Goal: Information Seeking & Learning: Learn about a topic

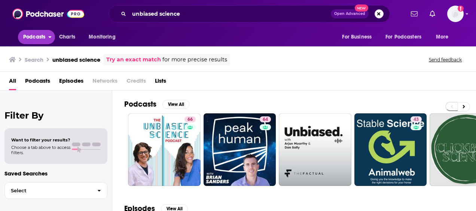
click at [33, 31] on button "Podcasts" at bounding box center [36, 37] width 37 height 14
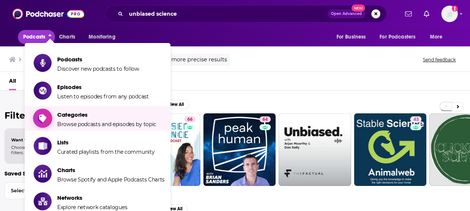
click at [73, 120] on span "Categories Browse podcasts and episodes by topic" at bounding box center [106, 118] width 99 height 19
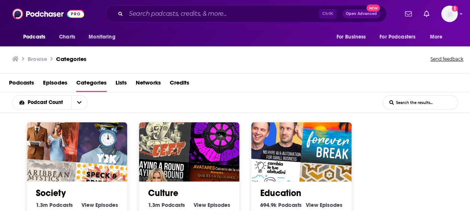
click at [428, 108] on input "List Search Input" at bounding box center [420, 102] width 75 height 13
click at [418, 111] on div "Podcast Count List Search Input Search the results..." at bounding box center [235, 102] width 470 height 21
click at [418, 105] on input "List Search Input" at bounding box center [420, 102] width 75 height 13
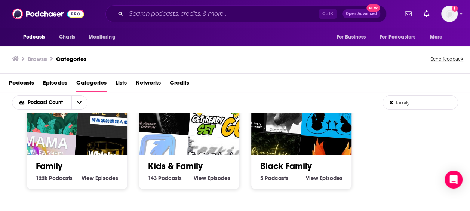
scroll to position [37, 0]
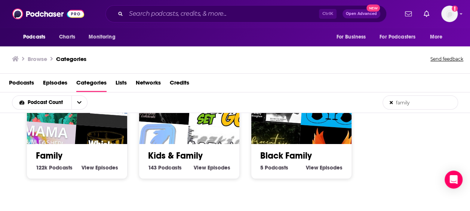
click at [423, 101] on input "family" at bounding box center [420, 102] width 75 height 13
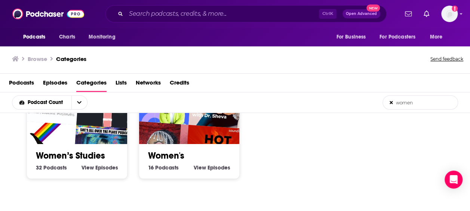
type input "women"
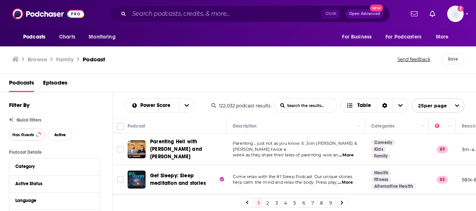
click at [27, 133] on span "Has Guests" at bounding box center [23, 135] width 22 height 4
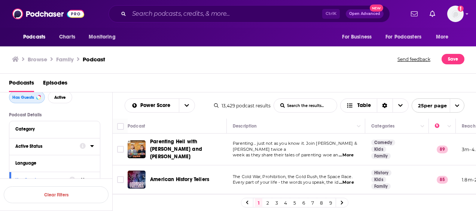
scroll to position [75, 0]
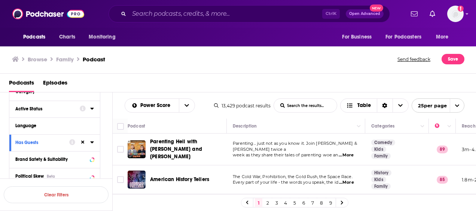
click at [45, 109] on div "Active Status" at bounding box center [44, 108] width 59 height 5
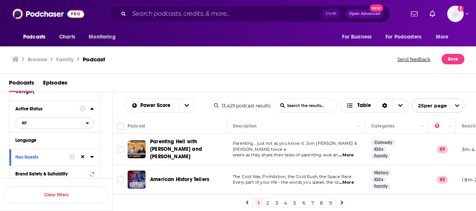
click at [36, 128] on span "All" at bounding box center [51, 123] width 70 height 10
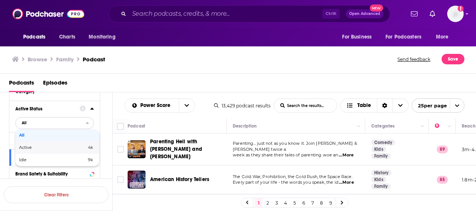
click at [35, 147] on span "Active" at bounding box center [39, 147] width 40 height 4
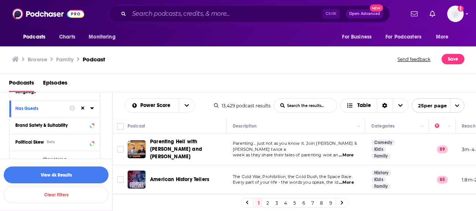
scroll to position [112, 0]
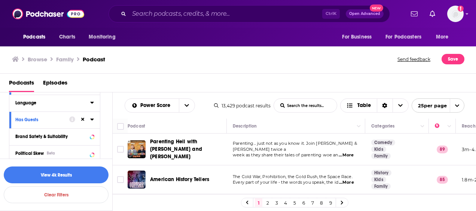
click at [42, 107] on button "Language" at bounding box center [52, 102] width 75 height 9
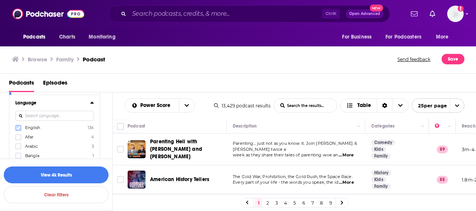
click at [17, 129] on icon at bounding box center [18, 127] width 4 height 3
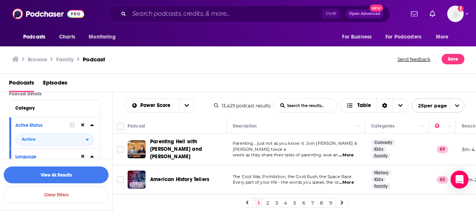
scroll to position [75, 0]
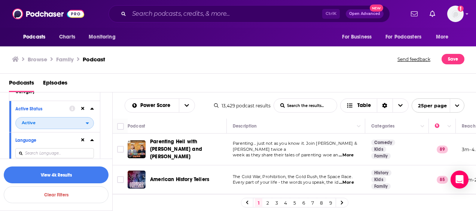
click at [57, 122] on span "Active" at bounding box center [51, 123] width 70 height 10
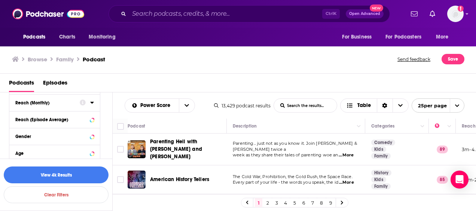
scroll to position [299, 0]
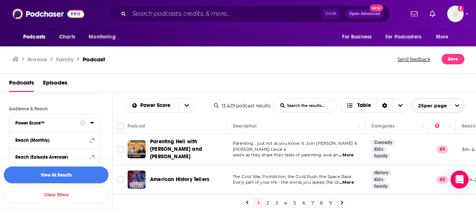
click at [36, 120] on div "Power Score™" at bounding box center [44, 122] width 59 height 5
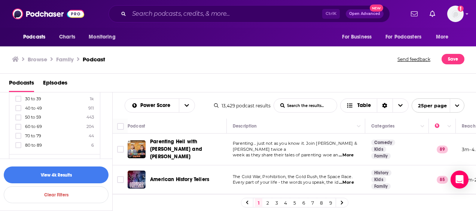
scroll to position [374, 0]
click at [20, 140] on label at bounding box center [18, 143] width 6 height 6
click at [17, 141] on icon at bounding box center [18, 143] width 4 height 4
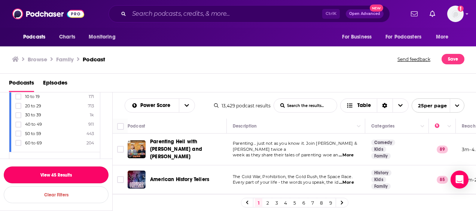
click at [58, 174] on button "View 45 Results" at bounding box center [56, 174] width 105 height 17
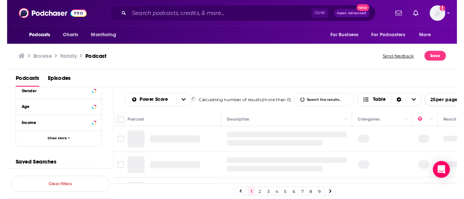
scroll to position [299, 0]
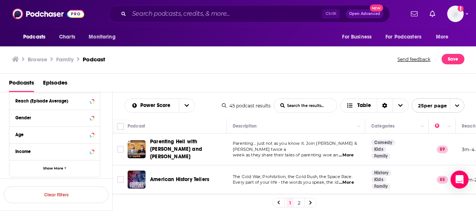
click at [207, 86] on div "Podcasts Episodes" at bounding box center [239, 84] width 461 height 15
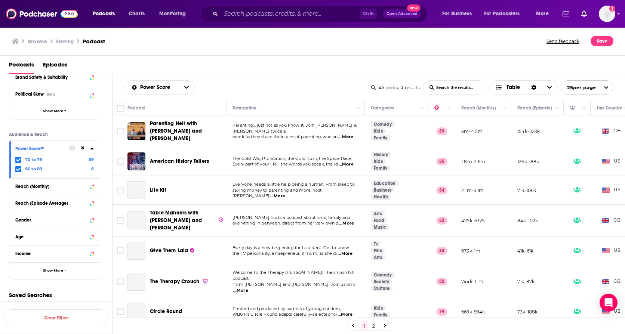
scroll to position [179, 0]
click at [225, 92] on div "Power Score List Search Input Search the results... Table" at bounding box center [248, 87] width 247 height 14
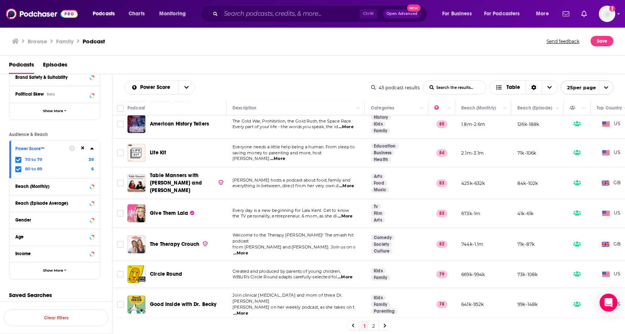
scroll to position [75, 0]
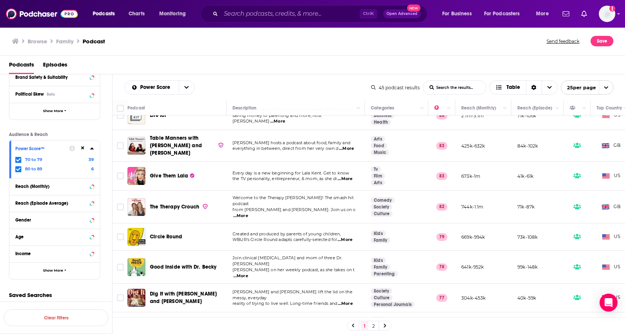
click at [301, 55] on div "Browse Family Podcast Send feedback Save" at bounding box center [313, 41] width 626 height 29
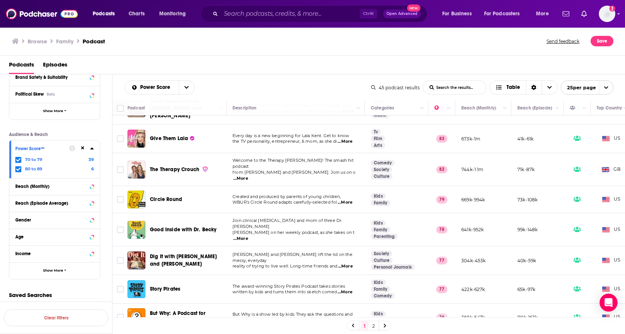
scroll to position [150, 0]
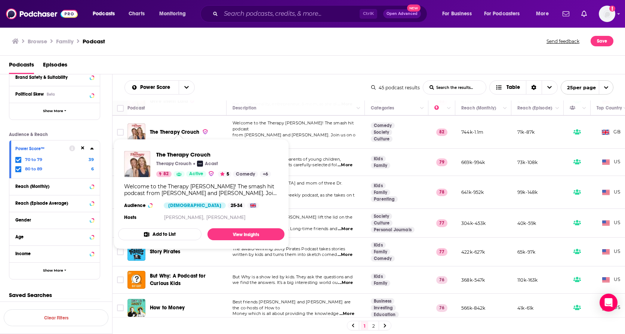
click at [265, 74] on div "Podcasts Episodes" at bounding box center [314, 66] width 611 height 15
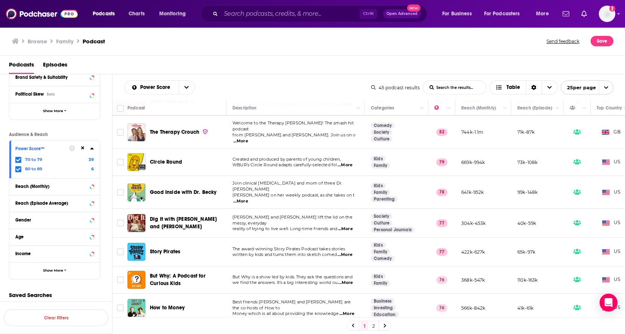
click at [248, 199] on span "...More" at bounding box center [240, 202] width 15 height 6
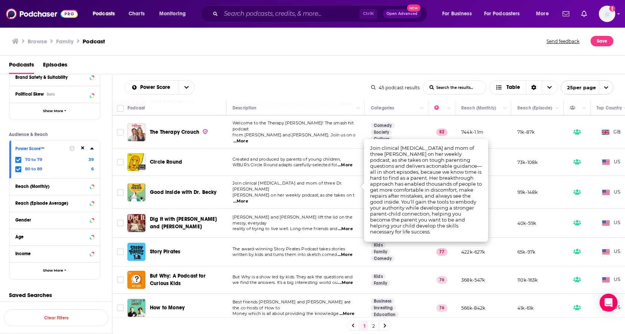
click at [248, 199] on span "...More" at bounding box center [240, 202] width 15 height 6
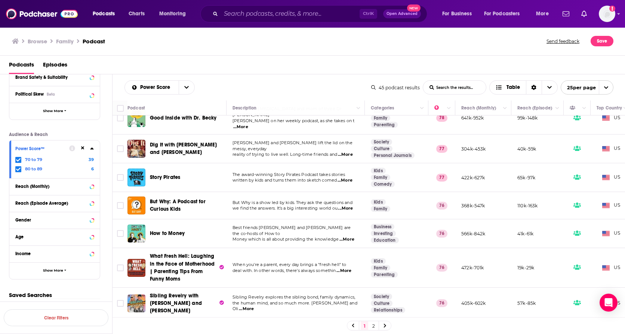
scroll to position [224, 0]
click at [289, 177] on span "written by kids and turns them into sketch comed" at bounding box center [285, 179] width 104 height 5
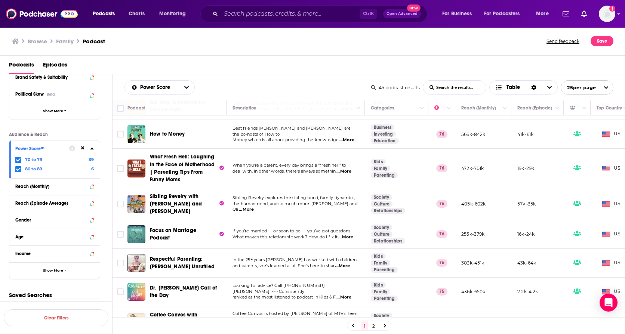
scroll to position [337, 0]
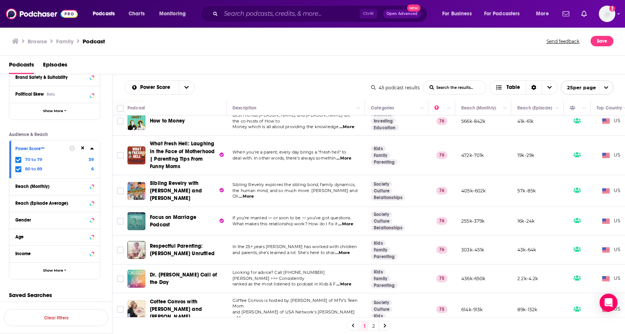
click at [350, 156] on span "...More" at bounding box center [344, 159] width 15 height 6
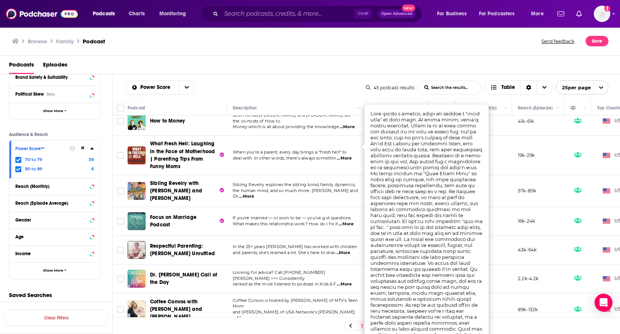
click at [345, 156] on span "...More" at bounding box center [344, 159] width 15 height 6
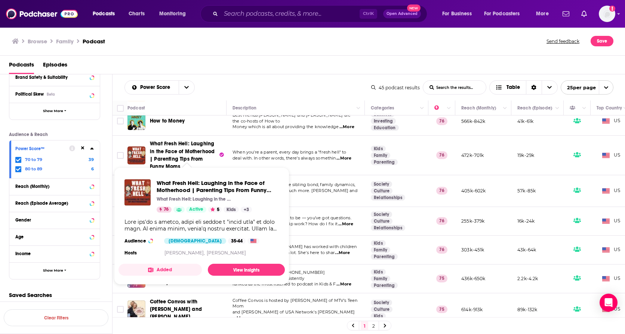
click at [270, 150] on p "When you're a parent, every day brings a "fresh hell" to" at bounding box center [296, 153] width 126 height 6
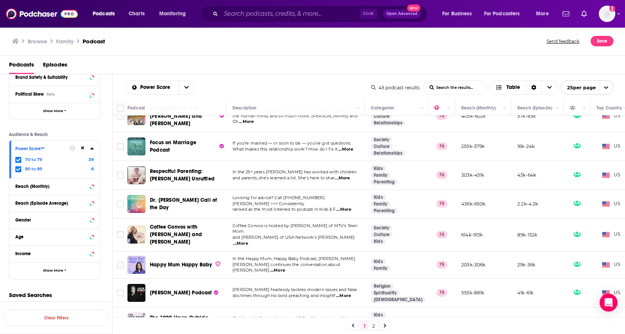
scroll to position [449, 0]
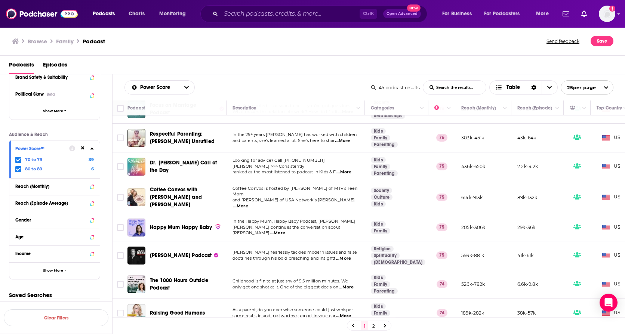
click at [342, 169] on span "...More" at bounding box center [344, 172] width 15 height 6
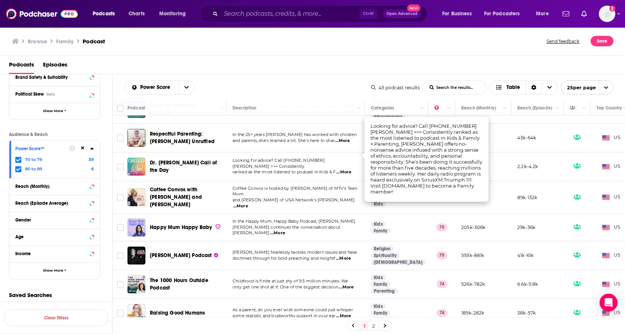
click at [342, 169] on span "...More" at bounding box center [344, 172] width 15 height 6
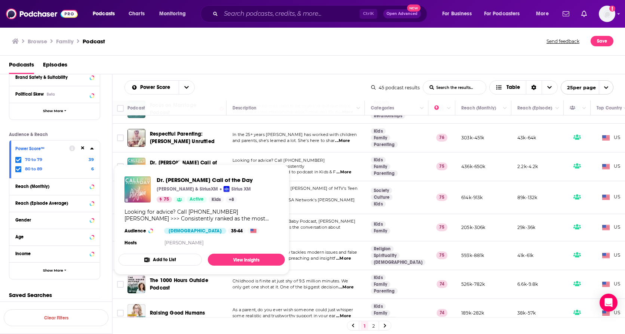
click at [273, 153] on td "Looking for advice? Call 1-800-DR-LAURA >>> Consistently ranked as the most lis…" at bounding box center [296, 167] width 138 height 29
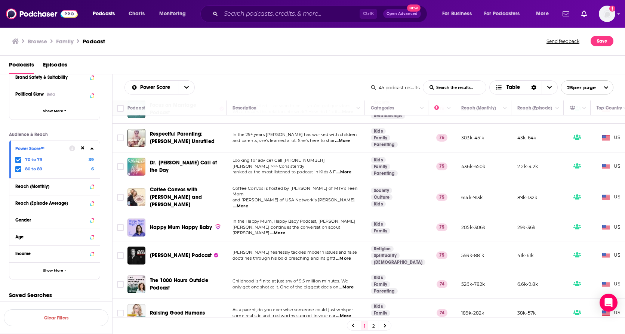
scroll to position [486, 0]
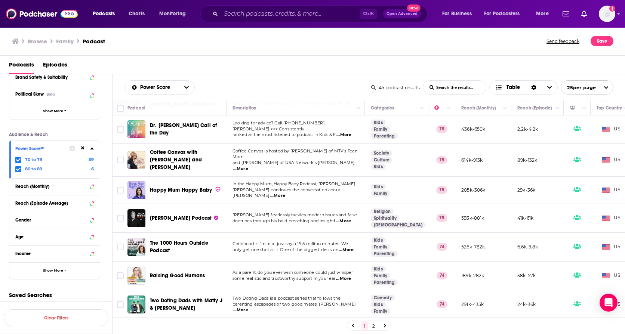
click at [353, 160] on p "and Lindsie Chrisley of USA Network's Chrisley Kn ...More" at bounding box center [296, 166] width 126 height 12
click at [248, 166] on span "...More" at bounding box center [240, 169] width 15 height 6
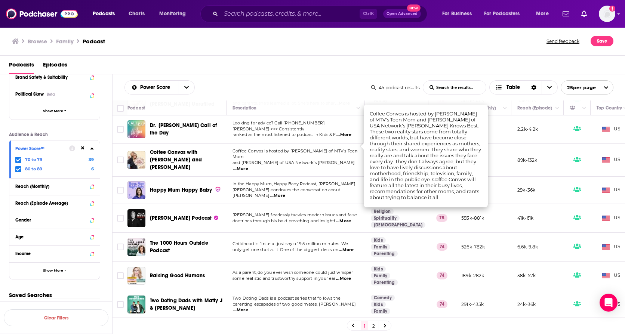
click at [248, 166] on span "...More" at bounding box center [240, 169] width 15 height 6
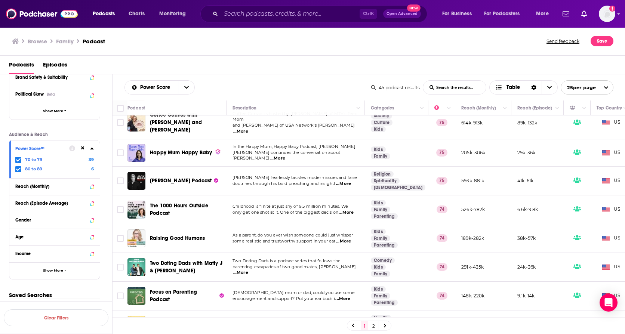
scroll to position [531, 0]
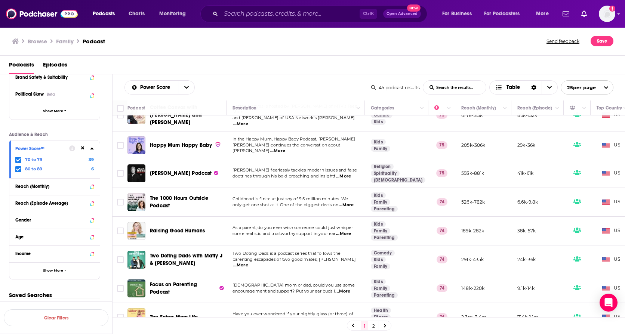
click at [344, 173] on span "...More" at bounding box center [343, 176] width 15 height 6
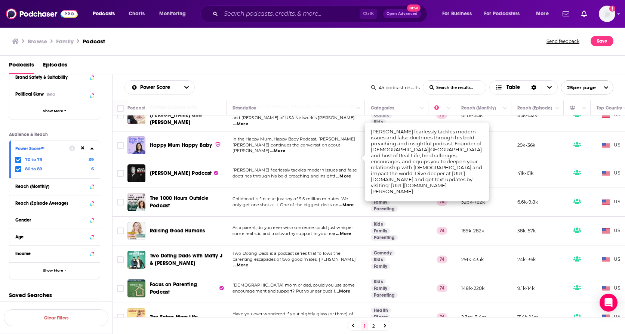
click at [344, 173] on span "...More" at bounding box center [343, 176] width 15 height 6
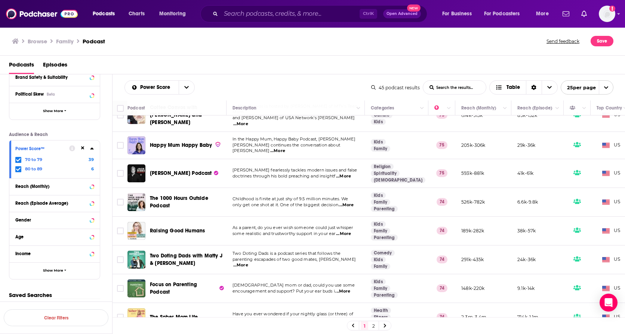
click at [344, 202] on span "...More" at bounding box center [346, 205] width 15 height 6
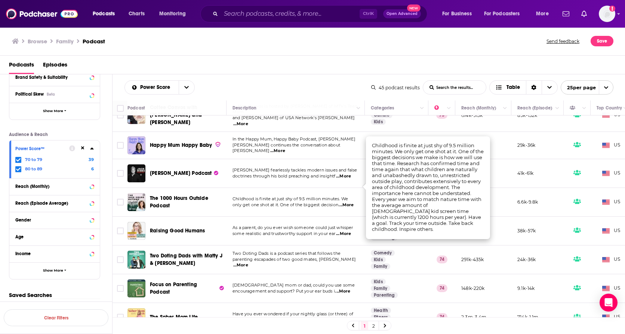
click at [344, 202] on span "...More" at bounding box center [346, 205] width 15 height 6
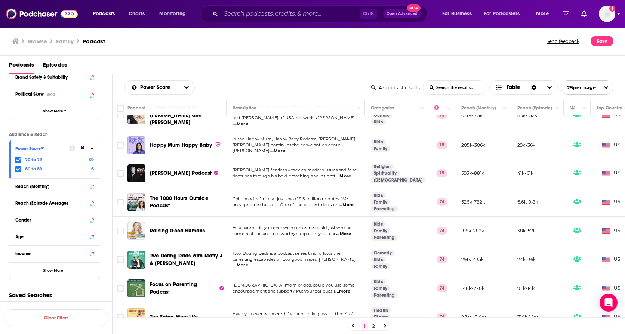
click at [344, 202] on span "...More" at bounding box center [346, 205] width 15 height 6
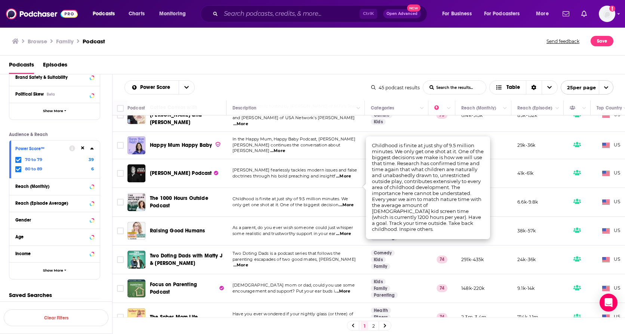
click at [344, 202] on span "...More" at bounding box center [346, 205] width 15 height 6
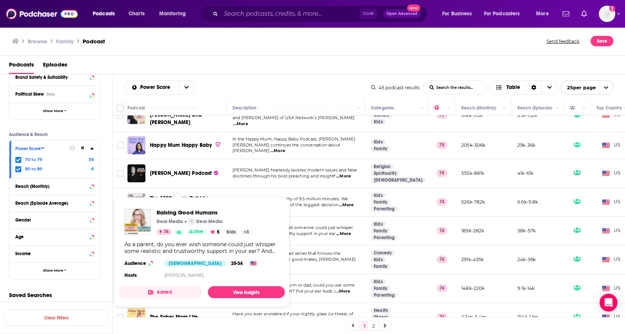
click at [265, 188] on td "Childhood is finite at just shy of 9.5 million minutes. We only get one shot at…" at bounding box center [296, 202] width 138 height 29
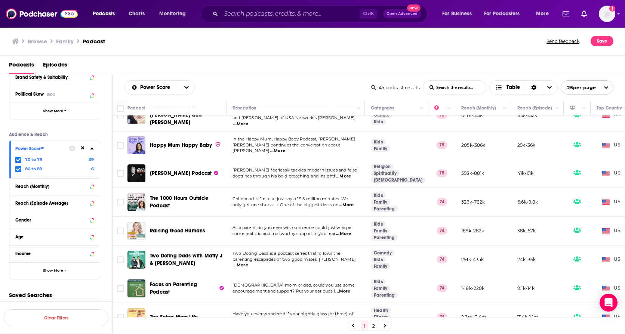
click at [373, 211] on link "2" at bounding box center [373, 326] width 7 height 9
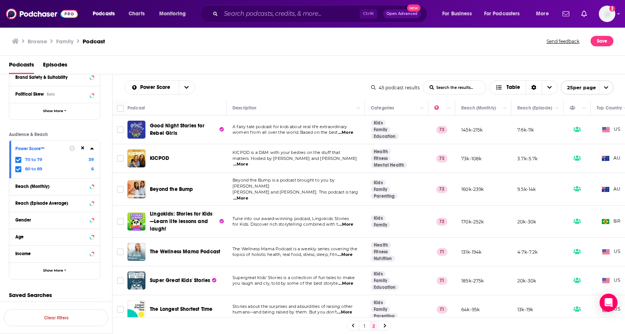
click at [304, 160] on span "matters. Hosted by Steph Claire Smith and Laura" at bounding box center [295, 158] width 125 height 5
click at [248, 162] on span "...More" at bounding box center [240, 165] width 15 height 6
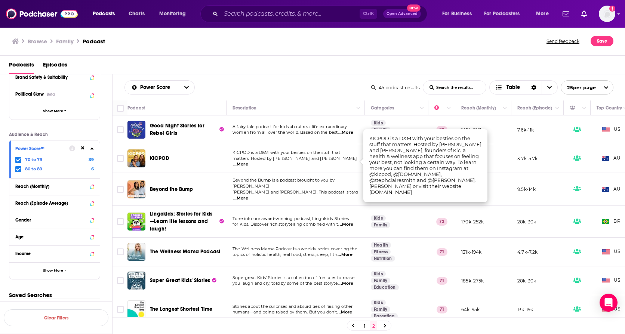
click at [248, 162] on span "...More" at bounding box center [240, 165] width 15 height 6
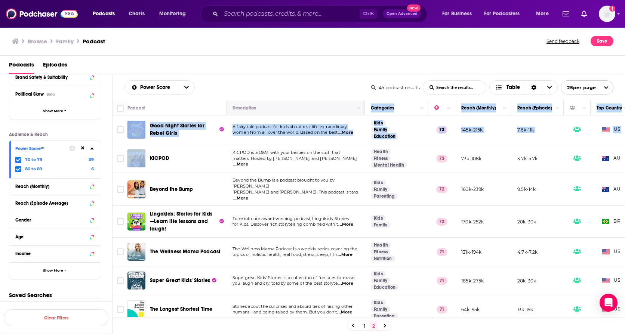
drag, startPoint x: 147, startPoint y: 160, endPoint x: 285, endPoint y: 114, distance: 145.1
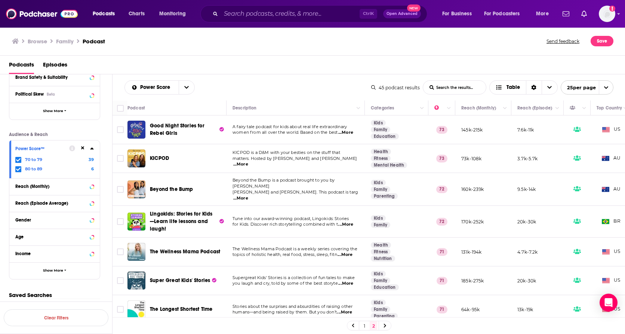
click at [283, 149] on td "KICPOD is a D&M with your besties on the stuff that matters. Hosted by Steph Cl…" at bounding box center [296, 158] width 138 height 29
click at [269, 149] on td "KICPOD is a D&M with your besties on the stuff that matters. Hosted by Steph Cl…" at bounding box center [296, 158] width 138 height 29
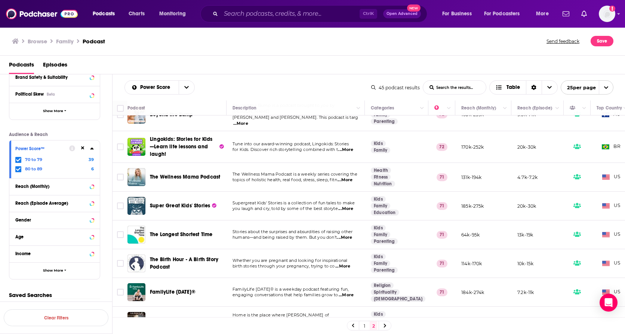
scroll to position [112, 0]
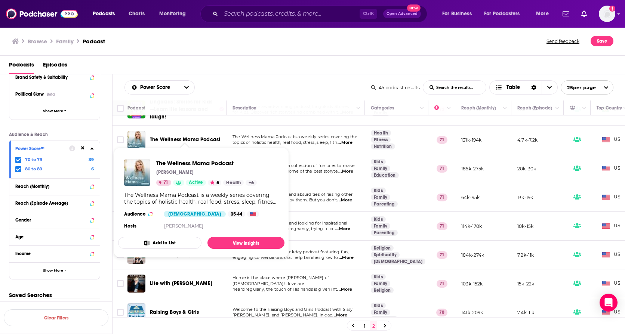
click at [279, 140] on span "topics of holistic health, real food, stress, sleep, fitn" at bounding box center [285, 142] width 105 height 5
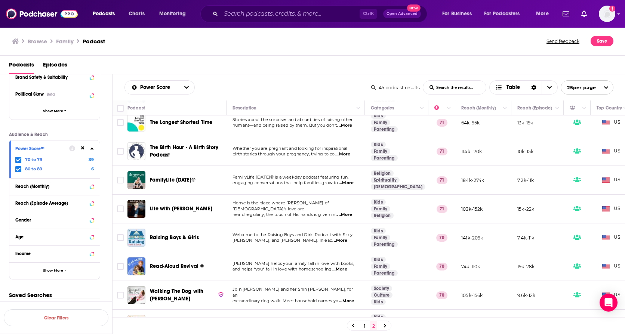
scroll to position [150, 0]
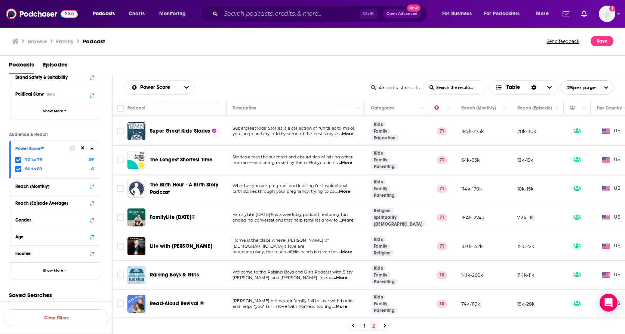
click at [350, 160] on span "...More" at bounding box center [344, 163] width 15 height 6
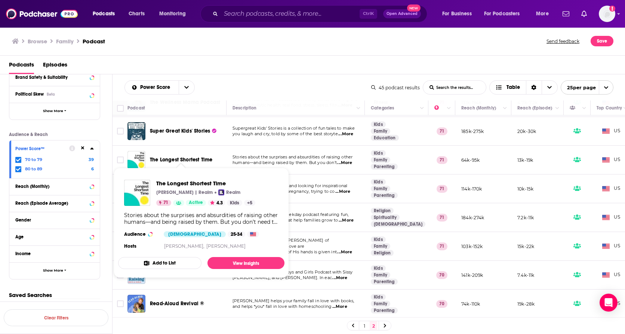
click at [287, 170] on span "The Longest Shortest Time Hillary Frank | Realm Realm 71 Active 4.3 Kids + 5 St…" at bounding box center [201, 222] width 175 height 119
click at [287, 164] on span "The Longest Shortest Time Hillary Frank | Realm Realm 71 Active 4.3 Kids + 5 St…" at bounding box center [201, 222] width 175 height 119
click at [285, 154] on span "Stories about the surprises and absurdities of raising other" at bounding box center [293, 156] width 120 height 5
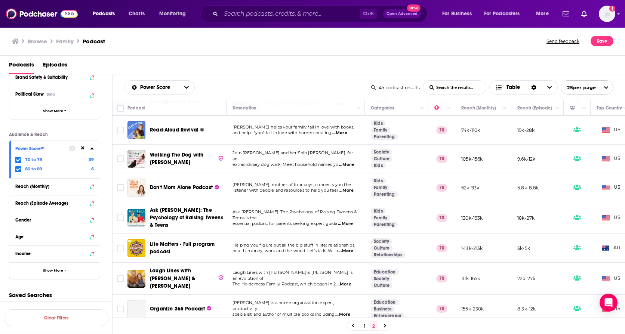
scroll to position [337, 0]
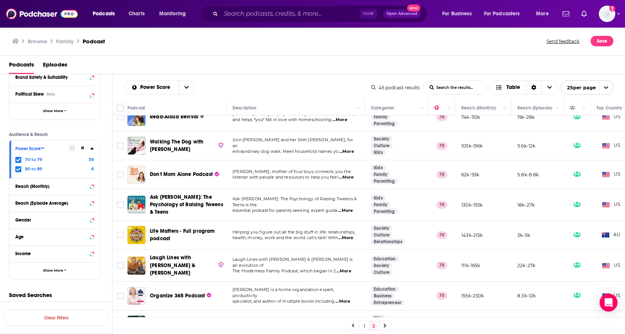
drag, startPoint x: 286, startPoint y: 148, endPoint x: 293, endPoint y: 146, distance: 7.7
click at [286, 149] on p "extraordinary dog walk. Meet household names yo ...More" at bounding box center [296, 152] width 126 height 6
click at [344, 149] on span "...More" at bounding box center [346, 152] width 15 height 6
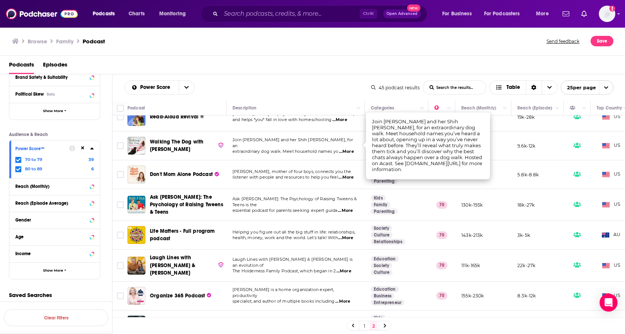
click at [344, 149] on span "...More" at bounding box center [346, 152] width 15 height 6
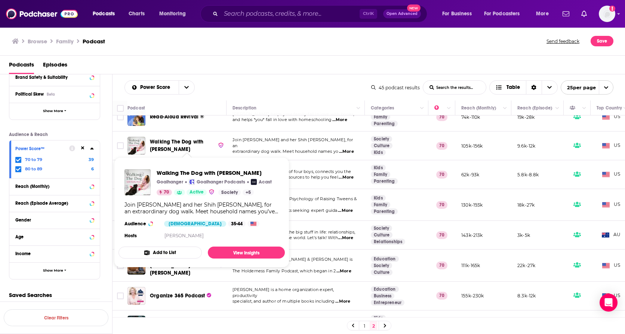
click at [291, 160] on td "Heather MacFadyen, mother of four boys, connects you the listener with people a…" at bounding box center [296, 174] width 138 height 29
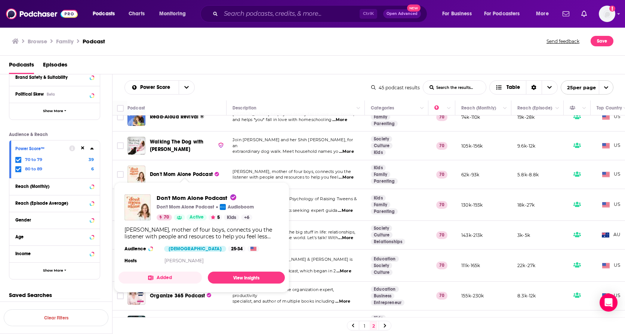
click at [277, 156] on td "Join Emily Dean and her Shih Tzu Raymond, for an extraordinary dog walk. Meet h…" at bounding box center [296, 146] width 138 height 29
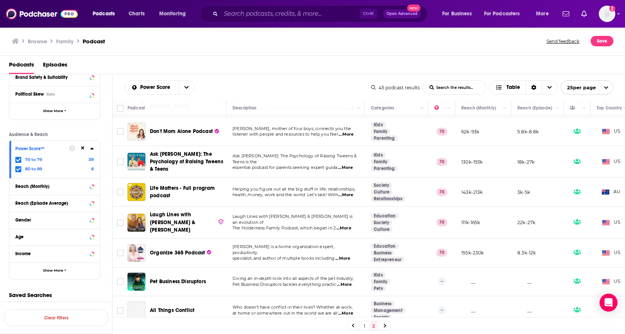
scroll to position [381, 0]
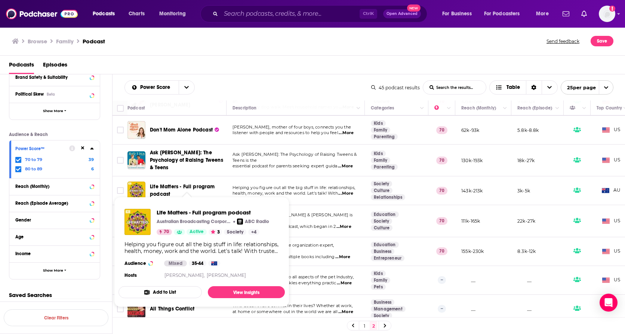
click at [264, 185] on span "Helping you figure out all the big stuff in life: relationships," at bounding box center [294, 187] width 123 height 5
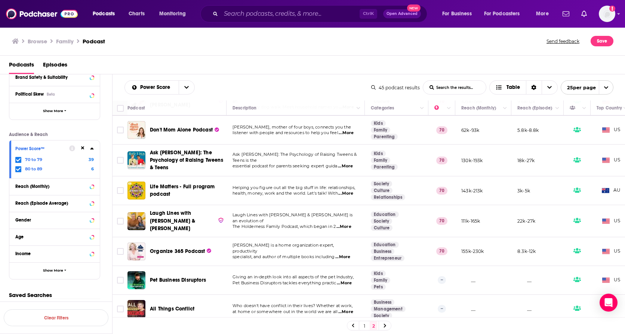
click at [344, 211] on span "...More" at bounding box center [344, 227] width 15 height 6
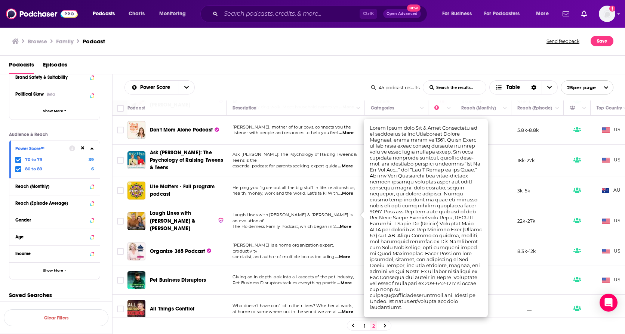
click at [344, 211] on span "...More" at bounding box center [344, 227] width 15 height 6
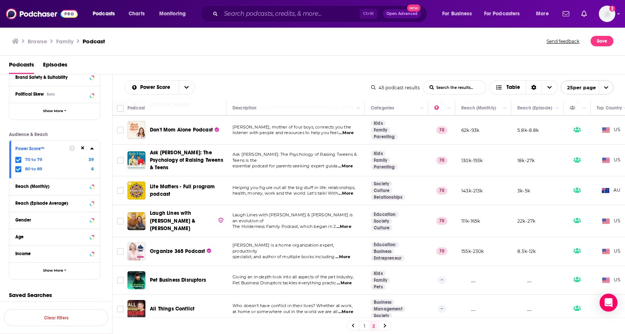
drag, startPoint x: 182, startPoint y: 207, endPoint x: 317, endPoint y: 212, distance: 135.8
click at [320, 211] on tr "Laugh Lines with Kim & Penn Holderness Laugh Lines with Kim & Penn Holderness i…" at bounding box center [394, 221] width 562 height 32
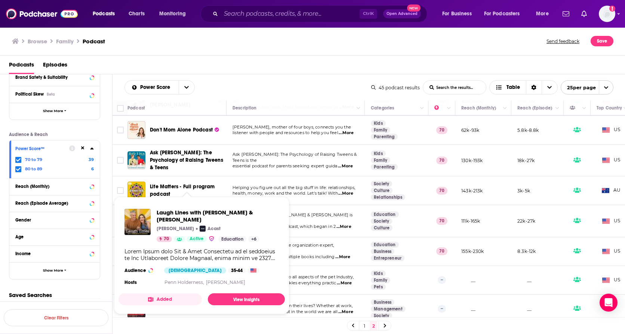
drag, startPoint x: 177, startPoint y: 216, endPoint x: 178, endPoint y: 208, distance: 8.3
click at [144, 211] on div "Podcasts Charts Monitoring Ctrl K Open Advanced New For Business For Podcasters…" at bounding box center [312, 167] width 625 height 334
click at [280, 185] on span "Helping you figure out all the big stuff in life: relationships," at bounding box center [294, 187] width 123 height 5
click at [306, 185] on span "Helping you figure out all the big stuff in life: relationships," at bounding box center [294, 187] width 123 height 5
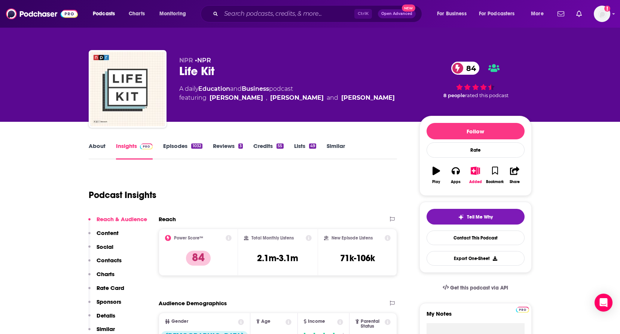
click at [91, 147] on link "About" at bounding box center [97, 150] width 17 height 17
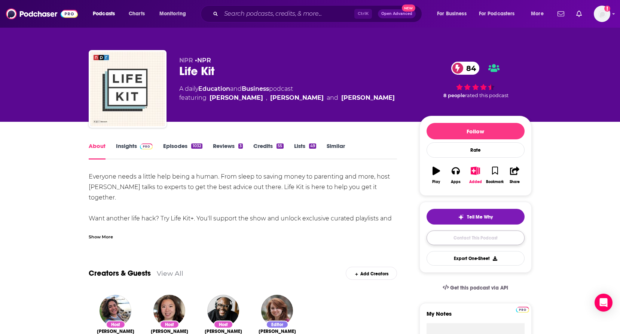
click at [484, 236] on link "Contact This Podcast" at bounding box center [475, 238] width 98 height 15
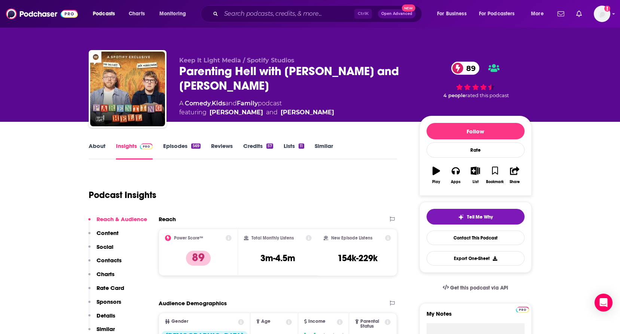
click at [103, 147] on link "About" at bounding box center [97, 150] width 17 height 17
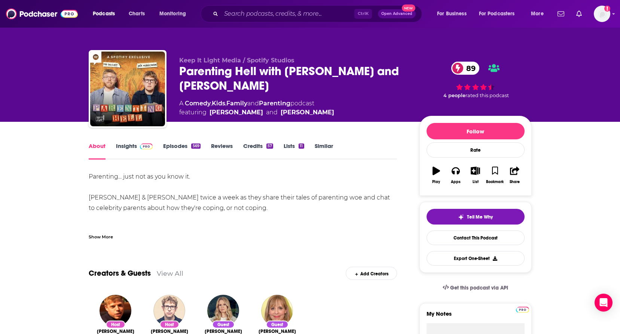
click at [188, 143] on link "Episodes 569" at bounding box center [181, 150] width 37 height 17
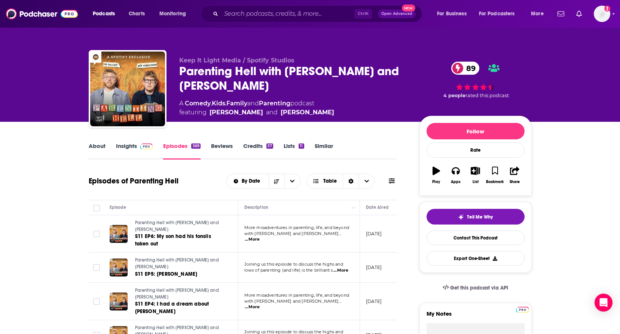
click at [125, 144] on link "Insights" at bounding box center [134, 150] width 37 height 17
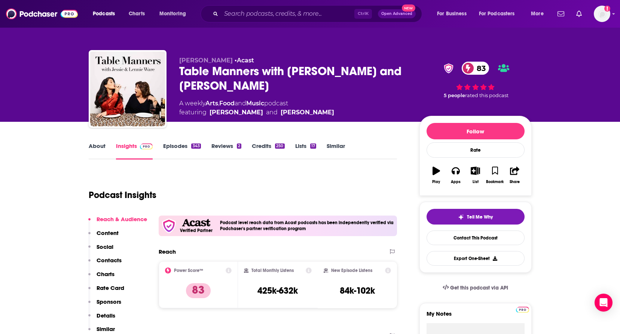
click at [248, 69] on div "Table Manners with [PERSON_NAME] and [PERSON_NAME] 83" at bounding box center [293, 78] width 228 height 29
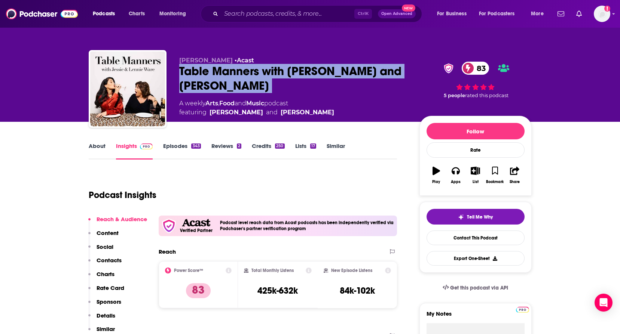
click at [248, 69] on div "Table Manners with Jessie and Lennie Ware 83" at bounding box center [293, 78] width 228 height 29
copy div "Table Manners with Jessie and Lennie Ware 83"
click at [95, 153] on link "About" at bounding box center [97, 150] width 17 height 17
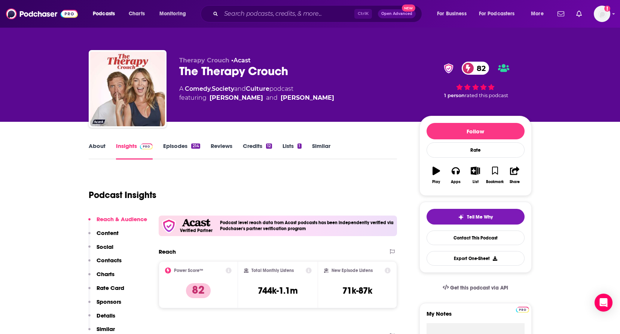
click at [217, 71] on div "The Therapy Crouch 82" at bounding box center [293, 71] width 228 height 15
copy div "The Therapy Crouch 82"
click at [101, 144] on link "About" at bounding box center [97, 150] width 17 height 17
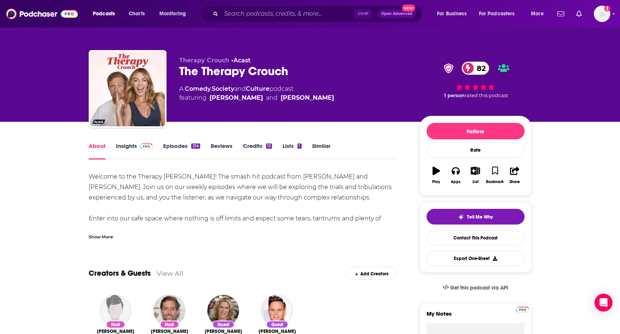
click at [231, 67] on div "The Therapy Crouch 82" at bounding box center [293, 71] width 228 height 15
copy div "The Therapy Crouch 82"
click at [212, 226] on div "Welcome to the Therapy Crouch! The smash hit podcast from Abbey Clancy and Pete…" at bounding box center [243, 206] width 308 height 68
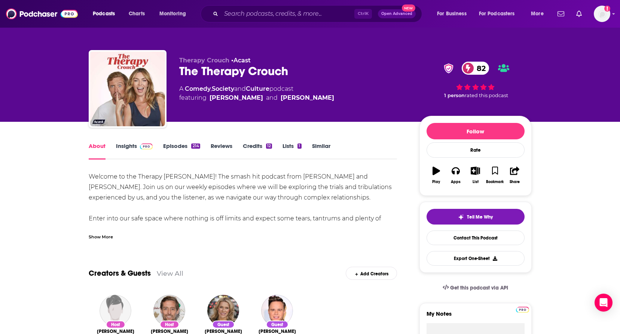
click at [119, 236] on div "Show More" at bounding box center [243, 234] width 308 height 13
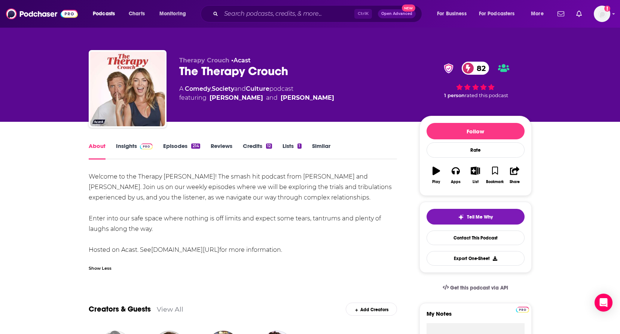
click at [191, 193] on div "Welcome to the Therapy Crouch! The smash hit podcast from Abbey Clancy and Pete…" at bounding box center [243, 214] width 308 height 84
click at [251, 72] on div "The Therapy Crouch 82" at bounding box center [293, 71] width 228 height 15
copy div "The Therapy Crouch 82"
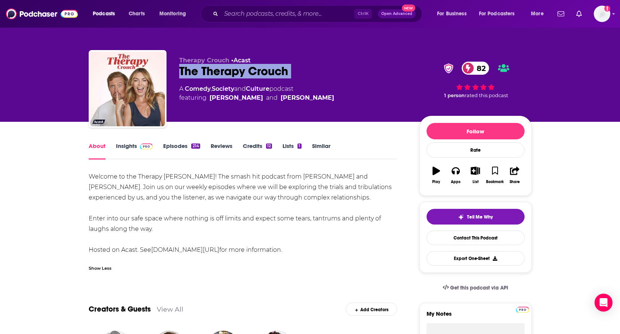
click at [173, 253] on link "acast.com/privacy" at bounding box center [185, 249] width 68 height 7
drag, startPoint x: 209, startPoint y: 182, endPoint x: 202, endPoint y: 176, distance: 9.3
click at [209, 182] on div "Welcome to the Therapy Crouch! The smash hit podcast from Abbey Clancy and Pete…" at bounding box center [243, 214] width 308 height 84
click at [182, 150] on link "Episodes 214" at bounding box center [181, 150] width 37 height 17
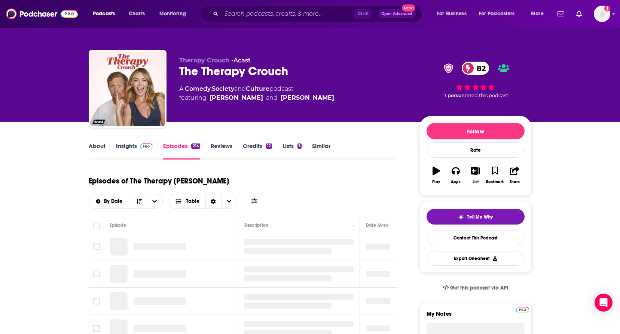
click at [126, 147] on link "Insights" at bounding box center [134, 150] width 37 height 17
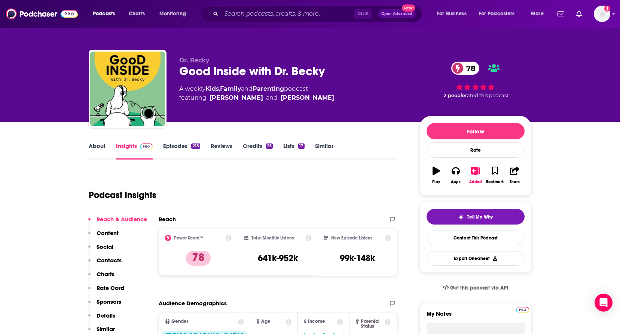
click at [245, 74] on div "Good Inside with Dr. [PERSON_NAME] 78" at bounding box center [293, 71] width 228 height 15
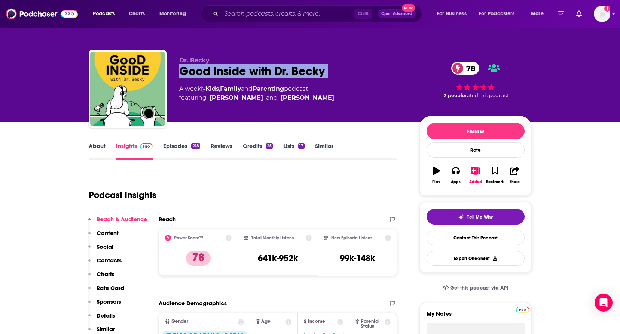
click at [245, 74] on div "Good Inside with Dr. Becky 78" at bounding box center [293, 71] width 228 height 15
copy div "Good Inside with Dr. Becky 78"
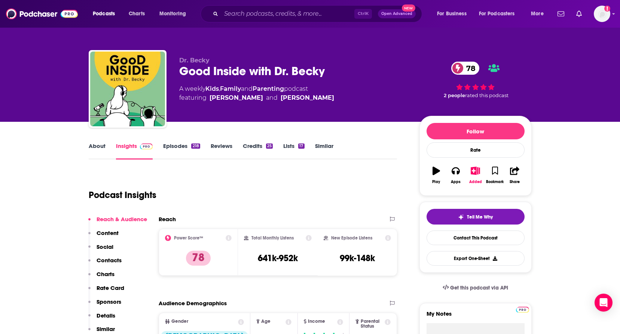
click at [449, 238] on link "Contact This Podcast" at bounding box center [475, 238] width 98 height 15
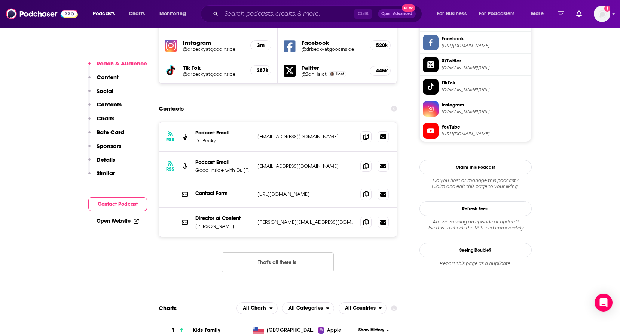
scroll to position [687, 0]
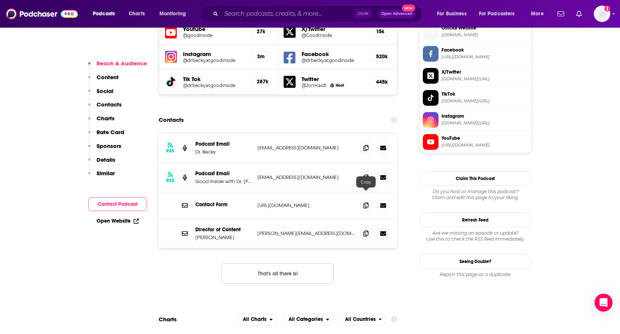
drag, startPoint x: 366, startPoint y: 198, endPoint x: 346, endPoint y: 214, distance: 25.7
click at [366, 228] on span at bounding box center [365, 233] width 11 height 11
drag, startPoint x: 250, startPoint y: 75, endPoint x: 265, endPoint y: 46, distance: 33.3
click at [250, 113] on div "Contacts" at bounding box center [278, 120] width 239 height 14
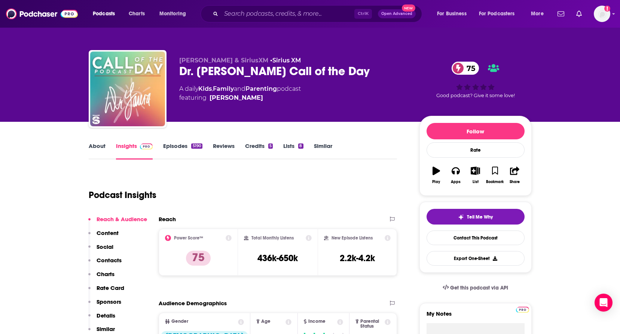
click at [92, 150] on link "About" at bounding box center [97, 150] width 17 height 17
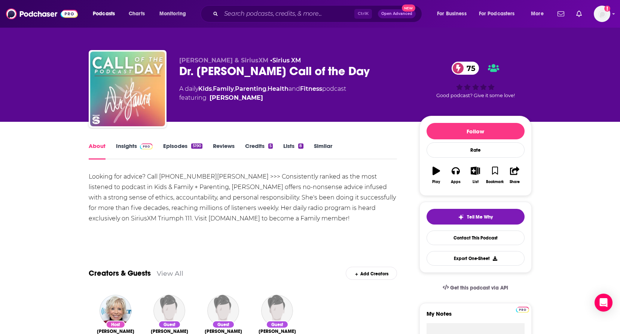
click at [242, 70] on div "Dr. [PERSON_NAME] Call of the Day 75" at bounding box center [293, 71] width 228 height 15
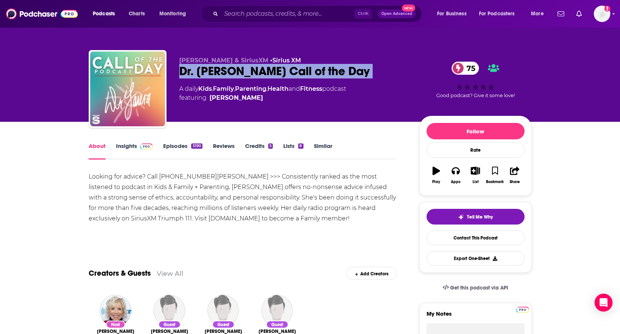
click at [242, 70] on div "Dr. [PERSON_NAME] Call of the Day 75" at bounding box center [293, 71] width 228 height 15
copy div "Dr. [PERSON_NAME] Call of the Day 75"
click at [459, 235] on link "Contact This Podcast" at bounding box center [475, 238] width 98 height 15
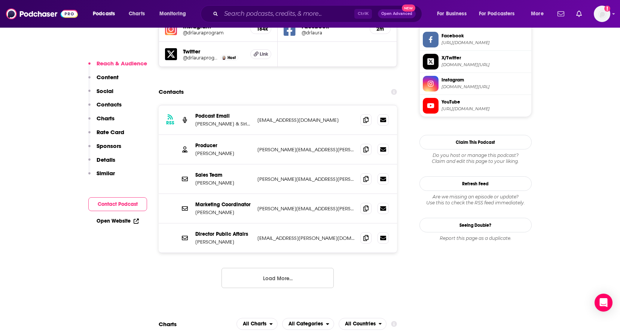
scroll to position [687, 0]
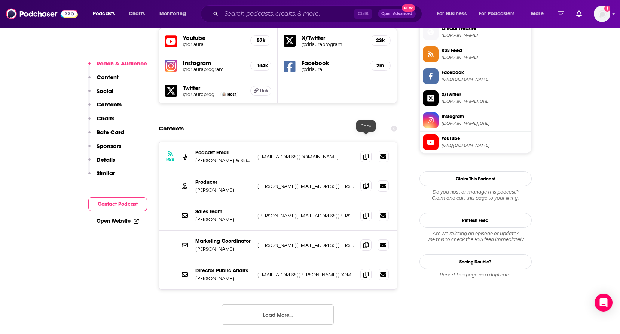
click at [370, 180] on span at bounding box center [365, 185] width 11 height 11
click at [227, 142] on div "RSS Podcast Email Dr. Laura Schlessinger & SiriusXM info@DrLaura.com info@DrLau…" at bounding box center [278, 157] width 239 height 30
drag, startPoint x: 239, startPoint y: 142, endPoint x: 209, endPoint y: 144, distance: 29.6
click at [209, 187] on p "Julian Suchman" at bounding box center [223, 190] width 56 height 6
copy p "Suchman"
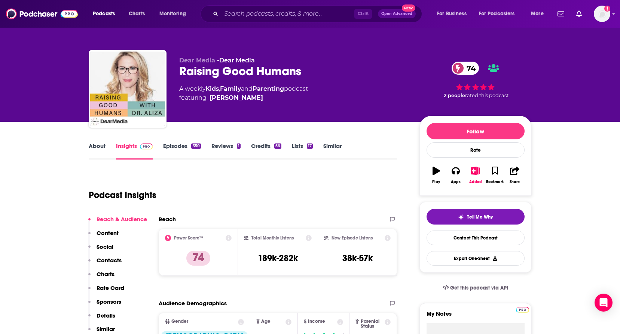
click at [214, 66] on div "Raising Good Humans 74" at bounding box center [293, 71] width 228 height 15
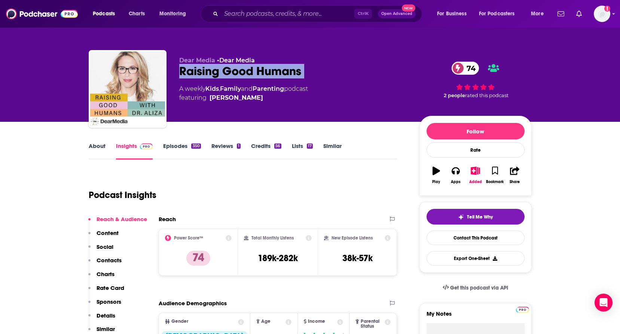
click at [214, 66] on div "Raising Good Humans 74" at bounding box center [293, 71] width 228 height 15
copy div "Raising Good Humans 74"
click at [95, 148] on link "About" at bounding box center [97, 150] width 17 height 17
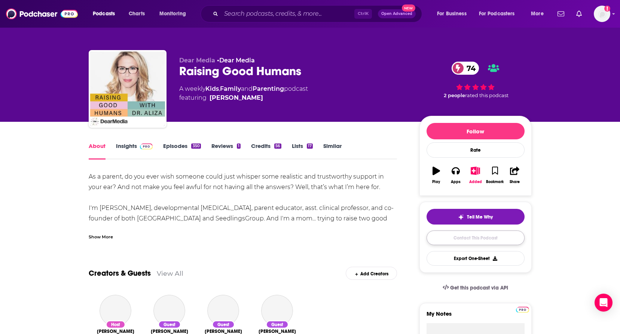
click at [471, 236] on link "Contact This Podcast" at bounding box center [475, 238] width 98 height 15
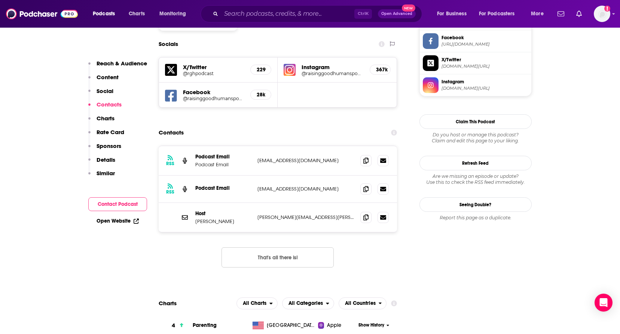
scroll to position [624, 0]
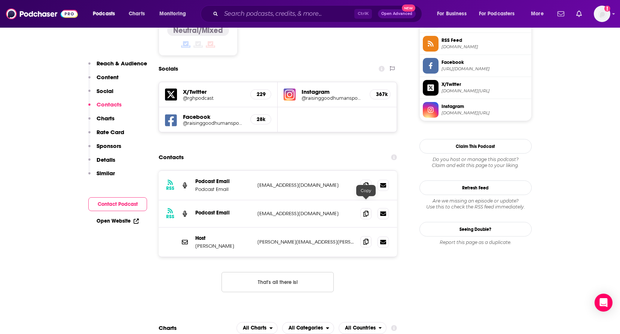
click at [365, 239] on icon at bounding box center [365, 242] width 5 height 6
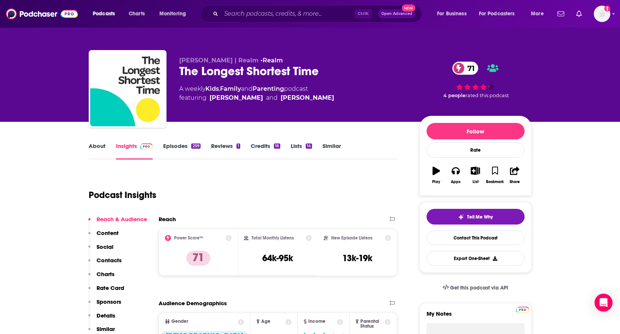
click at [98, 142] on div "About Insights Episodes 259 Reviews 1 Credits 16 Lists 14 Similar" at bounding box center [243, 150] width 308 height 18
click at [103, 146] on link "About" at bounding box center [97, 150] width 17 height 17
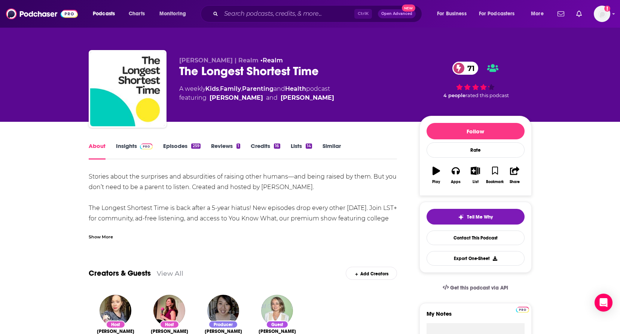
click at [257, 76] on div "The Longest Shortest Time 71" at bounding box center [293, 71] width 228 height 15
drag, startPoint x: 257, startPoint y: 76, endPoint x: 252, endPoint y: 64, distance: 12.9
click at [257, 76] on div "The Longest Shortest Time 71" at bounding box center [293, 71] width 228 height 15
click at [243, 68] on div "The Longest Shortest Time 71" at bounding box center [293, 71] width 228 height 15
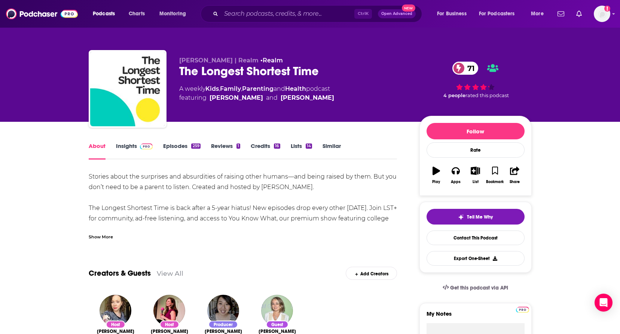
click at [242, 68] on div "The Longest Shortest Time 71" at bounding box center [293, 71] width 228 height 15
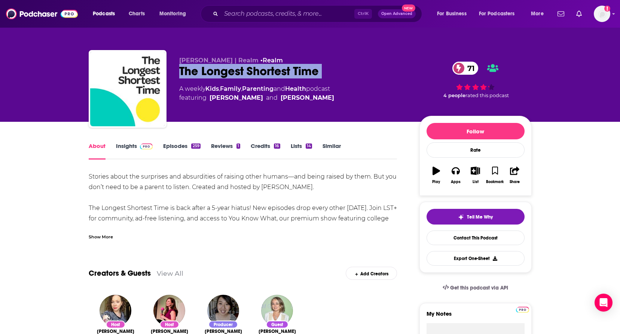
click at [242, 68] on div "The Longest Shortest Time 71" at bounding box center [293, 71] width 228 height 15
copy div "The Longest Shortest Time 71"
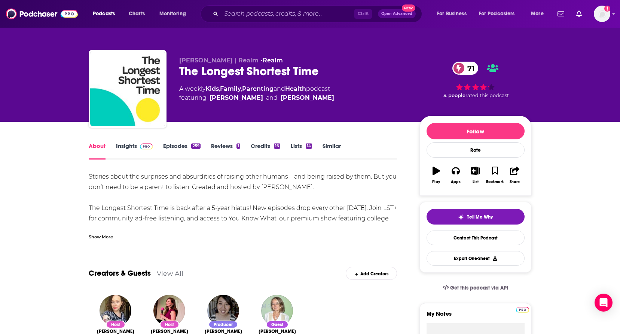
click at [154, 215] on div "Stories about the surprises and absurdities of raising other humans—and being r…" at bounding box center [243, 240] width 308 height 136
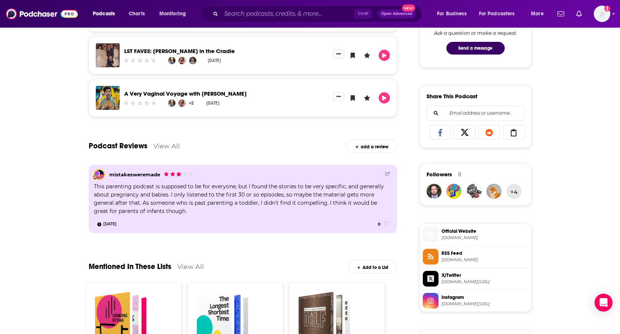
scroll to position [411, 0]
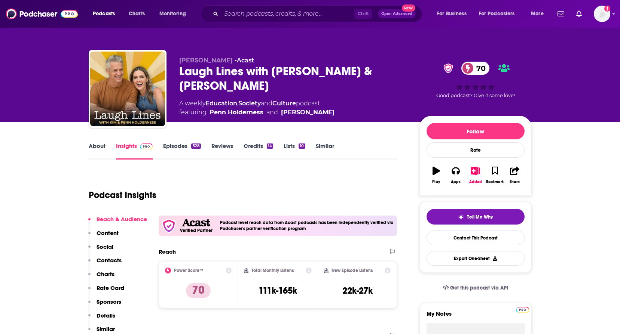
click at [284, 68] on div "Laugh Lines with Kim & Penn Holderness 70" at bounding box center [293, 78] width 228 height 29
click at [285, 68] on div "Laugh Lines with Kim & Penn Holderness 70" at bounding box center [293, 78] width 228 height 29
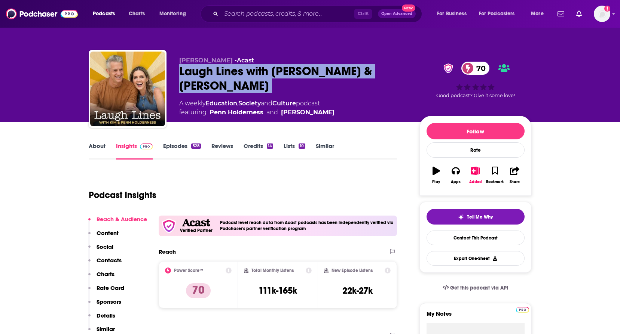
copy div "Laugh Lines with Kim & Penn Holderness 70"
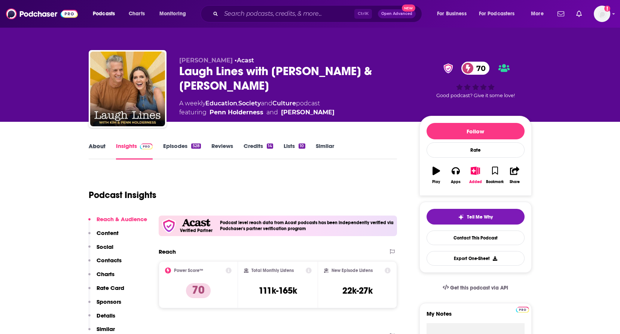
click at [106, 149] on div "About" at bounding box center [102, 150] width 27 height 17
click at [96, 147] on link "About" at bounding box center [97, 150] width 17 height 17
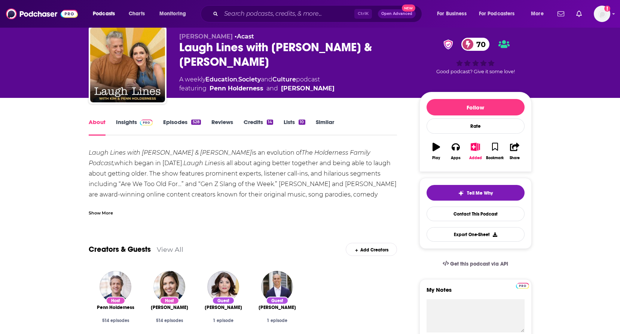
scroll to position [37, 0]
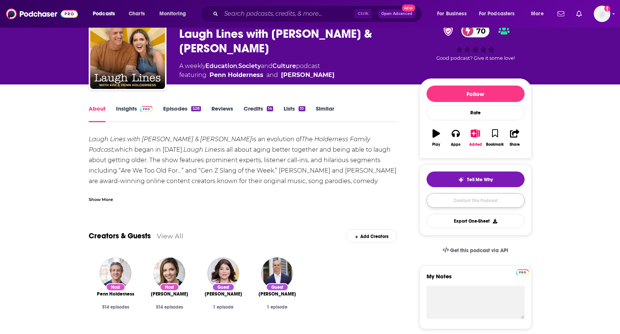
click at [463, 199] on link "Contact This Podcast" at bounding box center [475, 200] width 98 height 15
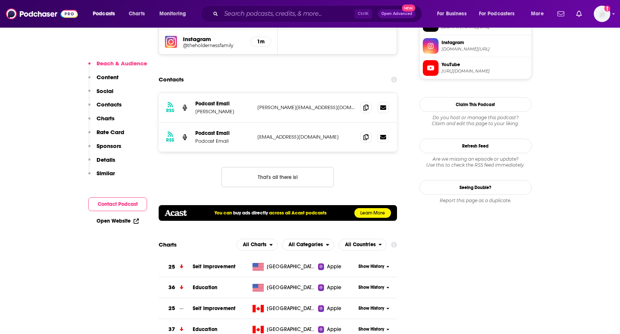
scroll to position [694, 0]
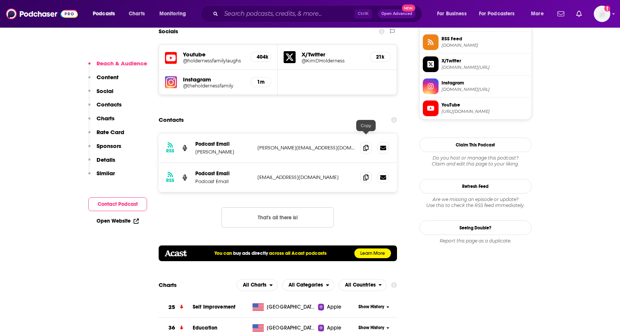
drag, startPoint x: 363, startPoint y: 139, endPoint x: 357, endPoint y: 184, distance: 46.1
click at [364, 175] on icon at bounding box center [365, 178] width 5 height 6
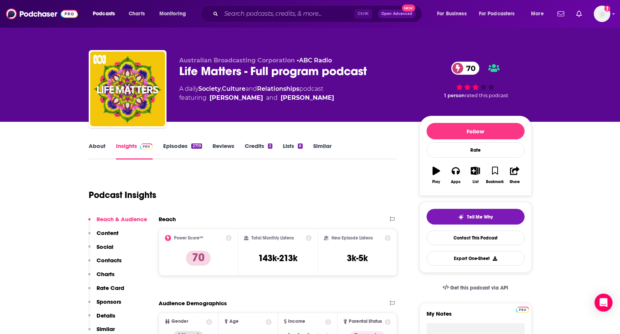
click at [104, 150] on link "About" at bounding box center [97, 150] width 17 height 17
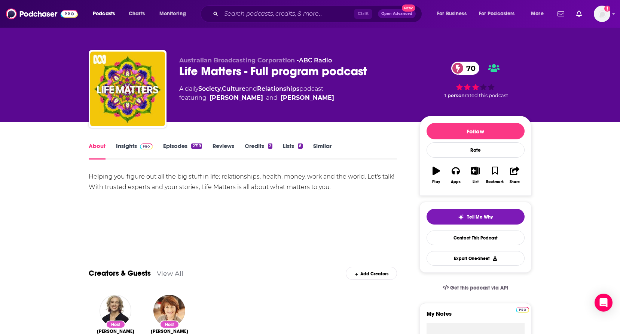
click at [214, 64] on div "Life Matters - Full program podcast 70" at bounding box center [293, 71] width 228 height 15
click at [213, 65] on div "Life Matters - Full program podcast 70" at bounding box center [293, 71] width 228 height 15
drag, startPoint x: 213, startPoint y: 65, endPoint x: 185, endPoint y: 71, distance: 28.3
click at [199, 70] on div "Life Matters - Full program podcast 70" at bounding box center [293, 71] width 228 height 15
drag, startPoint x: 176, startPoint y: 71, endPoint x: 242, endPoint y: 72, distance: 66.6
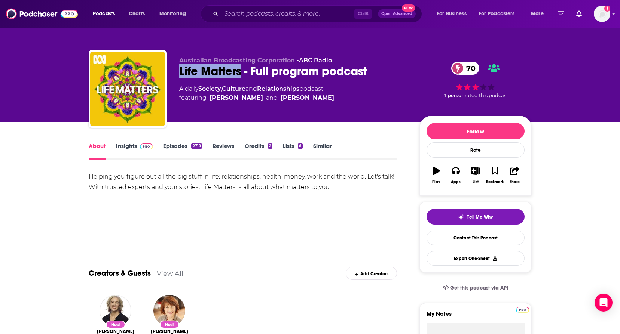
click at [242, 72] on div "Australian Broadcasting Corporation • ABC Radio Life Matters - Full program pod…" at bounding box center [310, 90] width 443 height 81
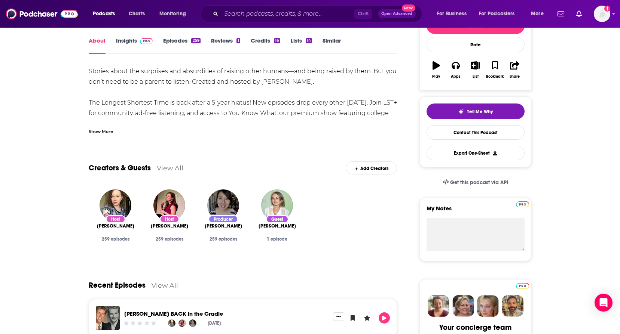
scroll to position [37, 0]
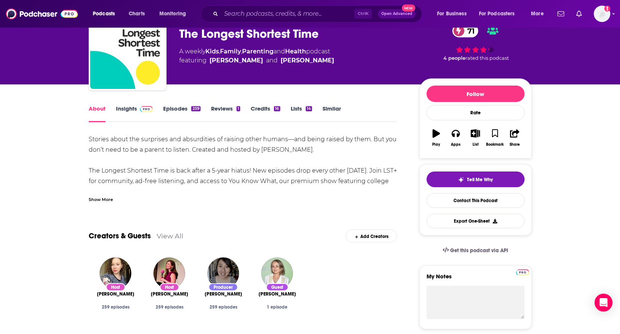
click at [140, 114] on link "Insights" at bounding box center [134, 113] width 37 height 17
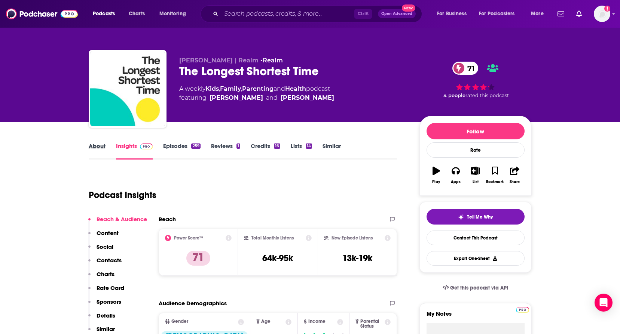
click at [113, 150] on div "About" at bounding box center [102, 150] width 27 height 17
click at [101, 147] on link "About" at bounding box center [97, 150] width 17 height 17
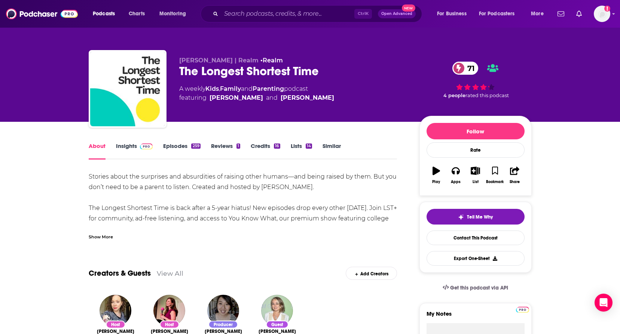
click at [252, 73] on div "The Longest Shortest Time 71" at bounding box center [293, 71] width 228 height 15
click at [253, 72] on div "The Longest Shortest Time 71" at bounding box center [293, 71] width 228 height 15
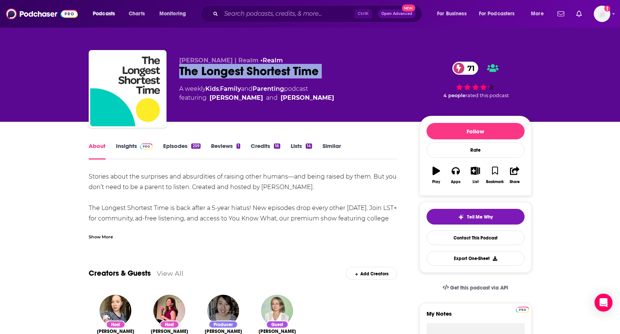
click at [253, 72] on div "The Longest Shortest Time 71" at bounding box center [293, 71] width 228 height 15
copy div "The Longest Shortest Time 71"
click at [458, 236] on link "Contact This Podcast" at bounding box center [475, 238] width 98 height 15
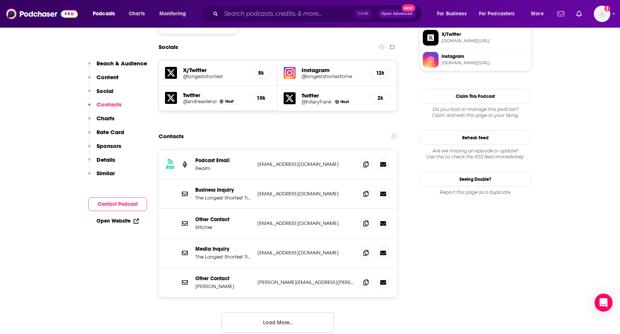
scroll to position [669, 0]
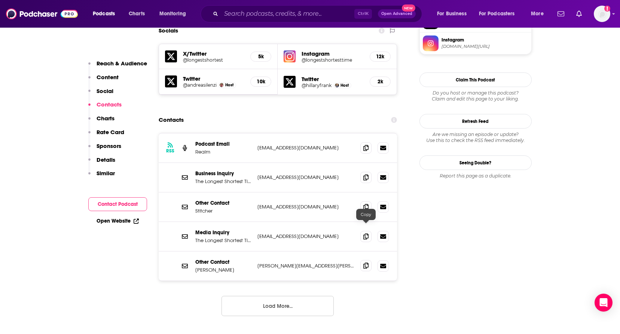
drag, startPoint x: 368, startPoint y: 231, endPoint x: 314, endPoint y: 282, distance: 74.1
click at [368, 261] on span at bounding box center [365, 266] width 11 height 11
click at [364, 204] on icon at bounding box center [365, 207] width 5 height 6
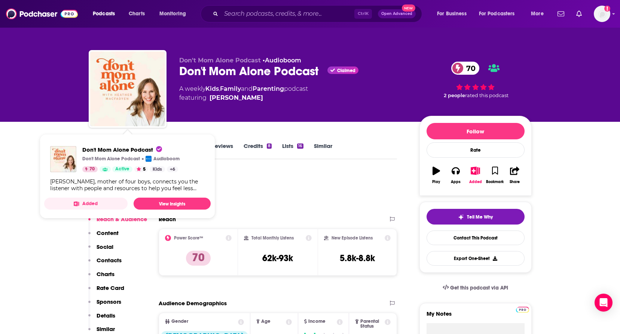
click at [96, 140] on span "Don't Mom Alone Podcast Don't Mom Alone Podcast Audioboom 70 Active 5 Kids + 6 …" at bounding box center [127, 176] width 166 height 85
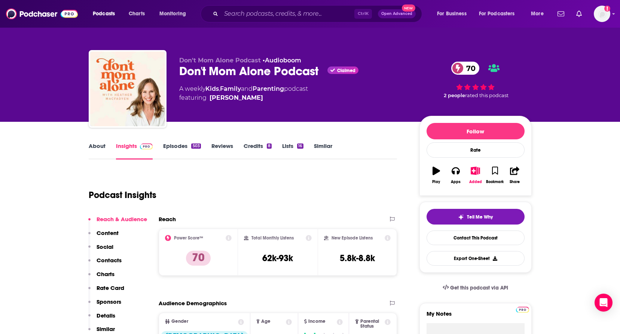
click at [99, 147] on link "About" at bounding box center [97, 150] width 17 height 17
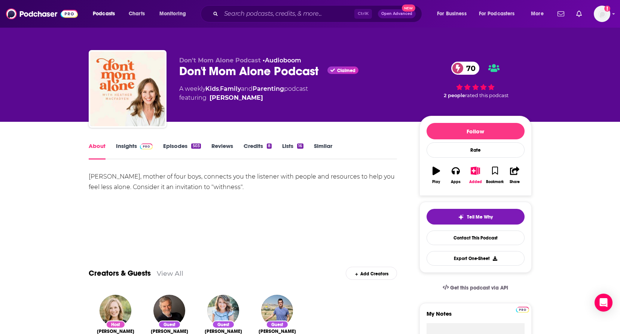
click at [222, 75] on div "Don't Mom Alone Podcast Claimed 70" at bounding box center [293, 71] width 228 height 15
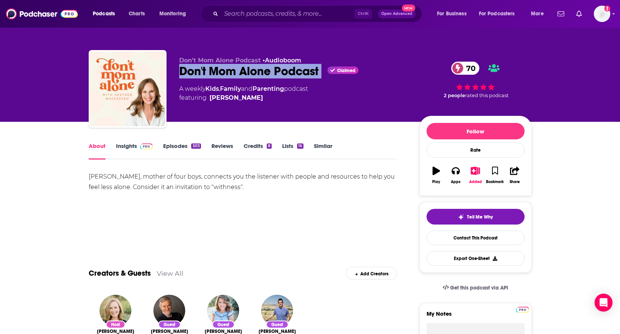
click at [222, 75] on div "Don't Mom Alone Podcast Claimed 70" at bounding box center [293, 71] width 228 height 15
copy div "Don't Mom Alone Podcast"
click at [469, 237] on link "Contact This Podcast" at bounding box center [475, 238] width 98 height 15
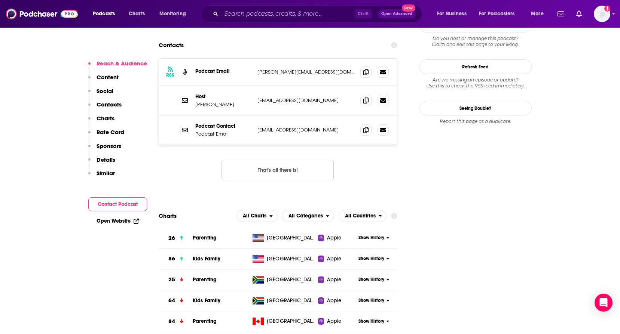
scroll to position [670, 0]
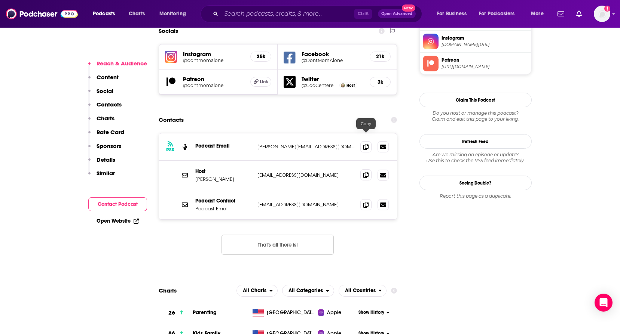
click at [365, 172] on icon at bounding box center [365, 175] width 5 height 6
drag, startPoint x: 237, startPoint y: 142, endPoint x: 226, endPoint y: 142, distance: 10.9
click at [237, 176] on p "Heather MacFadyen" at bounding box center [223, 179] width 56 height 6
click at [225, 176] on p "Heather MacFadyen" at bounding box center [223, 179] width 56 height 6
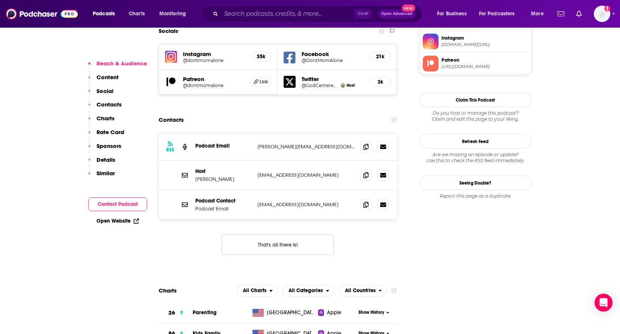
copy p "MacFadyen"
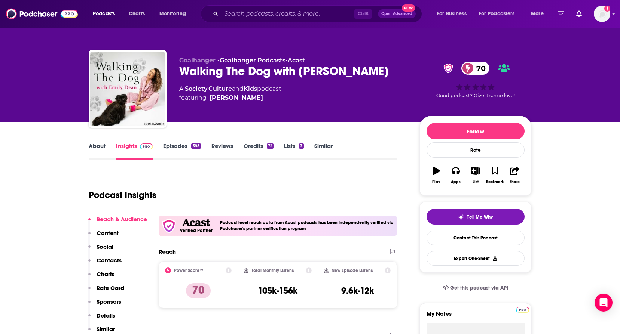
click at [96, 151] on link "About" at bounding box center [97, 150] width 17 height 17
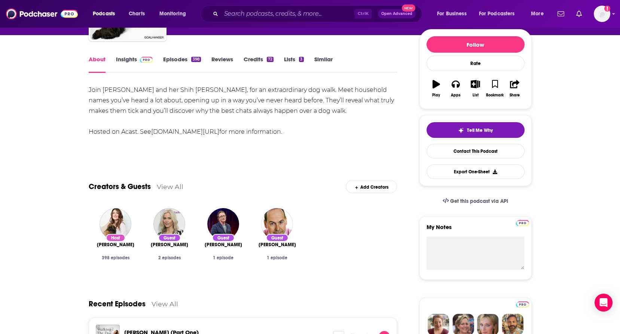
scroll to position [75, 0]
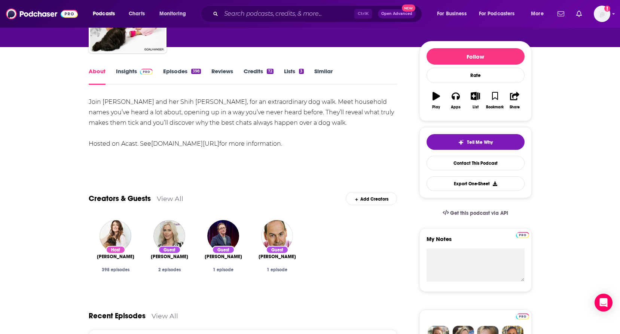
click at [174, 114] on div "Join [PERSON_NAME] and her Shih [PERSON_NAME], for an extraordinary dog walk. M…" at bounding box center [243, 123] width 308 height 52
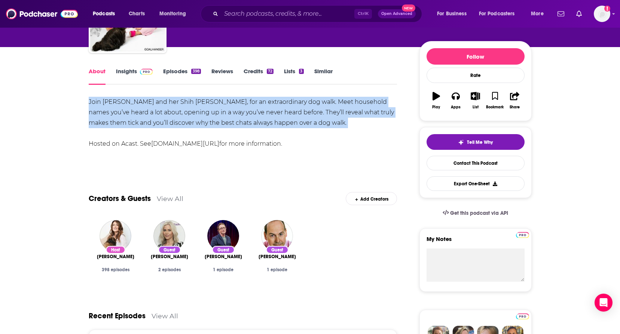
click at [175, 114] on div "Join [PERSON_NAME] and her Shih [PERSON_NAME], for an extraordinary dog walk. M…" at bounding box center [243, 123] width 308 height 52
drag, startPoint x: 175, startPoint y: 114, endPoint x: 273, endPoint y: 114, distance: 98.7
click at [273, 114] on div "Join [PERSON_NAME] and her Shih [PERSON_NAME], for an extraordinary dog walk. M…" at bounding box center [243, 123] width 308 height 52
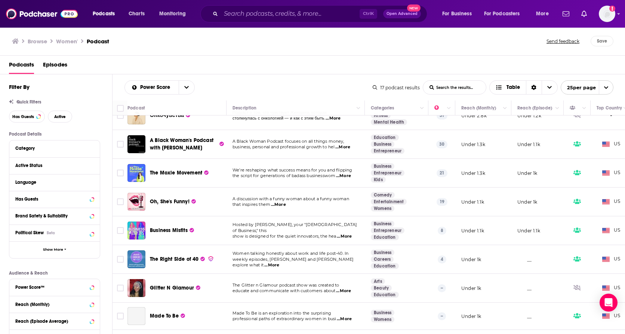
scroll to position [112, 0]
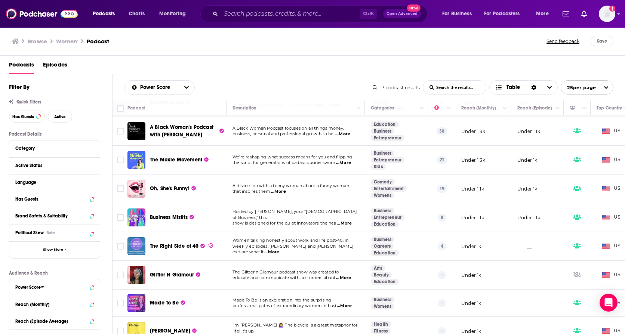
click at [342, 160] on span "...More" at bounding box center [343, 163] width 15 height 6
click at [322, 163] on span "the script for generations of badass businesswom" at bounding box center [284, 162] width 103 height 5
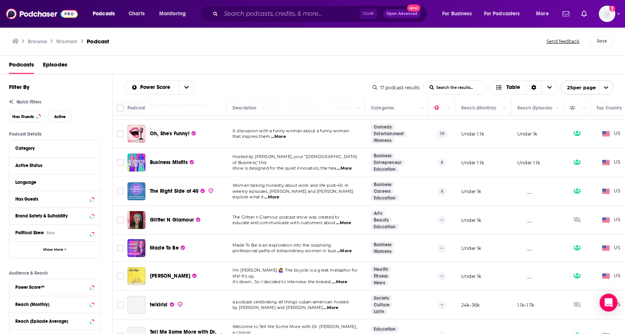
scroll to position [187, 0]
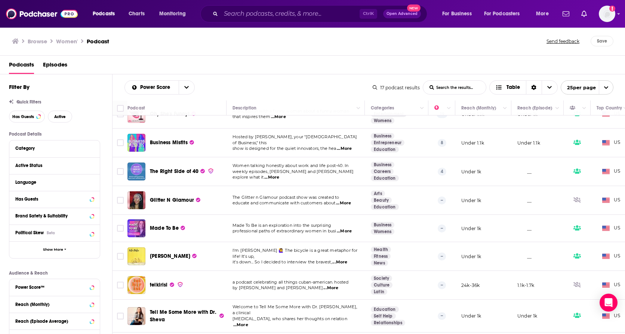
click at [287, 174] on span "weekly episodes, Eve and Caroline explore what it" at bounding box center [293, 174] width 121 height 11
click at [343, 169] on p "Women talking honestly about work and life post-40. In" at bounding box center [296, 166] width 126 height 6
click at [279, 175] on span "...More" at bounding box center [271, 178] width 15 height 6
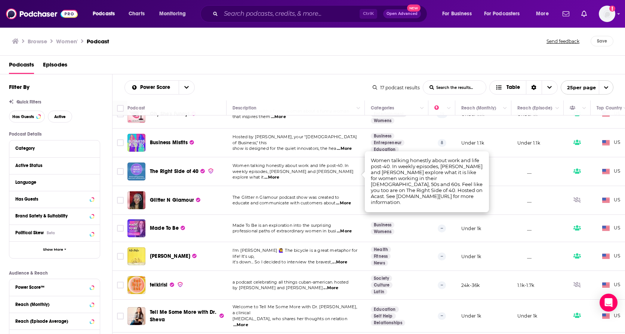
click at [279, 175] on span "...More" at bounding box center [271, 178] width 15 height 6
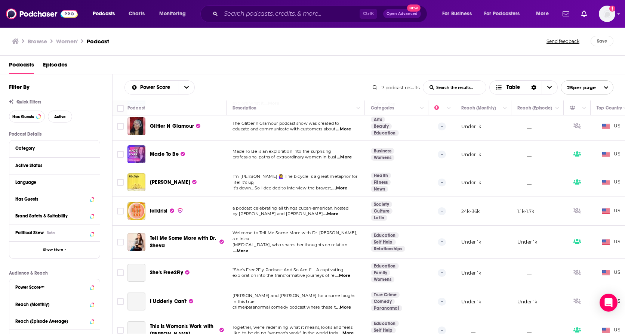
scroll to position [262, 0]
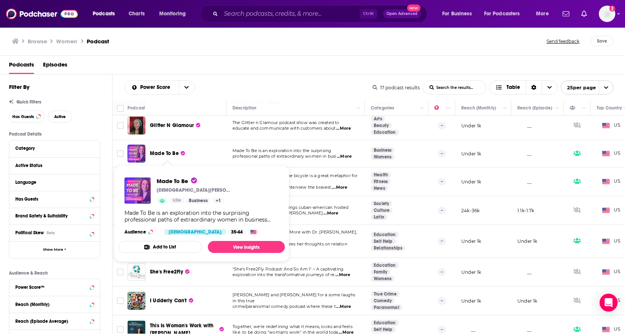
click at [282, 151] on span "Made To Be is an exploration into the surprising" at bounding box center [282, 150] width 99 height 5
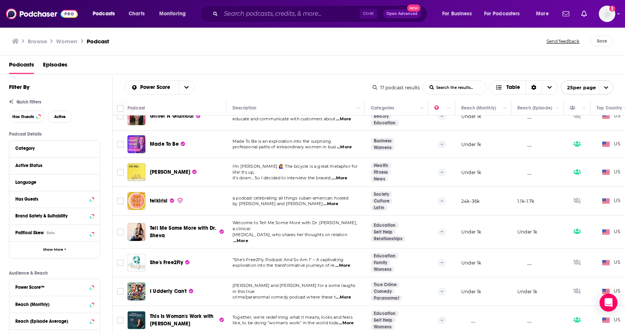
scroll to position [274, 0]
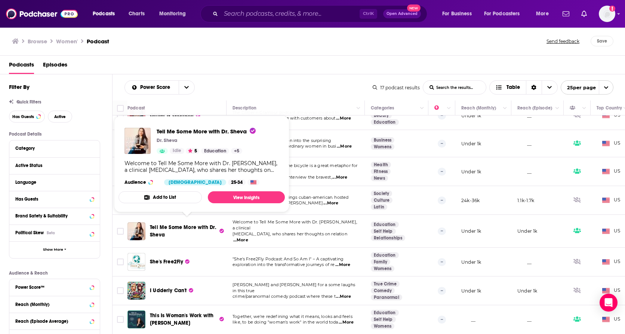
click at [175, 224] on span "Tell Me Some More with Dr. Sheva" at bounding box center [183, 231] width 67 height 14
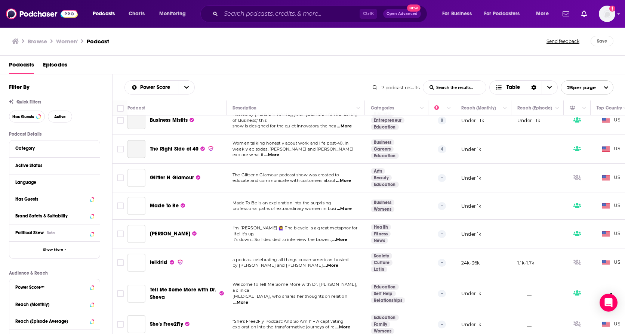
scroll to position [274, 0]
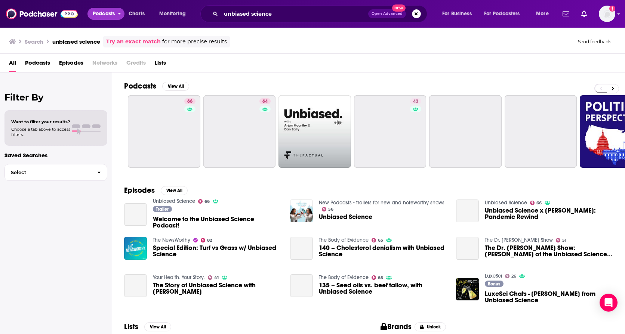
click at [104, 16] on span "Podcasts" at bounding box center [104, 14] width 22 height 10
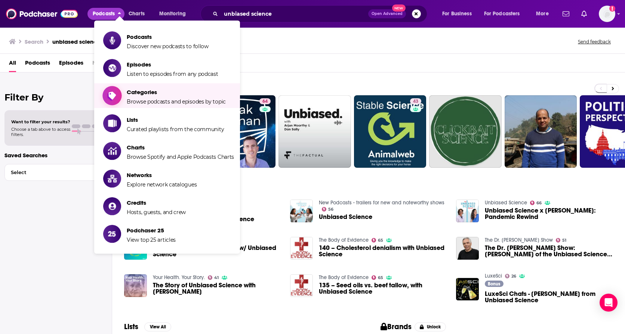
click at [146, 89] on span "Categories" at bounding box center [176, 92] width 99 height 7
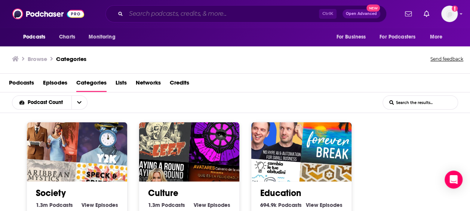
click at [159, 15] on input "Search podcasts, credits, & more..." at bounding box center [222, 14] width 193 height 12
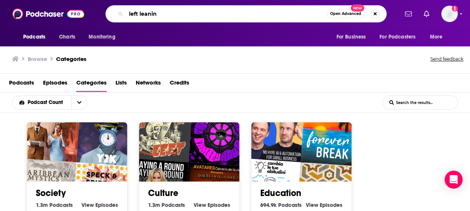
type input "left leanin"
click at [405, 102] on input "List Search Input" at bounding box center [420, 102] width 75 height 13
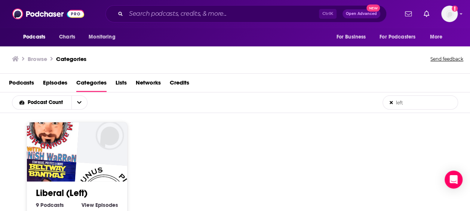
drag, startPoint x: 408, startPoint y: 103, endPoint x: 364, endPoint y: 102, distance: 43.4
click at [364, 102] on div "Podcast Count left List Search Input Search the results..." at bounding box center [235, 102] width 470 height 21
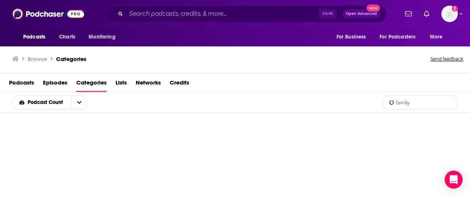
type input "family"
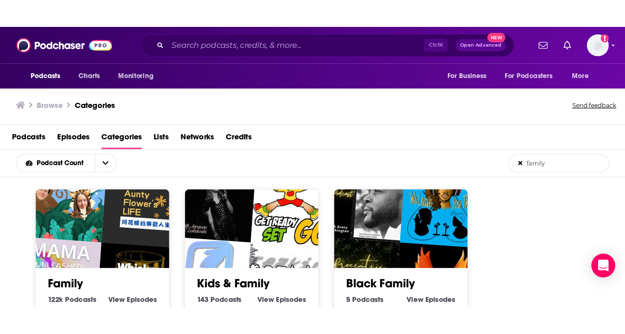
scroll to position [37, 0]
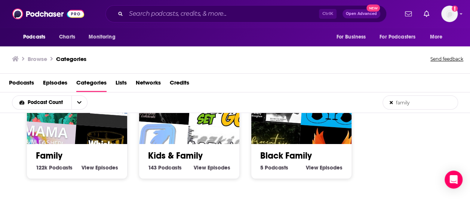
click at [184, 153] on link "Kids & Family" at bounding box center [175, 155] width 55 height 11
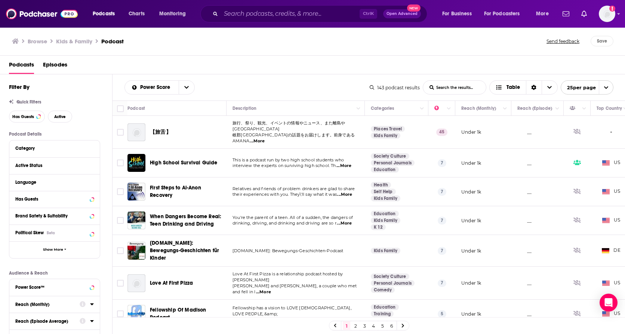
click at [10, 42] on div "Browse Kids & Family Podcast Send feedback Save" at bounding box center [313, 41] width 626 height 29
click at [42, 42] on h3 "Browse" at bounding box center [37, 41] width 19 height 7
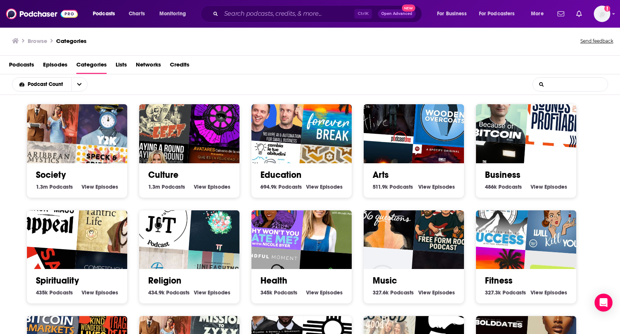
click at [566, 82] on input "List Search Input" at bounding box center [569, 84] width 75 height 13
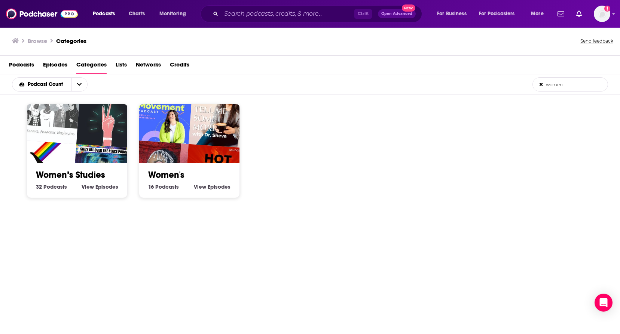
type input "women"
click at [77, 172] on link "Women’s Studies" at bounding box center [70, 174] width 69 height 11
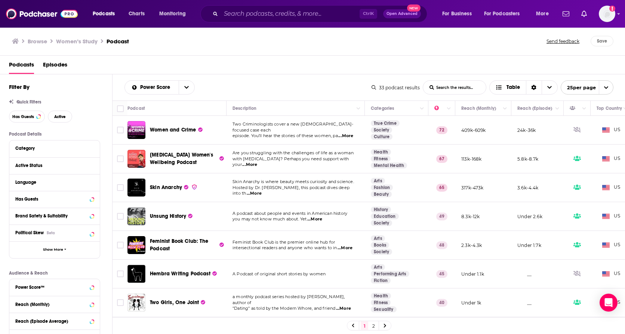
click at [269, 85] on div "Power Score List Search Input Search the results... Table" at bounding box center [248, 87] width 247 height 14
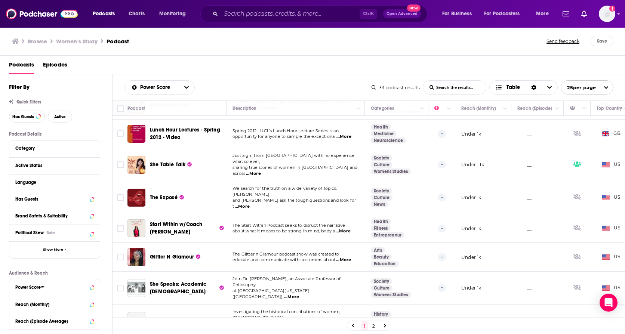
scroll to position [525, 0]
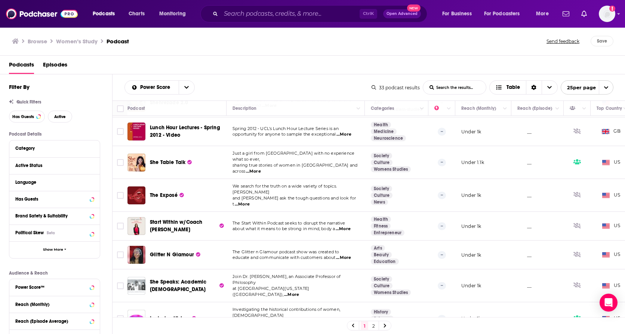
click at [375, 325] on link "2" at bounding box center [373, 326] width 7 height 9
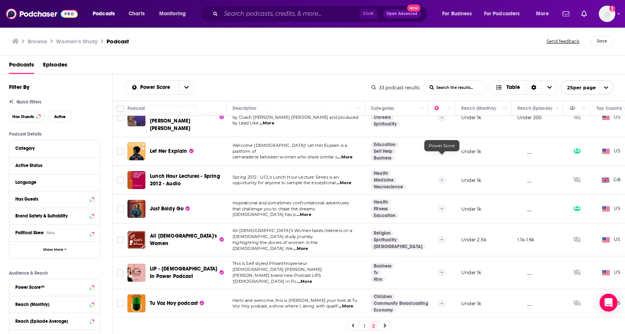
scroll to position [36, 0]
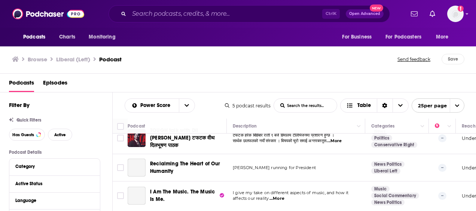
scroll to position [74, 0]
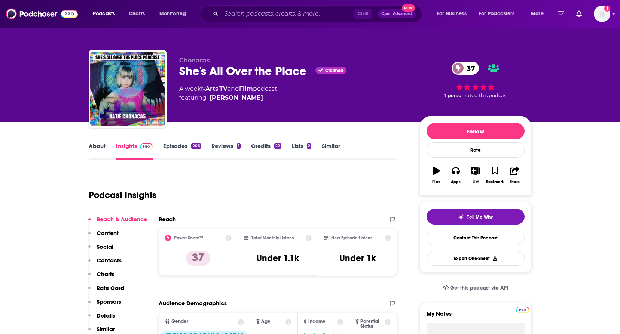
click at [92, 144] on link "About" at bounding box center [97, 150] width 17 height 17
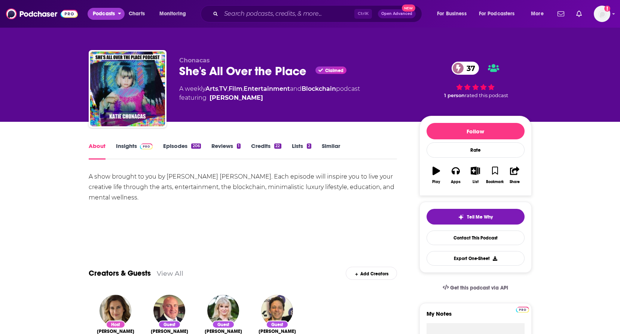
click at [112, 15] on span "Podcasts" at bounding box center [104, 14] width 22 height 10
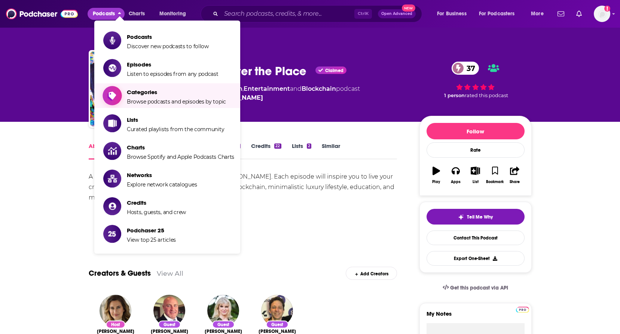
click at [127, 98] on span "Categories Browse podcasts and episodes by topic" at bounding box center [176, 95] width 99 height 19
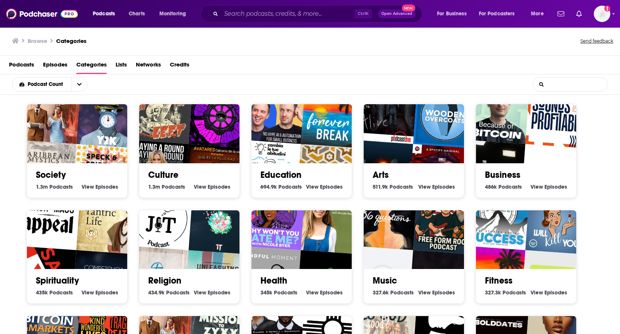
click at [566, 85] on input "List Search Input" at bounding box center [569, 84] width 75 height 13
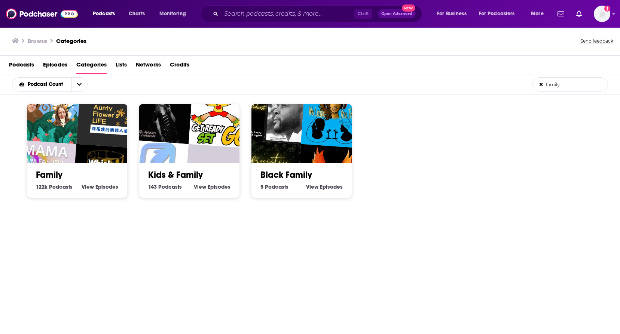
click at [562, 82] on input "family" at bounding box center [569, 84] width 75 height 13
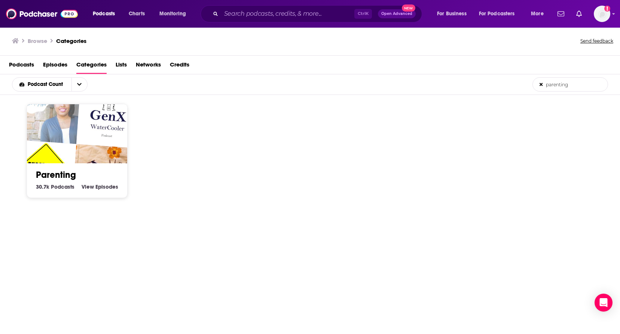
type input "parenting"
click at [58, 170] on link "Parenting" at bounding box center [56, 174] width 40 height 11
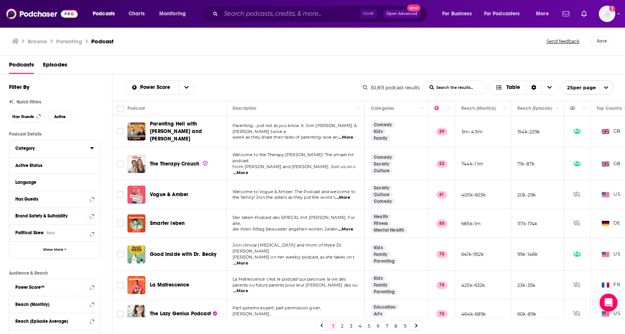
click at [44, 149] on div "Category" at bounding box center [50, 148] width 70 height 5
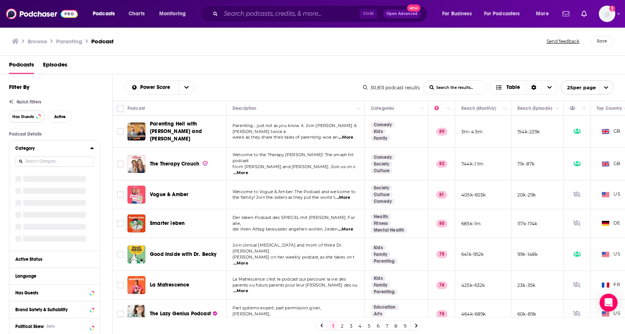
click at [34, 113] on button "Has Guests" at bounding box center [27, 117] width 36 height 12
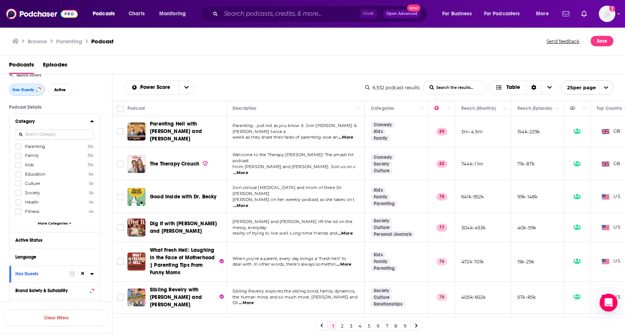
scroll to position [75, 0]
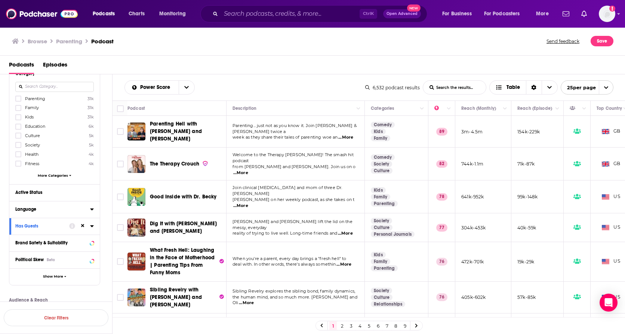
click at [31, 206] on button "Language" at bounding box center [52, 209] width 75 height 9
click at [17, 234] on icon at bounding box center [18, 234] width 4 height 3
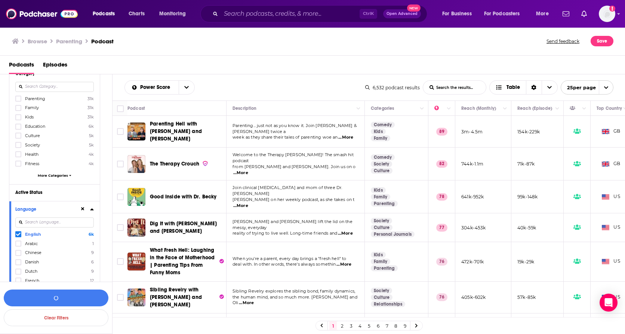
click at [91, 212] on icon at bounding box center [92, 209] width 4 height 6
click at [41, 193] on div "Active Status" at bounding box center [44, 192] width 59 height 5
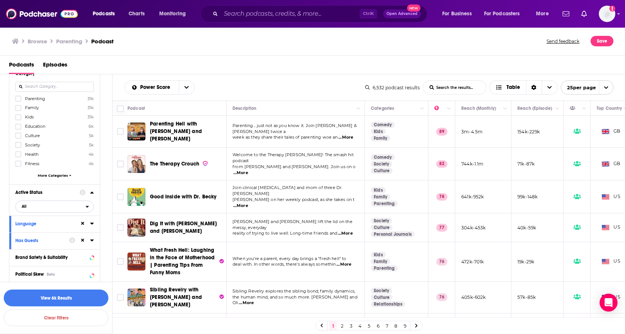
click at [41, 211] on span "All" at bounding box center [51, 207] width 70 height 10
click at [44, 229] on span "Active" at bounding box center [39, 231] width 40 height 4
click at [92, 193] on icon at bounding box center [91, 192] width 3 height 2
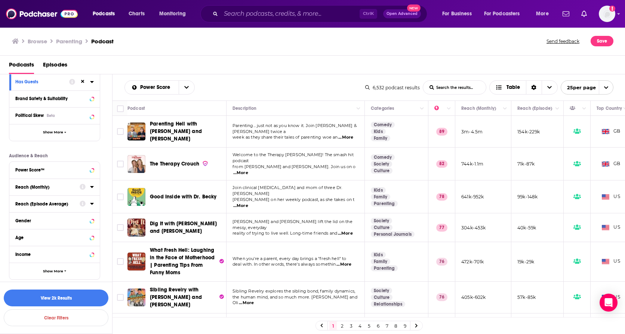
scroll to position [220, 0]
click at [46, 173] on button "Power Score™" at bounding box center [47, 168] width 64 height 9
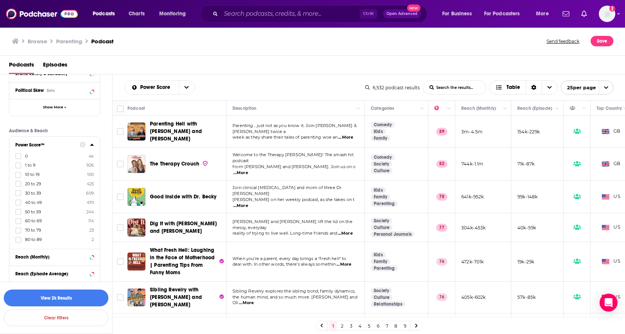
scroll to position [257, 0]
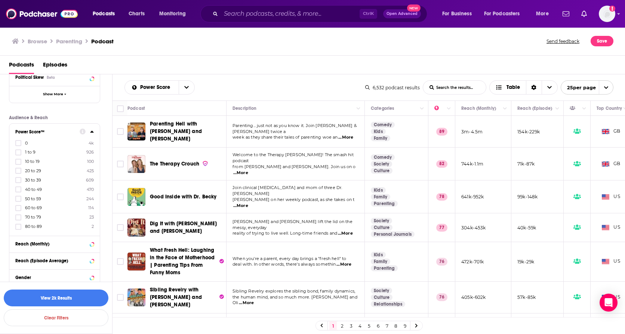
click at [22, 226] on div at bounding box center [18, 227] width 7 height 6
click at [18, 229] on input "multiSelectOption-80-9" at bounding box center [18, 229] width 0 height 0
click at [21, 220] on label at bounding box center [18, 218] width 6 height 6
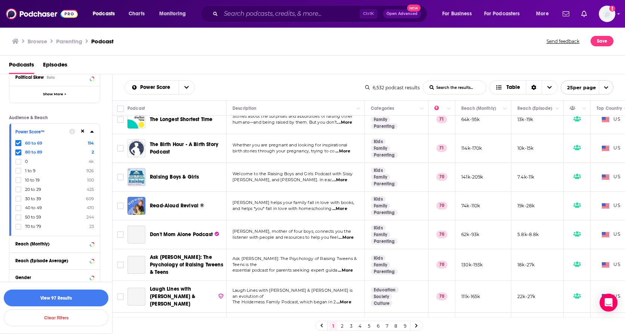
scroll to position [535, 0]
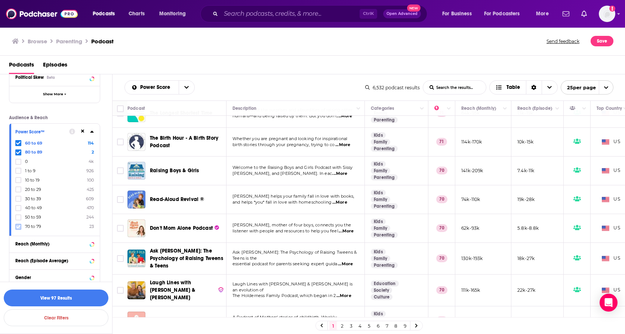
click at [19, 228] on icon at bounding box center [18, 227] width 4 height 4
click at [18, 152] on icon at bounding box center [18, 152] width 4 height 4
click at [17, 153] on icon at bounding box center [18, 152] width 4 height 3
click at [65, 301] on button "View 95 Results" at bounding box center [56, 298] width 105 height 17
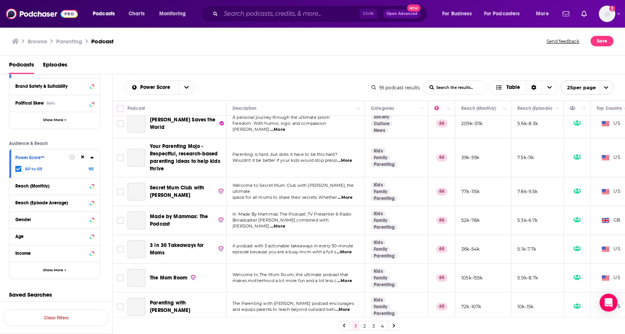
scroll to position [535, 0]
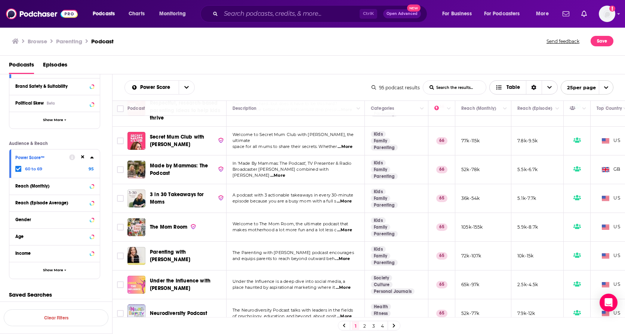
click at [532, 87] on icon "Sort Direction" at bounding box center [534, 87] width 5 height 5
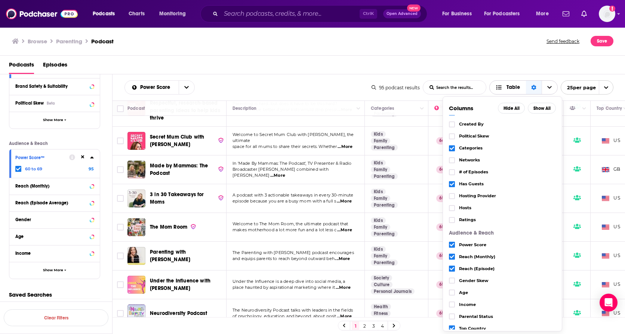
scroll to position [31, 0]
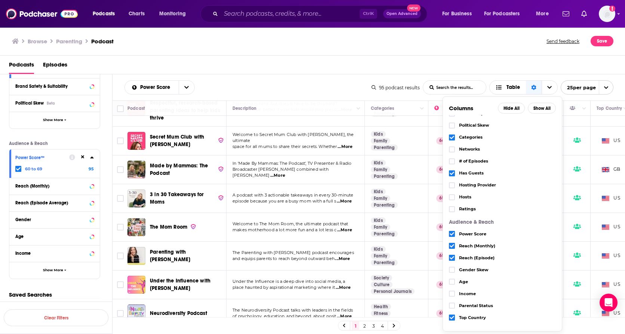
click at [291, 81] on div "Power Score List Search Input Search the results... Table" at bounding box center [248, 87] width 247 height 14
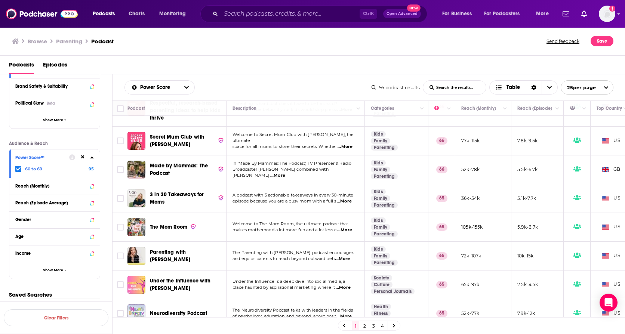
click at [31, 196] on div "Reach (Episode Average)" at bounding box center [54, 203] width 90 height 17
click at [59, 272] on span "Show More" at bounding box center [53, 270] width 20 height 4
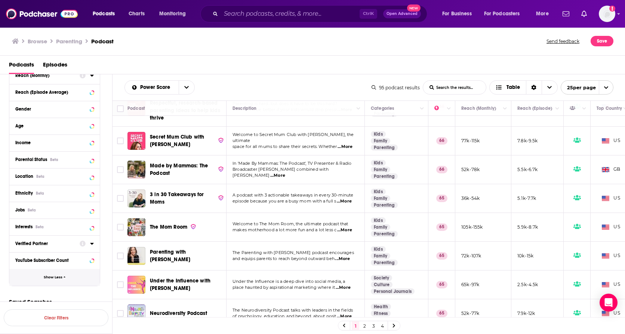
scroll to position [344, 0]
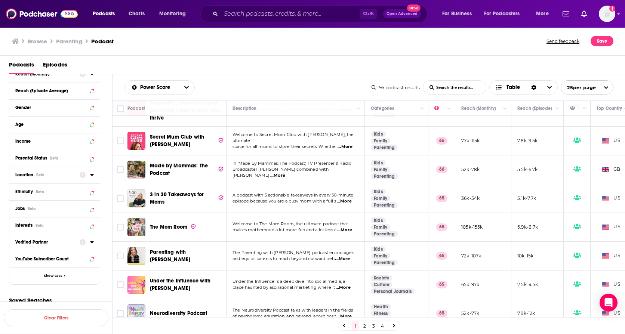
click at [22, 170] on button "Location Beta" at bounding box center [47, 174] width 64 height 9
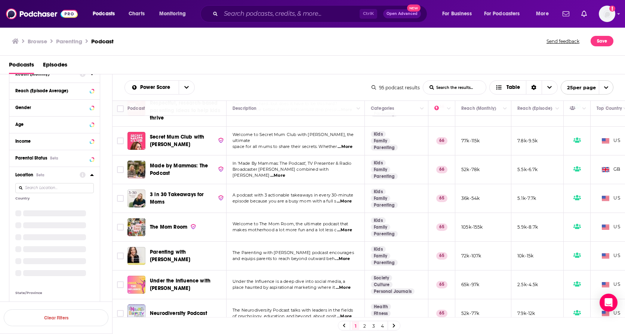
click at [22, 175] on span "Location" at bounding box center [24, 174] width 18 height 5
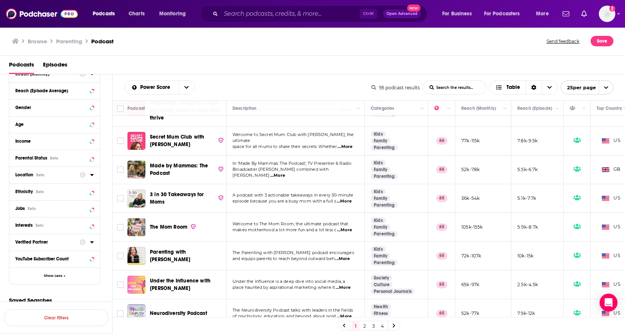
click at [22, 175] on span "Location" at bounding box center [24, 174] width 18 height 5
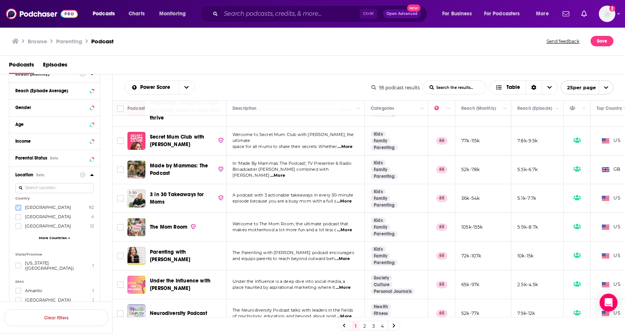
click at [21, 207] on label at bounding box center [18, 208] width 6 height 6
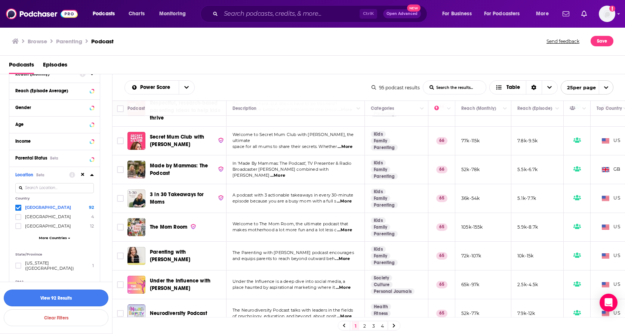
click at [60, 298] on button "View 92 Results" at bounding box center [56, 298] width 105 height 17
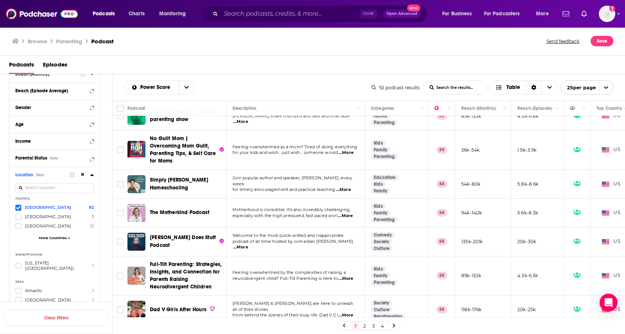
scroll to position [112, 0]
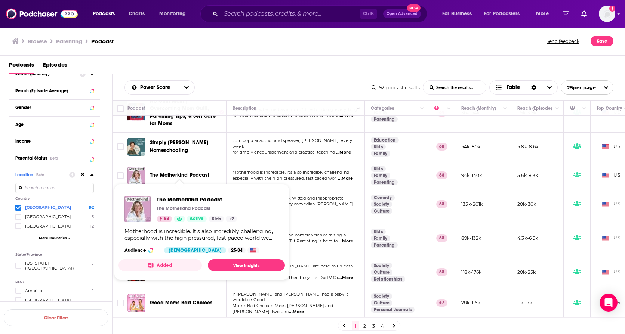
click at [291, 75] on div "Power Score List Search Input Search the results... Table 92 podcast results Li…" at bounding box center [369, 87] width 513 height 26
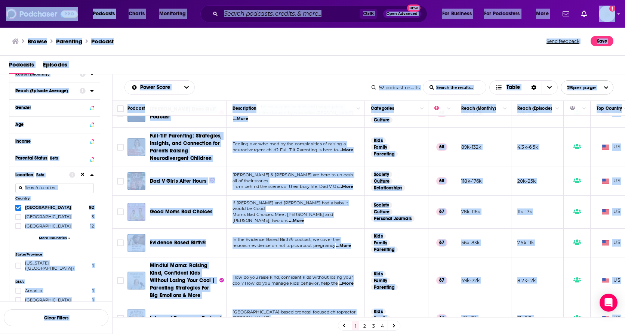
scroll to position [0, 0]
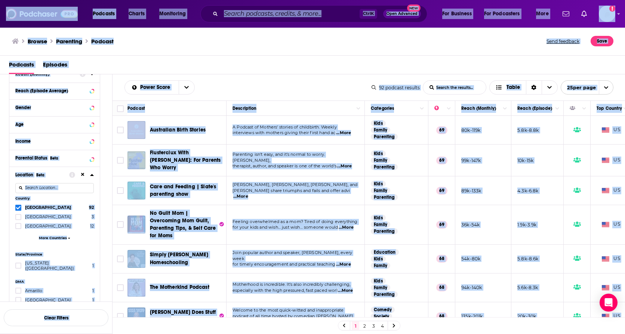
drag, startPoint x: 163, startPoint y: 141, endPoint x: 222, endPoint y: -6, distance: 158.4
click at [222, 0] on html "Podcasts Charts Monitoring Ctrl K Open Advanced New For Business For Podcasters…" at bounding box center [312, 167] width 625 height 334
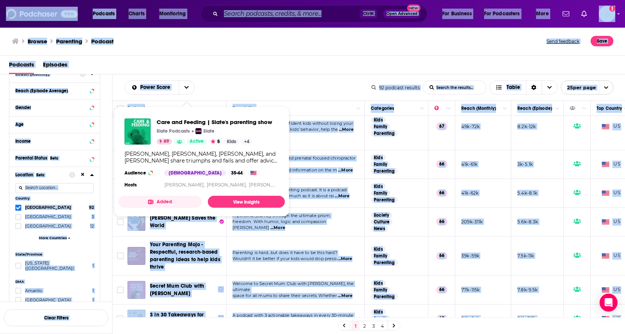
scroll to position [411, 0]
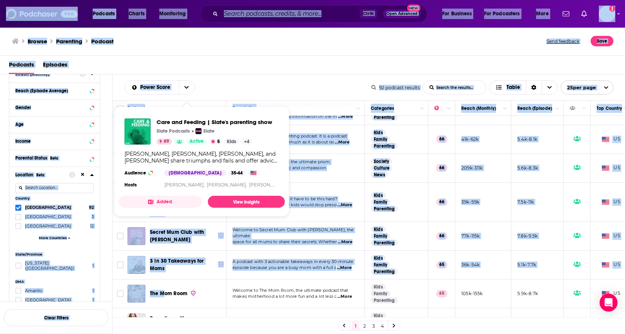
click at [318, 67] on div "Podcasts Episodes" at bounding box center [314, 66] width 611 height 15
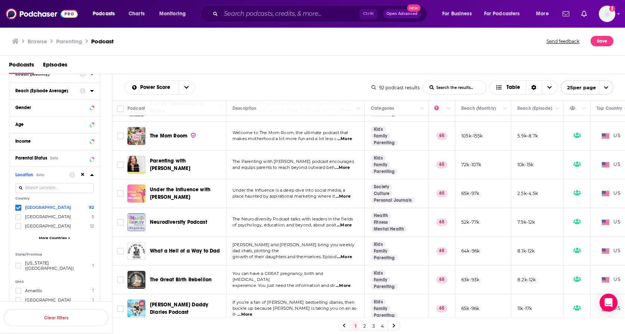
scroll to position [571, 0]
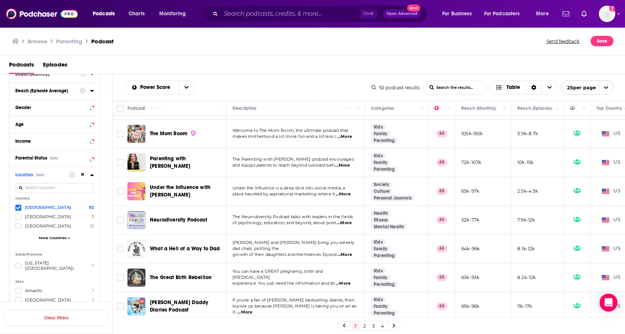
click at [362, 325] on link "2" at bounding box center [364, 326] width 7 height 9
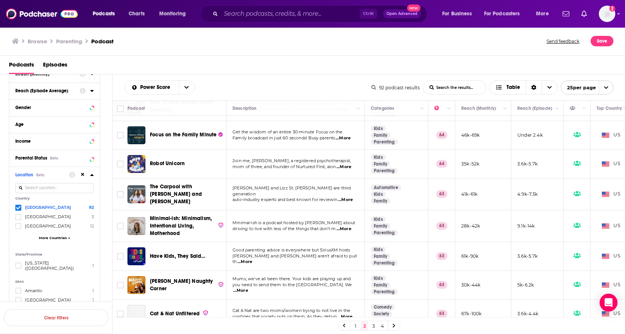
scroll to position [224, 0]
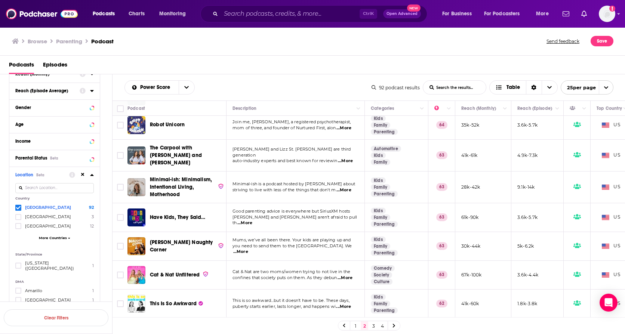
click at [345, 158] on span "...More" at bounding box center [345, 161] width 15 height 6
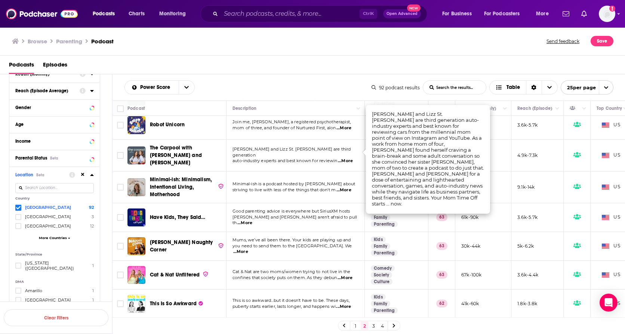
click at [345, 158] on span "...More" at bounding box center [345, 161] width 15 height 6
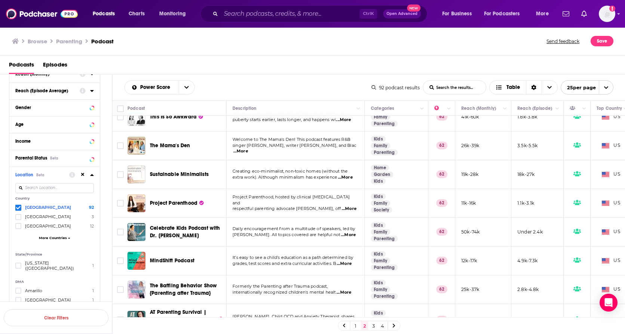
scroll to position [374, 0]
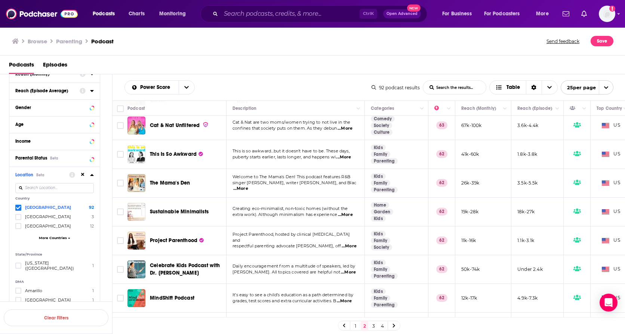
click at [346, 154] on span "...More" at bounding box center [343, 157] width 15 height 6
click at [320, 154] on span "puberty starts earlier, lasts longer, and happens wi" at bounding box center [284, 156] width 103 height 5
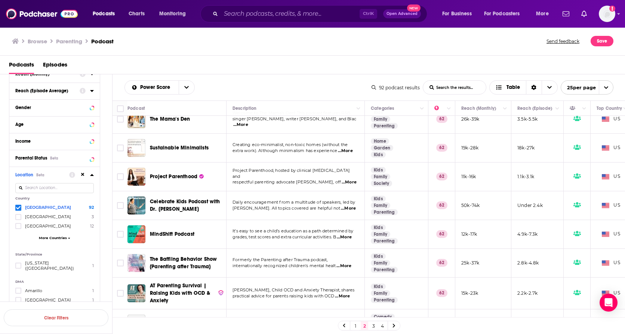
scroll to position [486, 0]
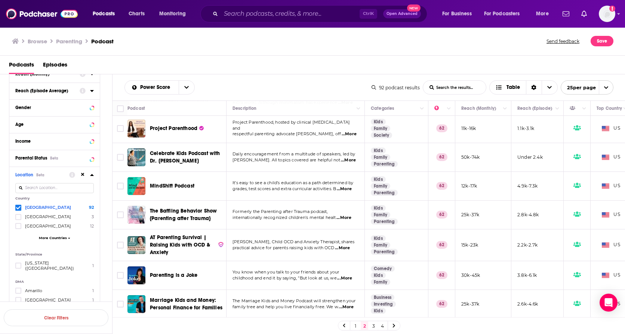
click at [349, 186] on span "...More" at bounding box center [344, 189] width 15 height 6
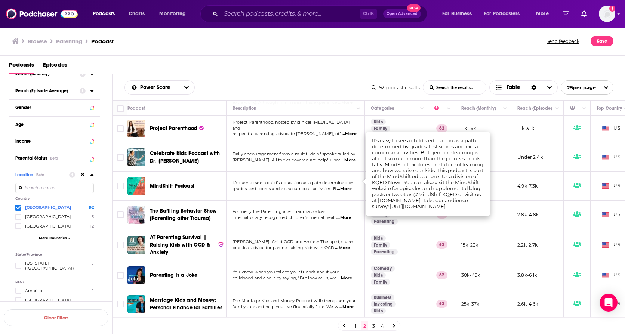
click at [287, 186] on span "grades, test scores and extra curricular activities. B" at bounding box center [285, 188] width 104 height 5
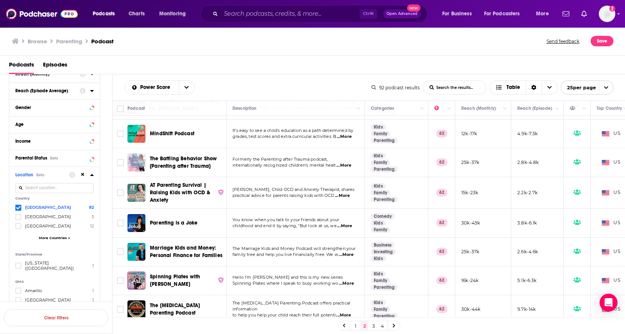
scroll to position [541, 0]
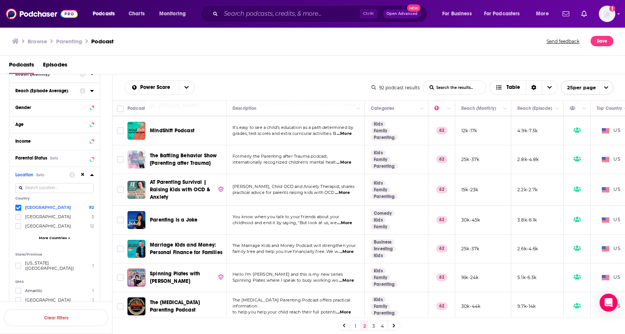
click at [374, 327] on link "3" at bounding box center [373, 326] width 7 height 9
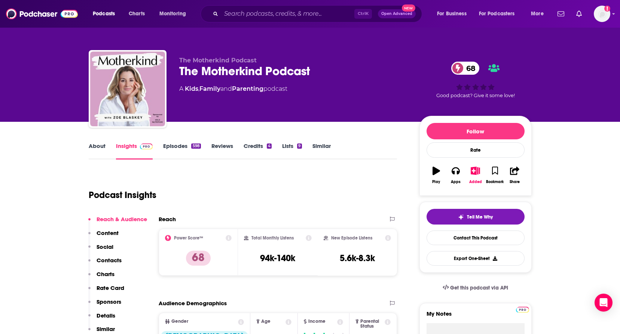
click at [98, 146] on link "About" at bounding box center [97, 150] width 17 height 17
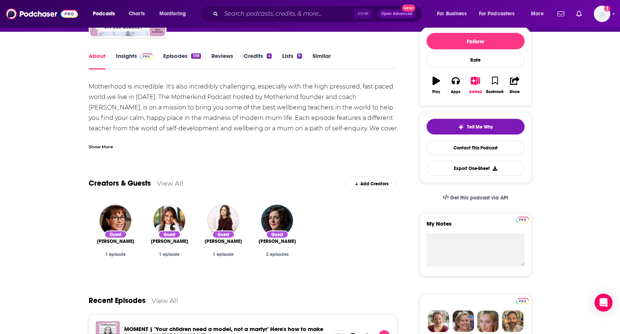
scroll to position [75, 0]
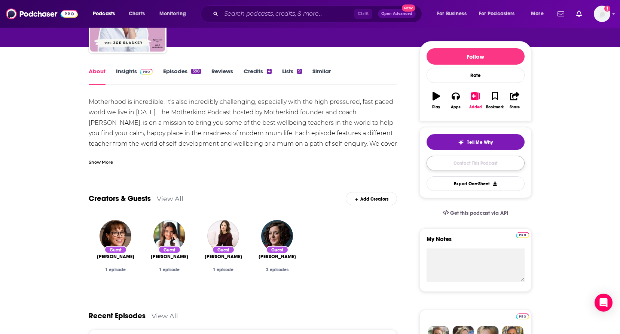
click at [455, 167] on link "Contact This Podcast" at bounding box center [475, 163] width 98 height 15
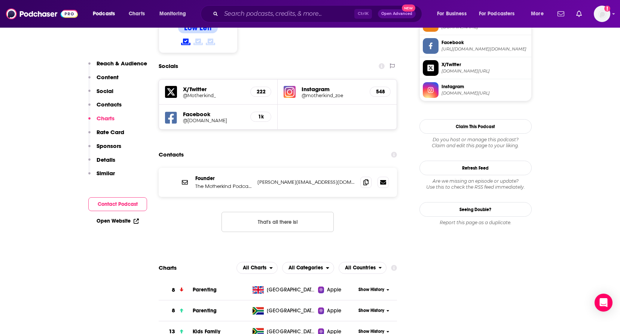
scroll to position [595, 0]
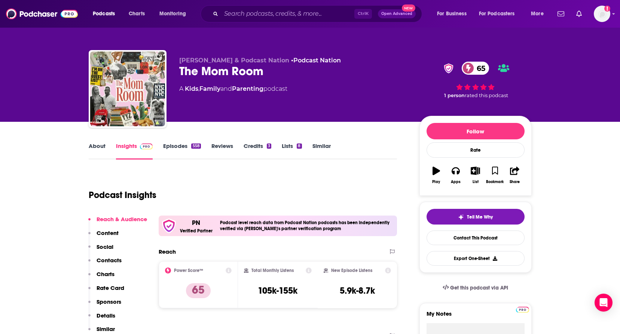
click at [104, 147] on link "About" at bounding box center [97, 150] width 17 height 17
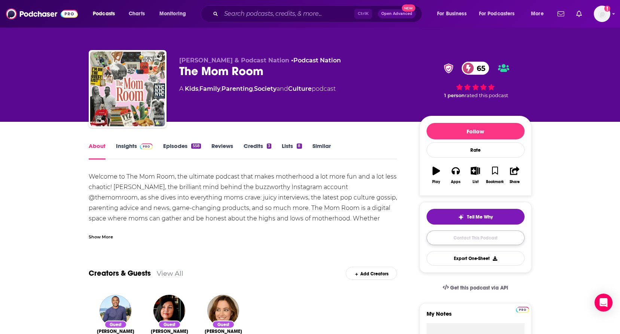
click at [492, 237] on link "Contact This Podcast" at bounding box center [475, 238] width 98 height 15
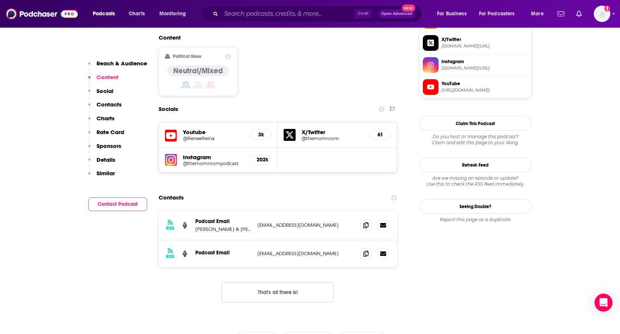
scroll to position [628, 0]
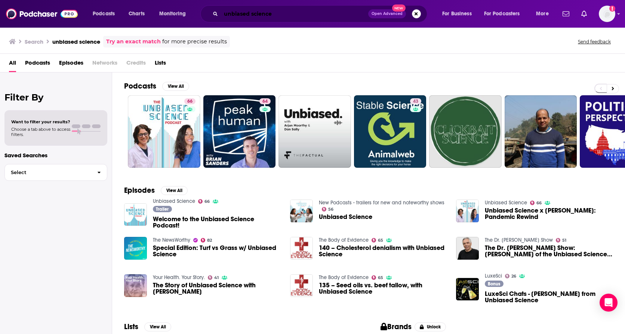
click at [254, 13] on input "unbiased science" at bounding box center [294, 14] width 147 height 12
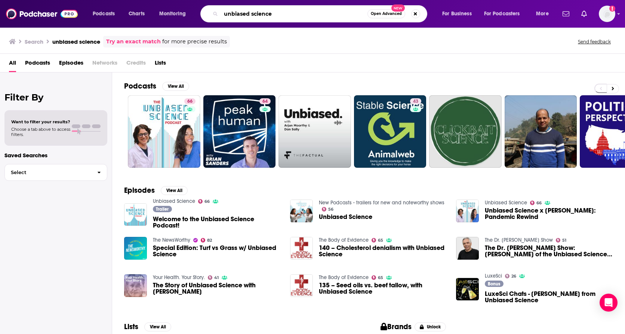
click at [254, 13] on input "unbiased science" at bounding box center [294, 14] width 147 height 12
paste input "Moms Actually"
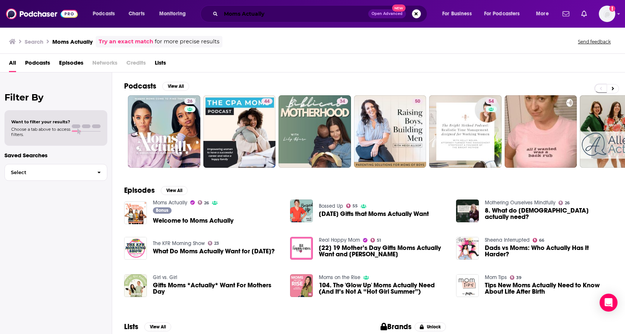
click at [252, 15] on input "Moms Actually" at bounding box center [294, 14] width 147 height 12
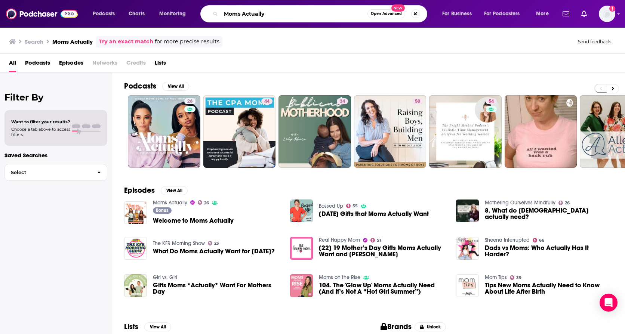
click at [252, 15] on input "Moms Actually" at bounding box center [294, 14] width 147 height 12
paste input "Tilt Parenting Podcast"
type input "Tilt Parenting Podcast"
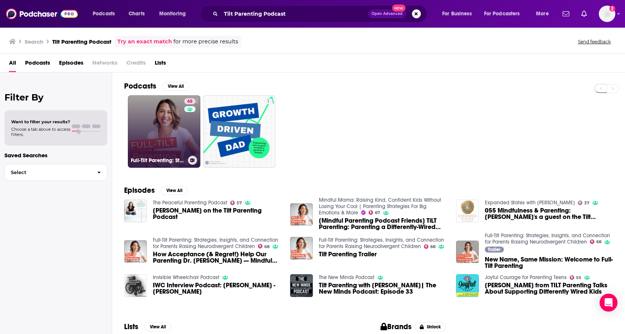
click at [169, 136] on link "68 Full-Tilt Parenting: Strategies, Insights, and Connection for Parents Raisin…" at bounding box center [164, 131] width 73 height 73
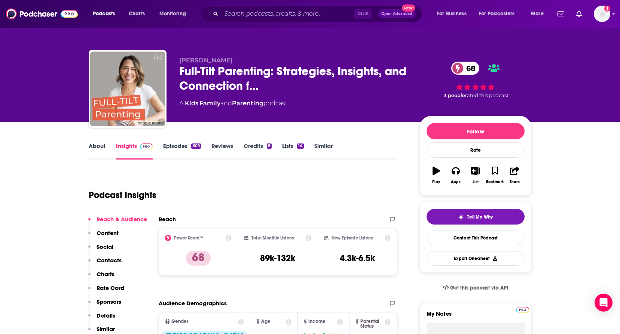
click at [94, 147] on link "About" at bounding box center [97, 150] width 17 height 17
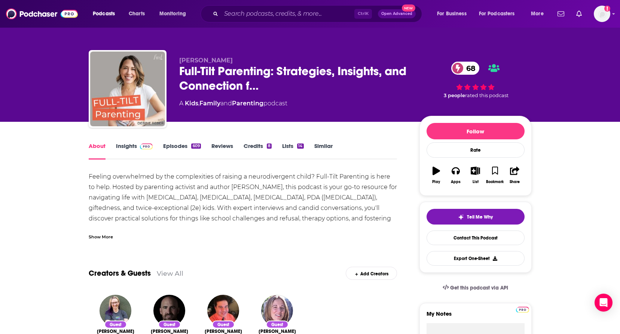
click at [237, 20] on div "Ctrl K Open Advanced New" at bounding box center [310, 13] width 221 height 17
drag, startPoint x: 237, startPoint y: 20, endPoint x: 239, endPoint y: 12, distance: 8.1
click at [237, 18] on div "Ctrl K Open Advanced New" at bounding box center [310, 13] width 221 height 17
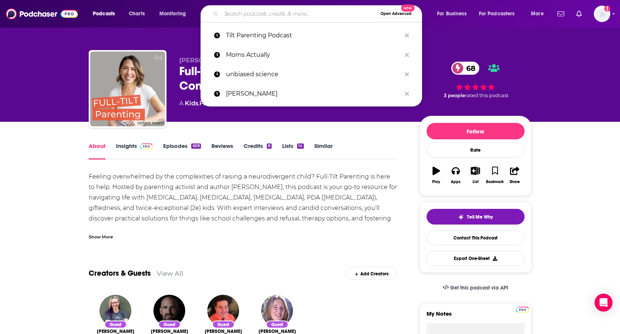
click at [239, 12] on input "Search podcasts, credits, & more..." at bounding box center [299, 14] width 156 height 12
paste input "Good Inside with Dr. Becky"
type input "Good Inside with Dr. Becky"
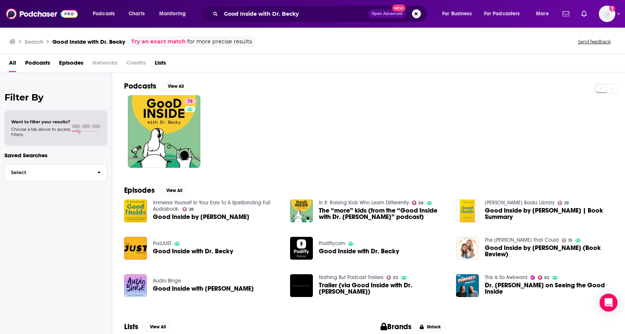
click at [269, 0] on div "Podcasts Charts Monitoring Good Inside with Dr. Becky Open Advanced New For Bus…" at bounding box center [312, 14] width 625 height 28
click at [269, 10] on input "Good Inside with Dr. Becky" at bounding box center [294, 14] width 147 height 12
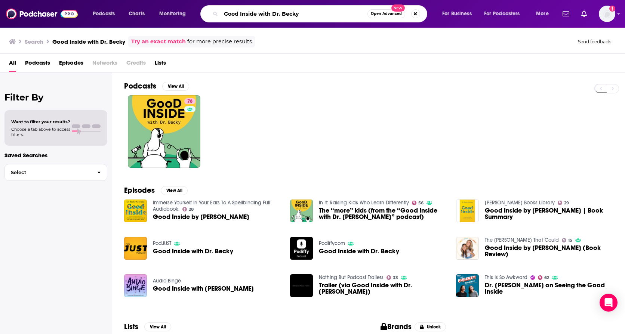
click at [269, 10] on input "Good Inside with Dr. Becky" at bounding box center [294, 14] width 147 height 12
paste input "We Are Famil"
type input "We Are Family"
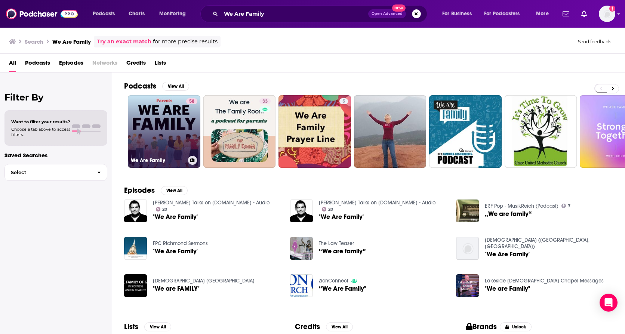
click at [163, 119] on link "58 We Are Family" at bounding box center [164, 131] width 73 height 73
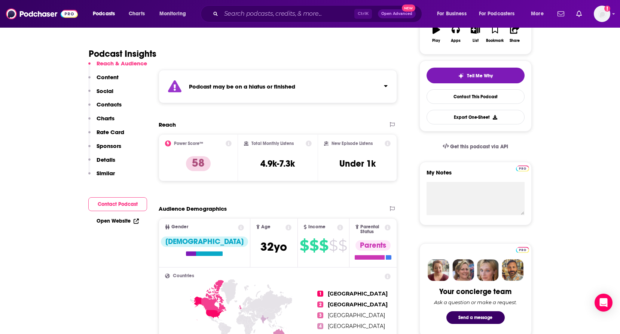
scroll to position [37, 0]
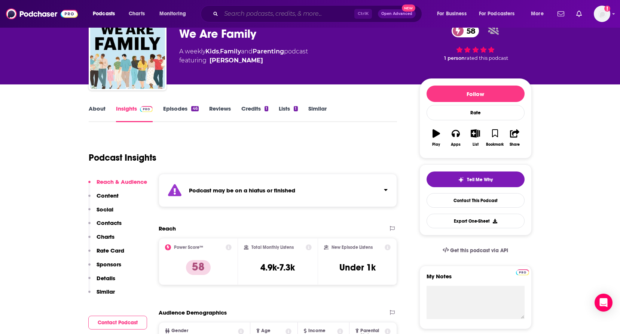
click at [270, 17] on input "Search podcasts, credits, & more..." at bounding box center [287, 14] width 133 height 12
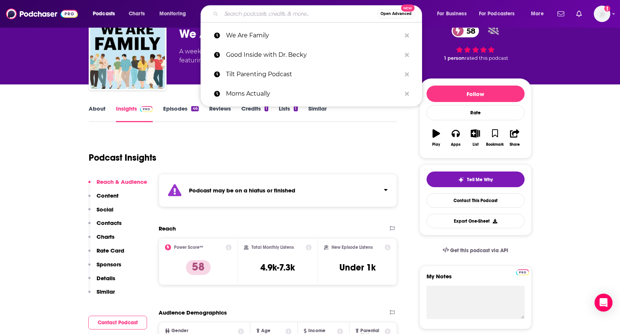
paste input "The Twelfth House"
type input "The Twelfth House"
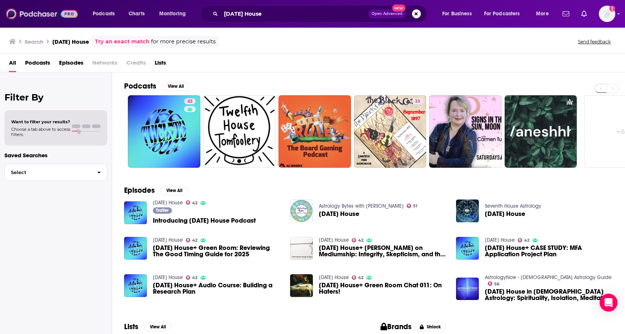
click at [12, 10] on img at bounding box center [42, 14] width 72 height 14
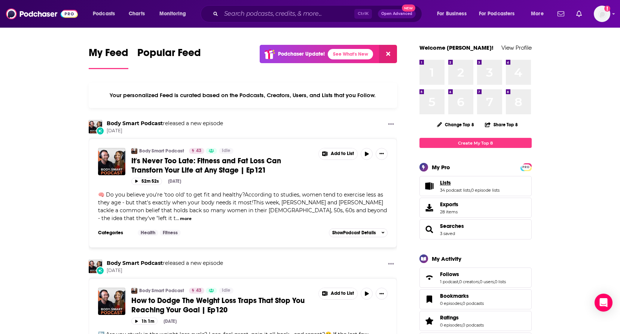
click at [466, 183] on link "Lists" at bounding box center [469, 182] width 59 height 7
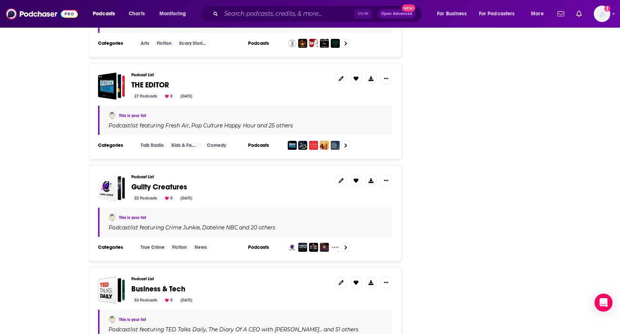
scroll to position [1608, 0]
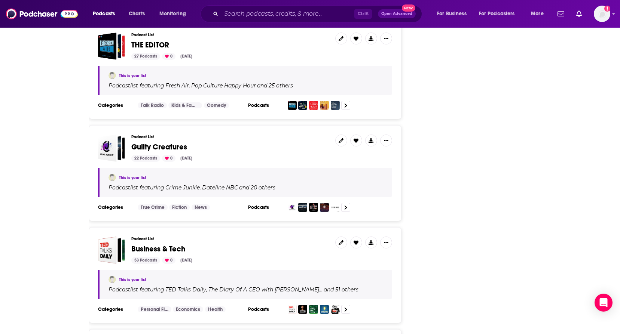
drag, startPoint x: 43, startPoint y: 124, endPoint x: 43, endPoint y: 128, distance: 4.1
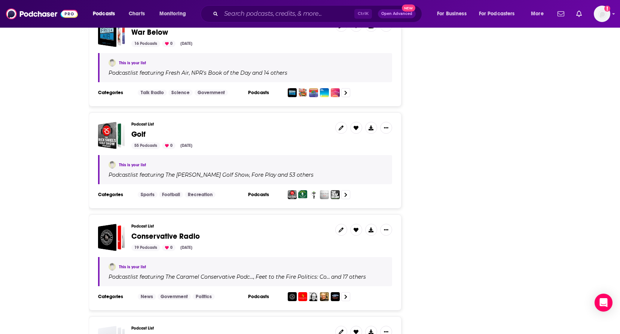
scroll to position [2389, 0]
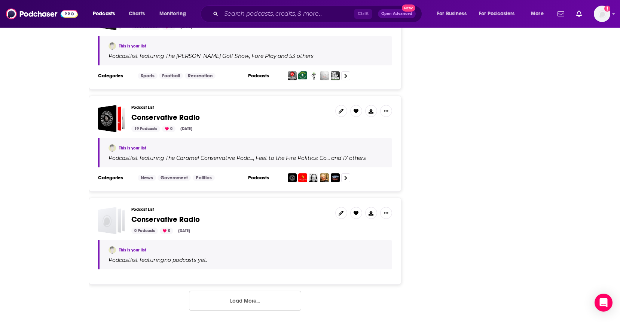
click at [246, 300] on button "Load More..." at bounding box center [245, 301] width 112 height 20
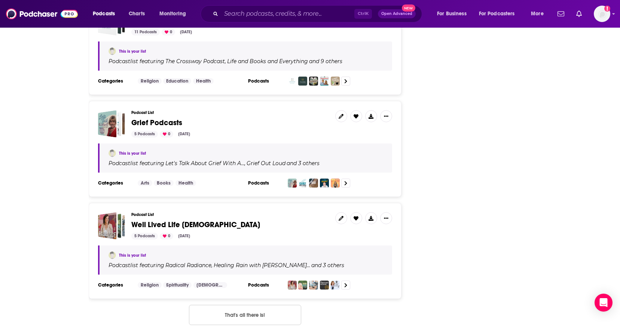
scroll to position [3308, 0]
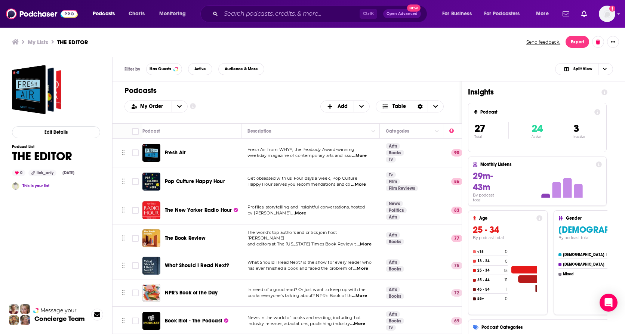
click at [236, 97] on div "Podcasts Add My Order Customize Your List Order Select the “My Order” sort and …" at bounding box center [287, 103] width 349 height 42
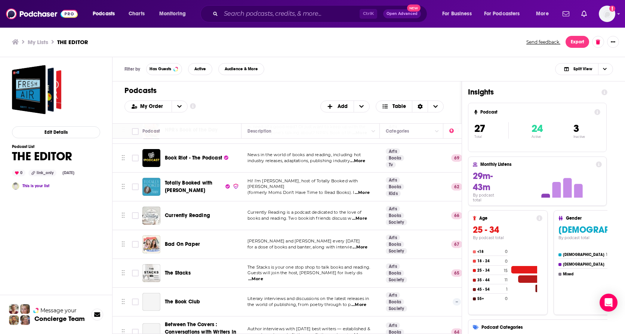
scroll to position [187, 0]
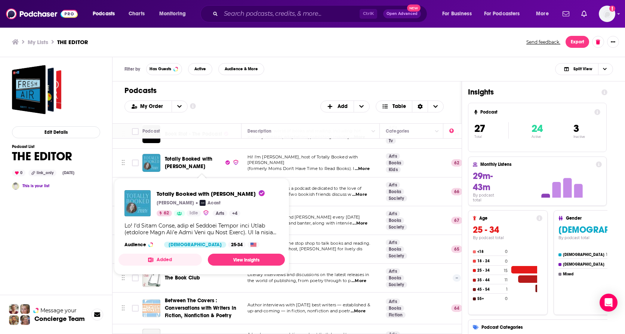
drag, startPoint x: 255, startPoint y: 98, endPoint x: 241, endPoint y: 128, distance: 32.8
click at [255, 98] on div "Podcasts Add My Order Customize Your List Order Select the “My Order” sort and …" at bounding box center [287, 103] width 349 height 42
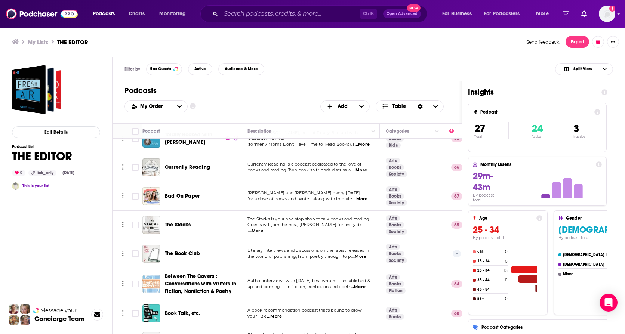
scroll to position [224, 0]
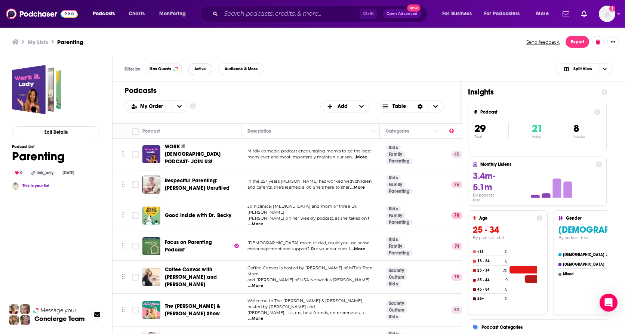
click at [196, 70] on span "Active" at bounding box center [200, 69] width 12 height 4
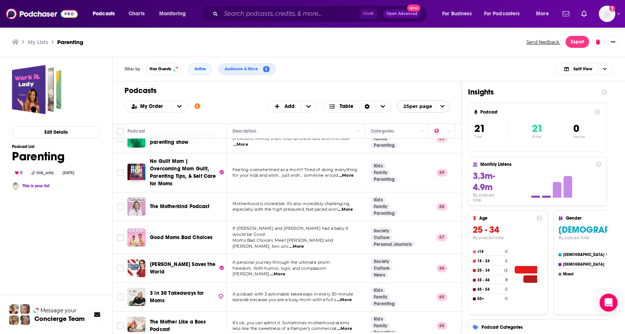
scroll to position [299, 0]
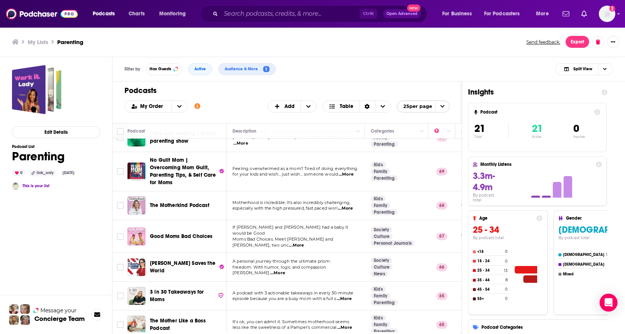
click at [224, 89] on h1 "Podcasts" at bounding box center [284, 90] width 319 height 9
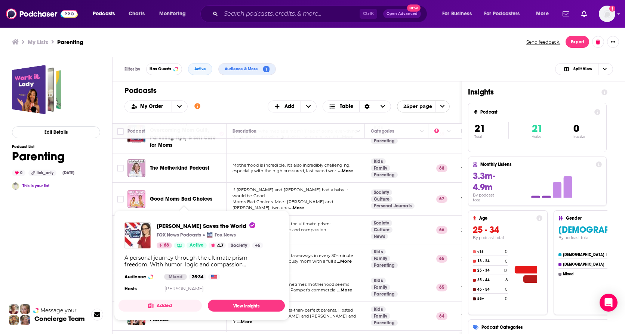
drag, startPoint x: 174, startPoint y: 211, endPoint x: 253, endPoint y: 196, distance: 79.9
click at [246, 196] on tbody "Good Inside with Dr. Becky Join clinical psychologist and mom of three Dr. Beck…" at bounding box center [458, 124] width 691 height 644
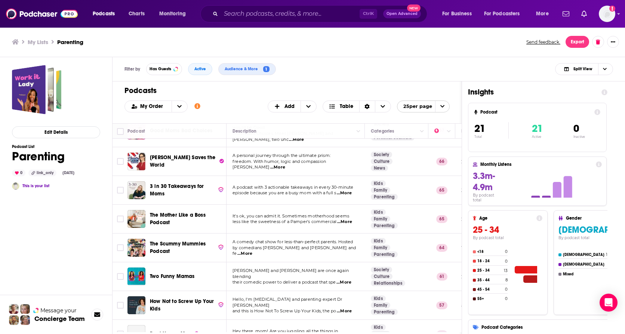
scroll to position [411, 0]
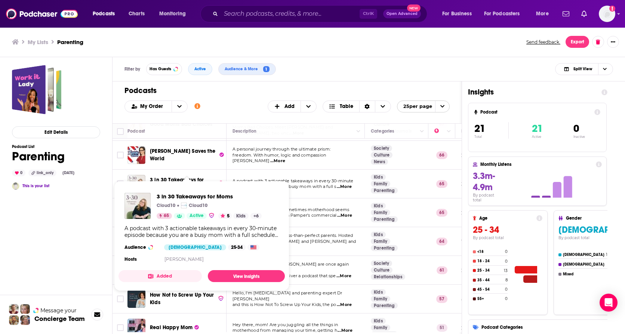
click at [266, 184] on span "episode because you are a busy mom with a full s" at bounding box center [285, 186] width 104 height 5
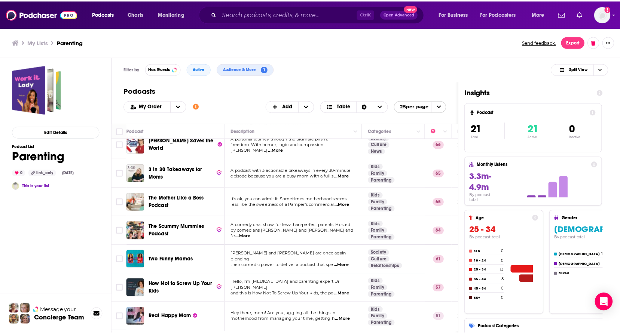
scroll to position [437, 0]
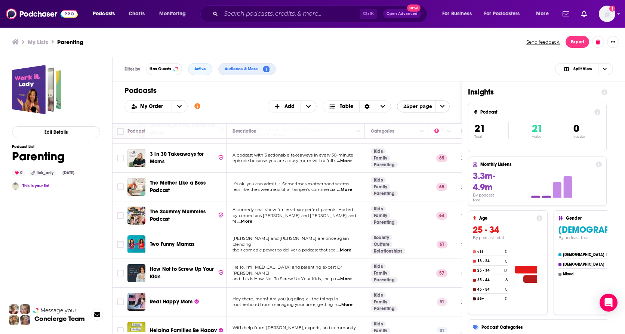
click at [271, 177] on td "It's ok, you can admit it. Sometimes motherhood seems less like the sweetness o…" at bounding box center [296, 187] width 138 height 29
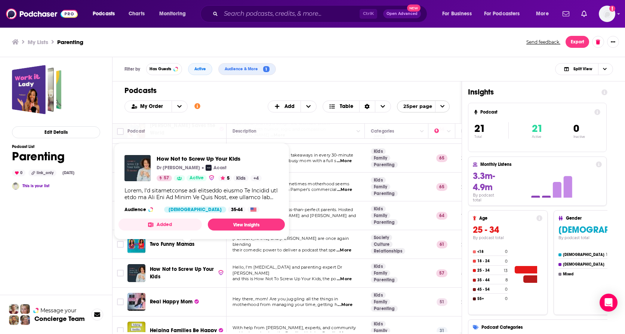
click at [53, 263] on div "Edit Details Podcast List Parenting 0 link_only Mar 31st, 2023 This is your list" at bounding box center [56, 229] width 88 height 329
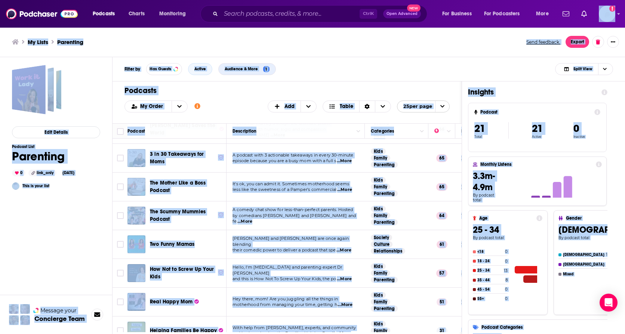
click at [232, 102] on div "My Order Customize Your List Order Select the “My Order” sort and remove all fi…" at bounding box center [287, 107] width 325 height 12
click at [80, 254] on div "Edit Details Podcast List Parenting 0 link_only Mar 31st, 2023 This is your list" at bounding box center [56, 229] width 88 height 329
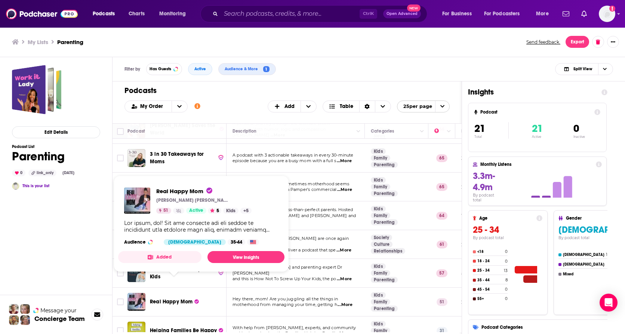
click at [171, 328] on span "Helping Families Be Happy" at bounding box center [183, 331] width 67 height 6
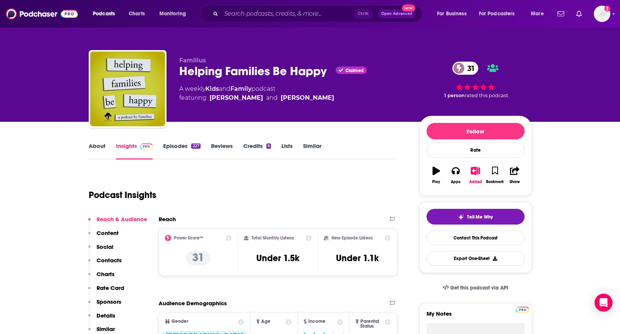
click at [101, 147] on link "About" at bounding box center [97, 150] width 17 height 17
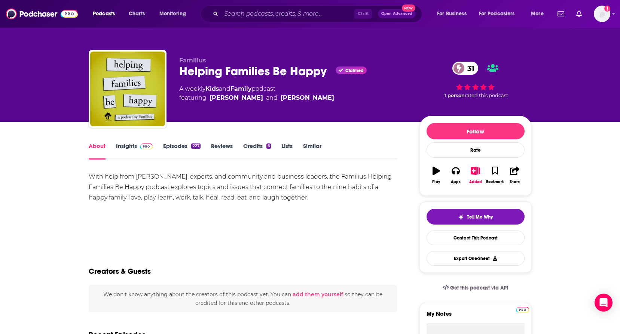
click at [234, 197] on div "With help from guest authors, experts, and community and business leaders, the …" at bounding box center [243, 187] width 308 height 31
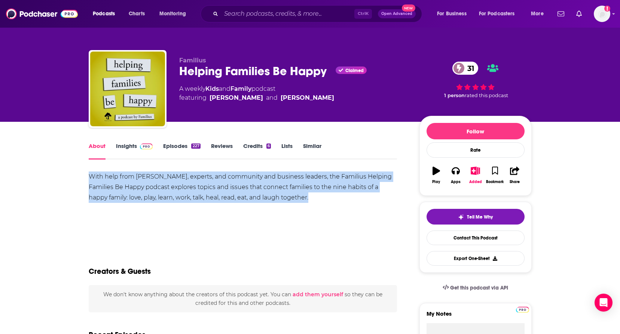
click at [234, 197] on div "With help from guest authors, experts, and community and business leaders, the …" at bounding box center [243, 187] width 308 height 31
drag, startPoint x: 234, startPoint y: 197, endPoint x: 176, endPoint y: 183, distance: 60.0
click at [176, 183] on div "With help from guest authors, experts, and community and business leaders, the …" at bounding box center [243, 187] width 308 height 31
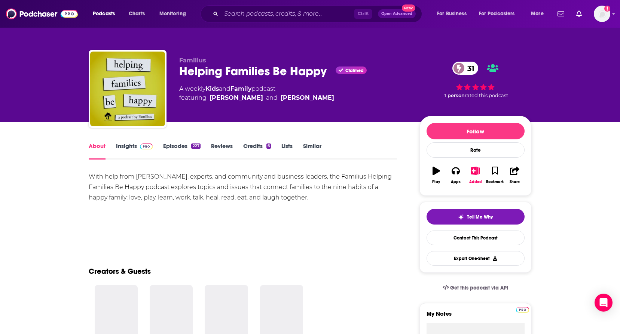
click at [146, 190] on div "With help from guest authors, experts, and community and business leaders, the …" at bounding box center [243, 187] width 308 height 31
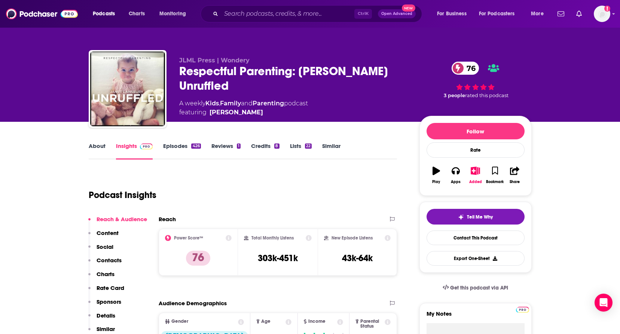
click at [95, 149] on link "About" at bounding box center [97, 150] width 17 height 17
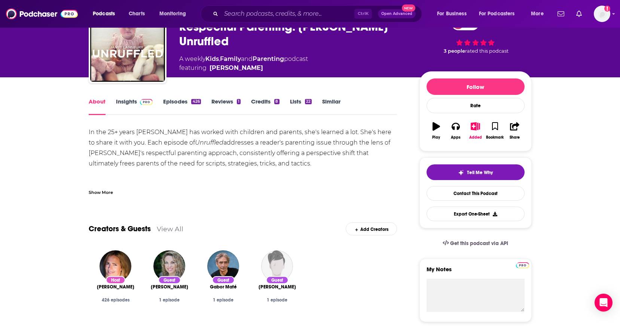
scroll to position [37, 0]
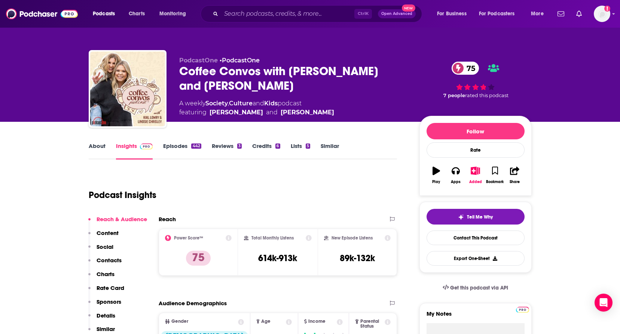
click at [94, 143] on link "About" at bounding box center [97, 150] width 17 height 17
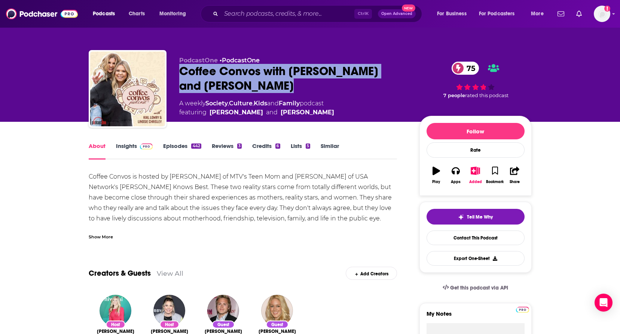
drag, startPoint x: 176, startPoint y: 70, endPoint x: 237, endPoint y: 30, distance: 72.8
click at [270, 88] on div "PodcastOne • PodcastOne Coffee Convos with [PERSON_NAME] and [PERSON_NAME] 75 A…" at bounding box center [310, 90] width 443 height 81
copy h1 "Coffee Convos with Kail Lowry and Lindsie Chrisley"
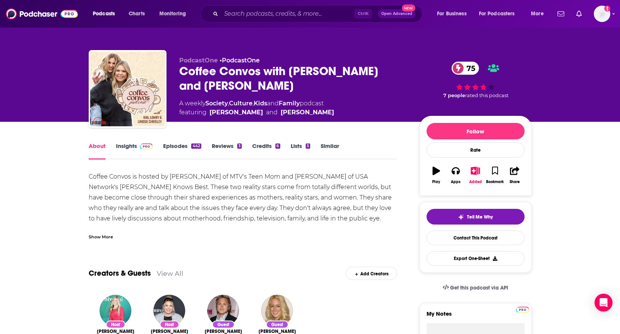
click at [184, 209] on div "Coffee Convos is hosted by Kail Lowry of MTV's Teen Mom and Lindsie Chrisley of…" at bounding box center [243, 208] width 308 height 73
click at [471, 237] on link "Contact This Podcast" at bounding box center [475, 238] width 98 height 15
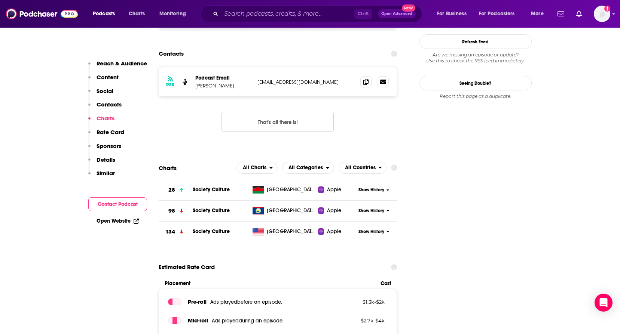
scroll to position [733, 0]
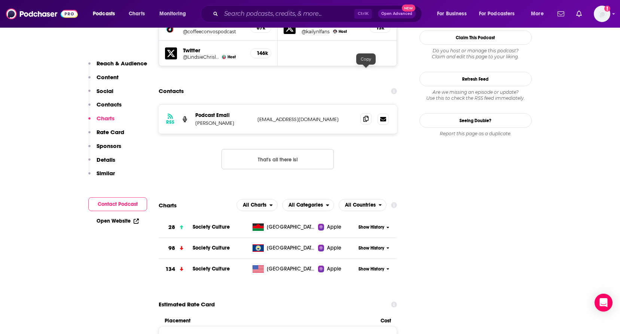
click at [363, 113] on span at bounding box center [365, 118] width 11 height 11
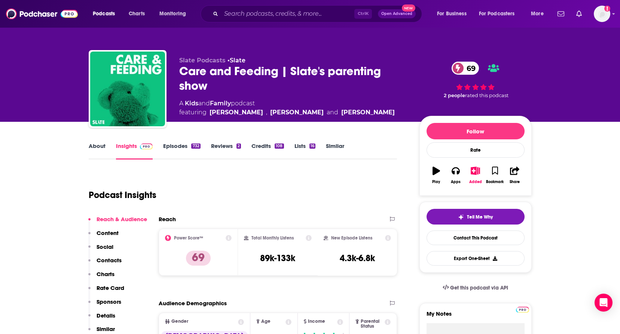
click at [102, 148] on link "About" at bounding box center [97, 150] width 17 height 17
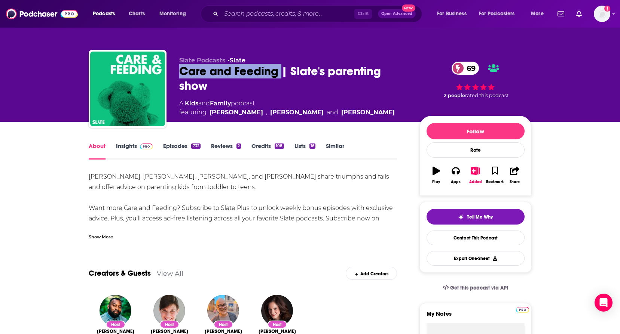
drag, startPoint x: 176, startPoint y: 72, endPoint x: 282, endPoint y: 71, distance: 106.6
click at [282, 71] on div "Slate Podcasts • Slate Care and Feeding | Slate's parenting show 69 A Kids and …" at bounding box center [310, 90] width 443 height 81
copy h1 "Care and Feeding"
click at [469, 242] on link "Contact This Podcast" at bounding box center [475, 238] width 98 height 15
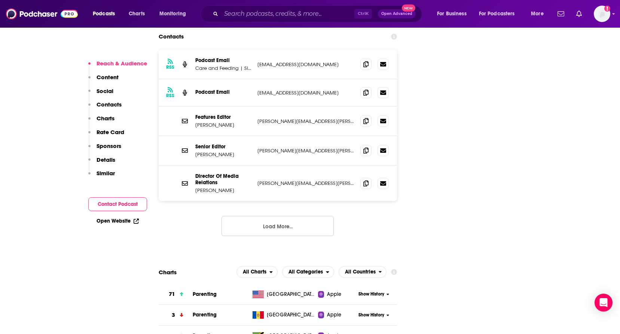
scroll to position [818, 0]
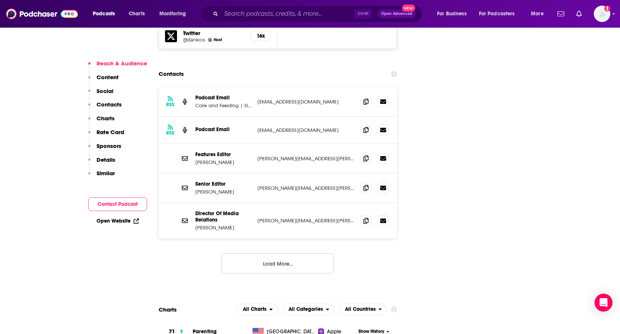
click at [187, 227] on div "RSS Podcast Email Care and Feeding | Slate's parenting show careandfeedingpod@s…" at bounding box center [278, 186] width 239 height 199
click at [366, 98] on icon at bounding box center [365, 101] width 5 height 6
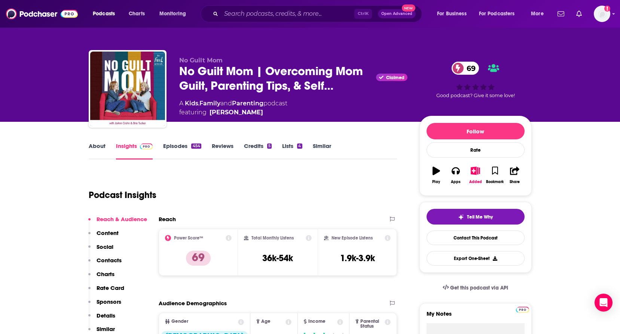
click at [99, 148] on link "About" at bounding box center [97, 150] width 17 height 17
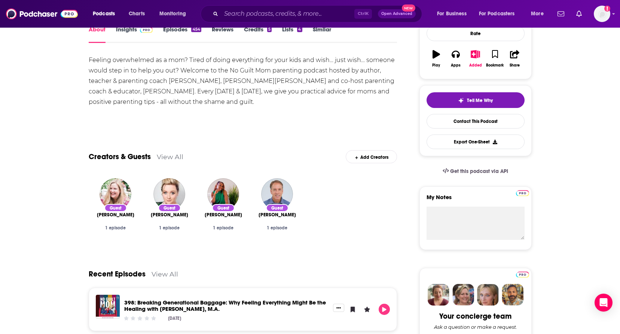
scroll to position [112, 0]
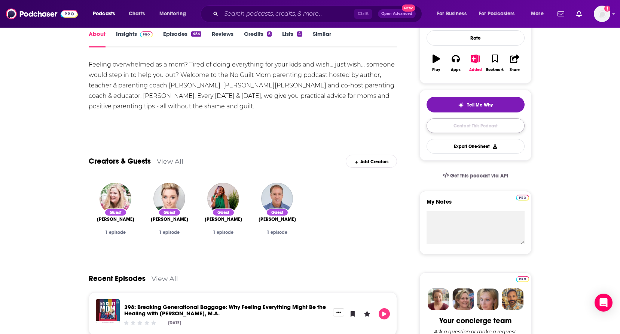
click at [470, 125] on link "Contact This Podcast" at bounding box center [475, 126] width 98 height 15
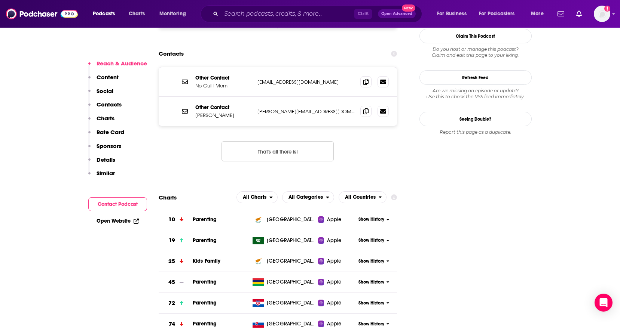
scroll to position [741, 0]
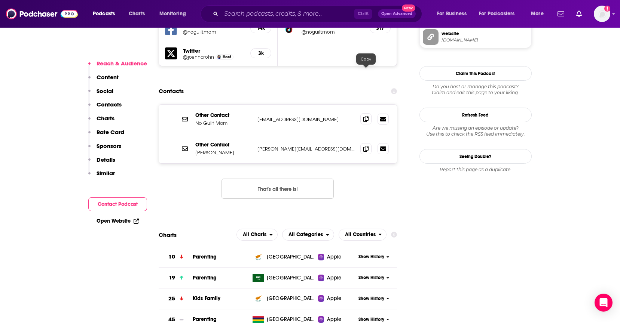
click at [365, 116] on icon at bounding box center [365, 119] width 5 height 6
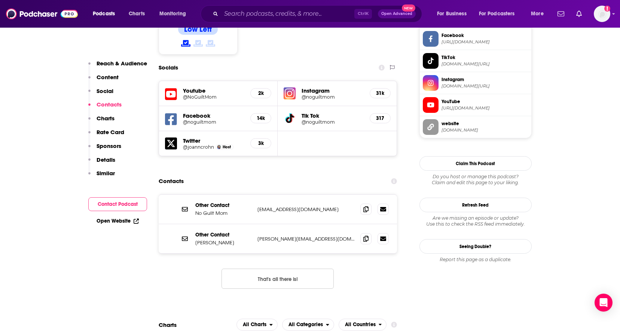
scroll to position [673, 0]
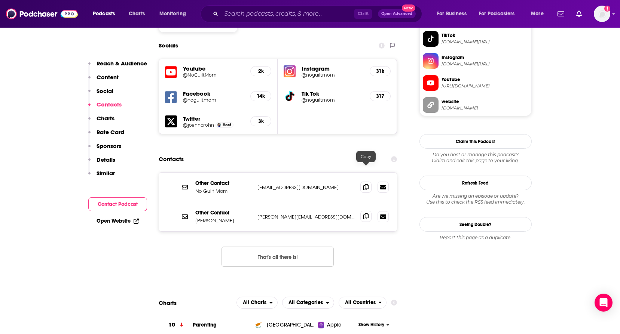
click at [365, 214] on icon at bounding box center [365, 217] width 5 height 6
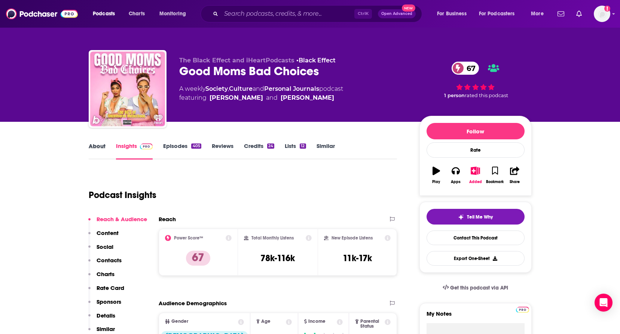
click at [109, 155] on div "About" at bounding box center [102, 150] width 27 height 17
click at [89, 143] on link "About" at bounding box center [97, 150] width 17 height 17
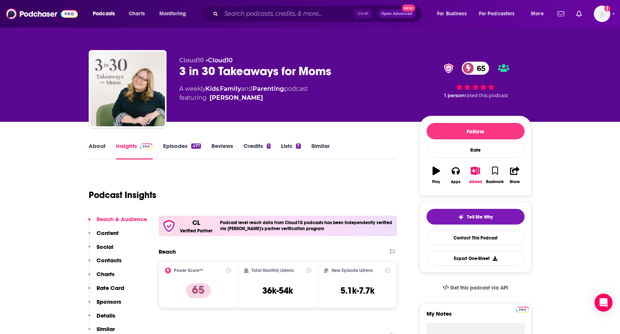
click at [95, 154] on link "About" at bounding box center [97, 150] width 17 height 17
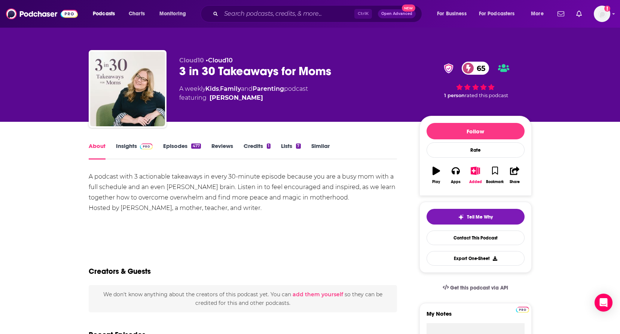
click at [199, 172] on div "A podcast with 3 actionable takeaways in every 30-minute episode because you ar…" at bounding box center [243, 193] width 308 height 42
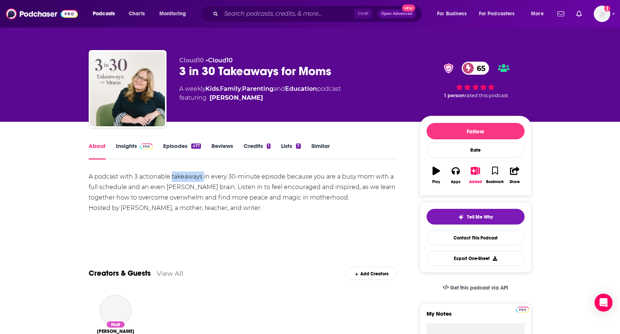
click at [199, 172] on div "A podcast with 3 actionable takeaways in every 30-minute episode because you ar…" at bounding box center [243, 193] width 308 height 42
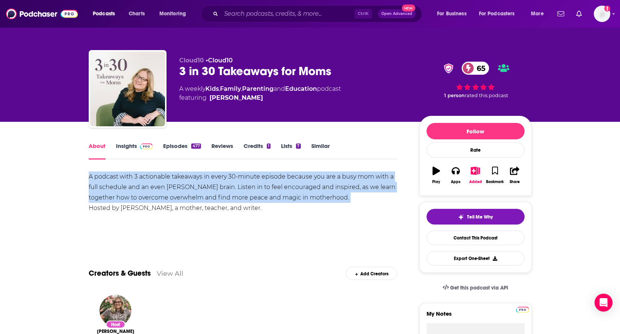
click at [199, 172] on div "A podcast with 3 actionable takeaways in every 30-minute episode because you ar…" at bounding box center [243, 193] width 308 height 42
drag, startPoint x: 199, startPoint y: 172, endPoint x: 214, endPoint y: 195, distance: 28.3
click at [214, 195] on div "A podcast with 3 actionable takeaways in every 30-minute episode because you ar…" at bounding box center [243, 193] width 308 height 42
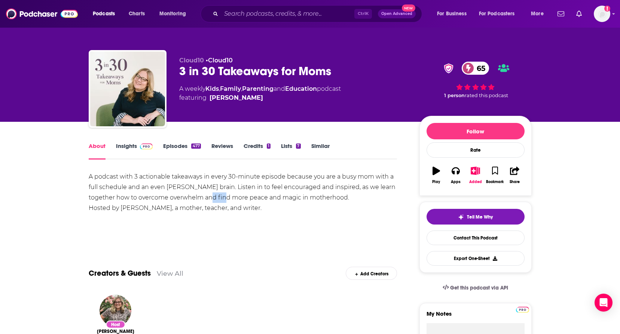
click at [214, 195] on div "A podcast with 3 actionable takeaways in every 30-minute episode because you ar…" at bounding box center [243, 193] width 308 height 42
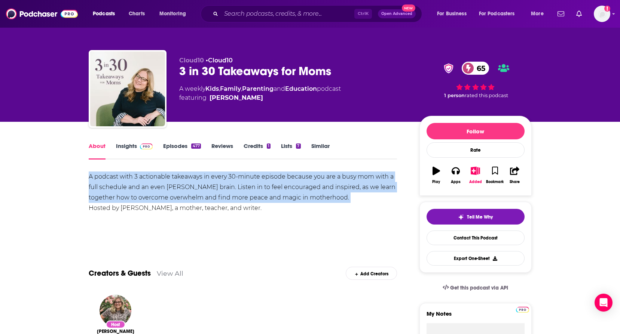
click at [214, 195] on div "A podcast with 3 actionable takeaways in every 30-minute episode because you ar…" at bounding box center [243, 193] width 308 height 42
drag, startPoint x: 214, startPoint y: 195, endPoint x: 203, endPoint y: 198, distance: 11.2
click at [203, 198] on div "A podcast with 3 actionable takeaways in every 30-minute episode because you ar…" at bounding box center [243, 193] width 308 height 42
drag, startPoint x: 203, startPoint y: 198, endPoint x: 155, endPoint y: 193, distance: 48.9
click at [155, 193] on div "A podcast with 3 actionable takeaways in every 30-minute episode because you ar…" at bounding box center [243, 193] width 308 height 42
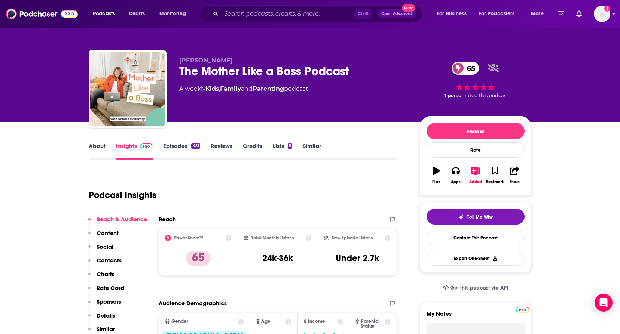
click at [104, 154] on link "About" at bounding box center [97, 150] width 17 height 17
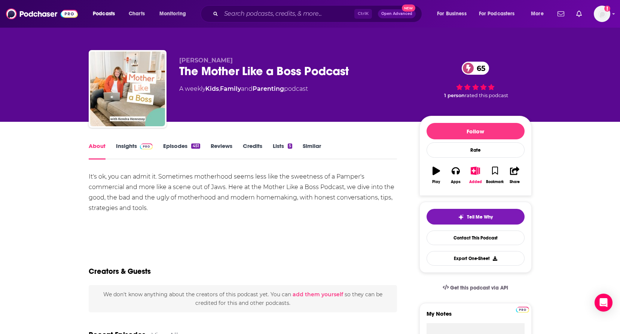
click at [227, 200] on div "It's ok, you can admit it. Sometimes motherhood seems less like the sweetness o…" at bounding box center [243, 193] width 308 height 42
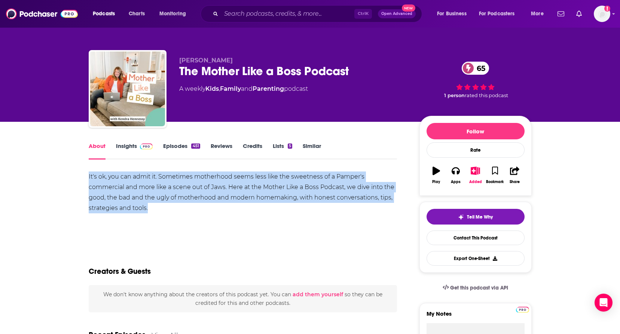
click at [227, 200] on div "It's ok, you can admit it. Sometimes motherhood seems less like the sweetness o…" at bounding box center [243, 193] width 308 height 42
drag, startPoint x: 227, startPoint y: 200, endPoint x: 268, endPoint y: 198, distance: 41.2
click at [268, 198] on div "It's ok, you can admit it. Sometimes motherhood seems less like the sweetness o…" at bounding box center [243, 193] width 308 height 42
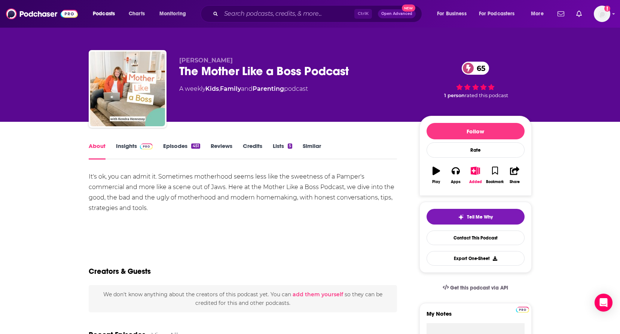
drag, startPoint x: 302, startPoint y: 197, endPoint x: 410, endPoint y: 216, distance: 108.9
click at [304, 197] on div "It's ok, you can admit it. Sometimes motherhood seems less like the sweetness o…" at bounding box center [243, 193] width 308 height 42
click at [493, 237] on link "Contact This Podcast" at bounding box center [475, 238] width 98 height 15
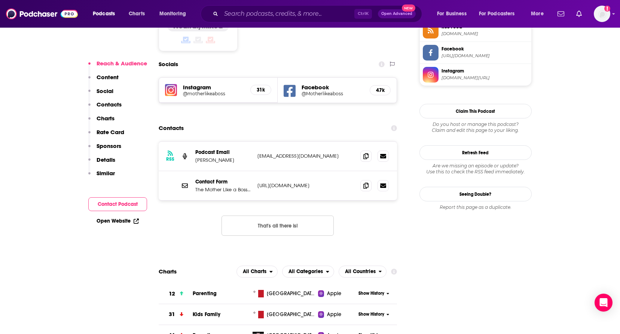
scroll to position [645, 0]
click at [370, 151] on span at bounding box center [365, 156] width 11 height 11
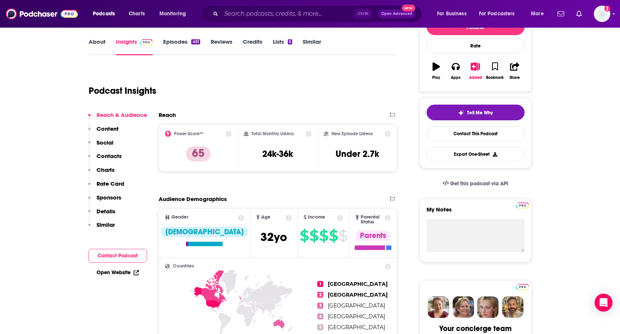
scroll to position [0, 0]
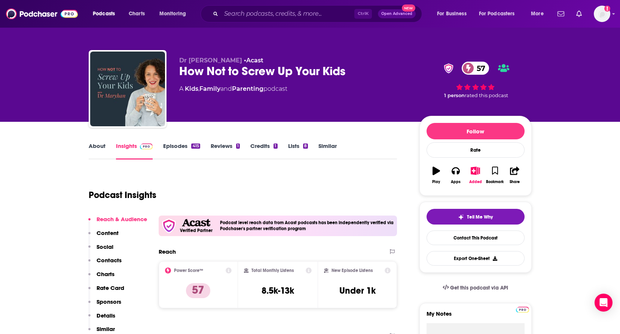
click at [106, 142] on div "About Insights Episodes 415 Reviews 1 Credits 1 Lists 8 Similar" at bounding box center [243, 150] width 308 height 18
click at [101, 145] on link "About" at bounding box center [97, 150] width 17 height 17
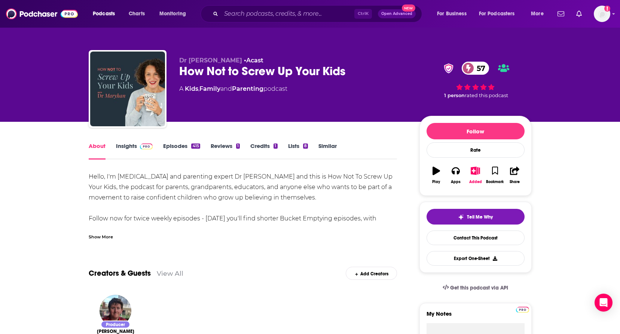
click at [195, 188] on div "Hello, I'm psychologist and parenting expert Dr Maryhan and this is How Not To …" at bounding box center [243, 339] width 308 height 335
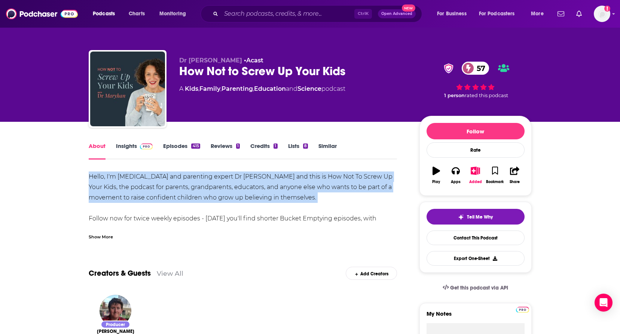
drag, startPoint x: 195, startPoint y: 188, endPoint x: 168, endPoint y: 194, distance: 28.3
click at [168, 194] on div "Hello, I'm psychologist and parenting expert Dr Maryhan and this is How Not To …" at bounding box center [243, 339] width 308 height 335
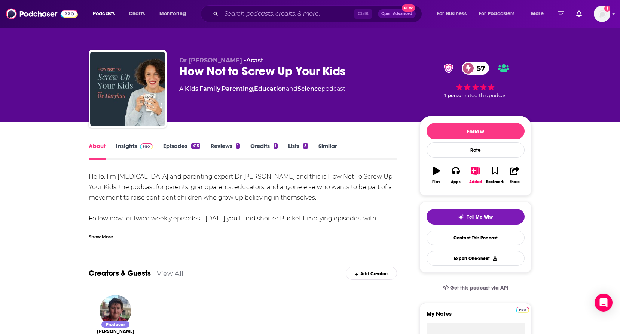
drag, startPoint x: 159, startPoint y: 216, endPoint x: 137, endPoint y: 219, distance: 22.7
click at [158, 218] on div "Hello, I'm psychologist and parenting expert Dr Maryhan and this is How Not To …" at bounding box center [243, 339] width 308 height 335
click at [474, 241] on link "Contact This Podcast" at bounding box center [475, 238] width 98 height 15
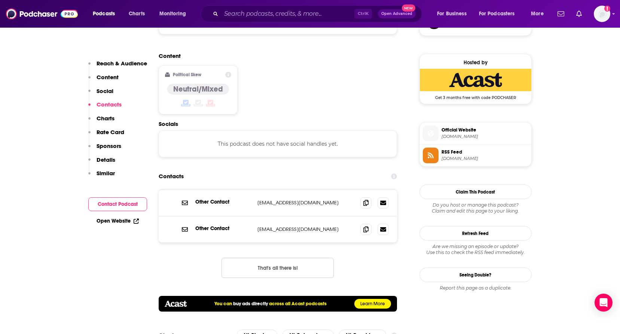
scroll to position [617, 0]
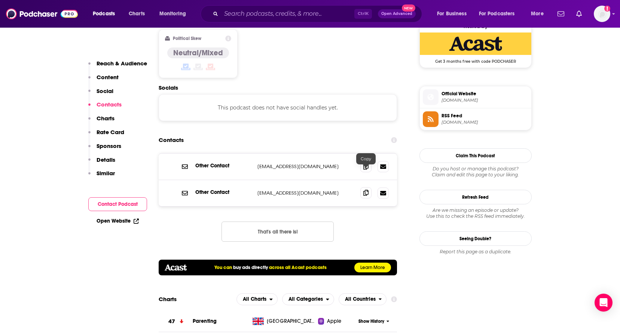
click at [367, 190] on icon at bounding box center [365, 193] width 5 height 6
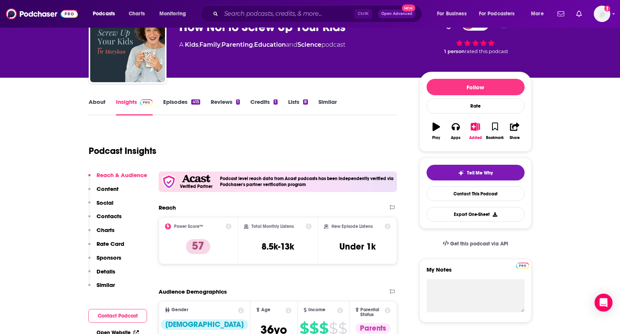
scroll to position [0, 0]
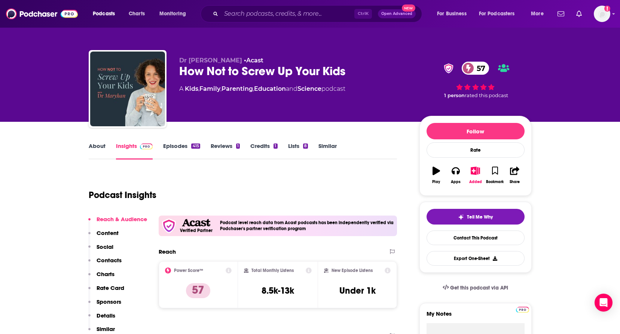
click at [96, 145] on link "About" at bounding box center [97, 150] width 17 height 17
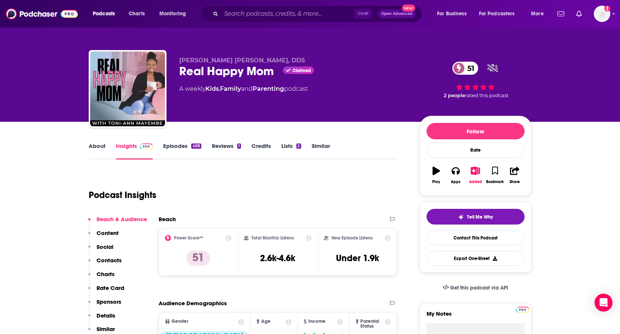
click at [92, 145] on link "About" at bounding box center [97, 150] width 17 height 17
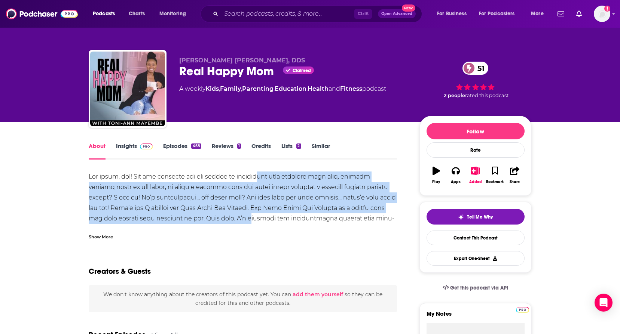
drag, startPoint x: 262, startPoint y: 175, endPoint x: 269, endPoint y: 221, distance: 46.5
click at [269, 221] on div "[DOMAIN_NAME] | Be a Guest- [DOMAIN_NAME][URL]" at bounding box center [243, 250] width 308 height 157
drag, startPoint x: 269, startPoint y: 221, endPoint x: 261, endPoint y: 208, distance: 14.9
click at [261, 208] on div "[DOMAIN_NAME] | Be a Guest- [DOMAIN_NAME][URL]" at bounding box center [243, 250] width 308 height 157
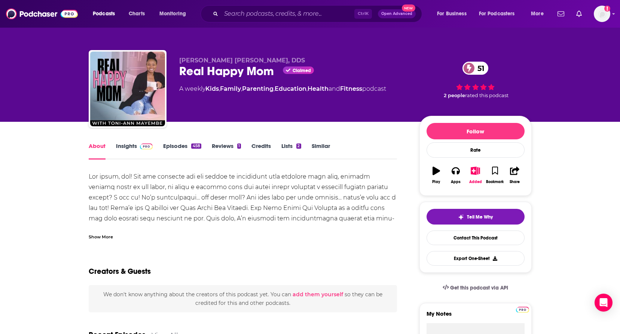
click at [230, 212] on div "[DOMAIN_NAME] | Be a Guest- [DOMAIN_NAME][URL]" at bounding box center [243, 250] width 308 height 157
click at [474, 236] on link "Contact This Podcast" at bounding box center [475, 238] width 98 height 15
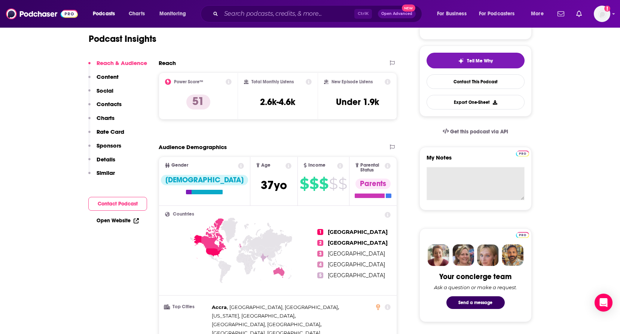
scroll to position [110, 0]
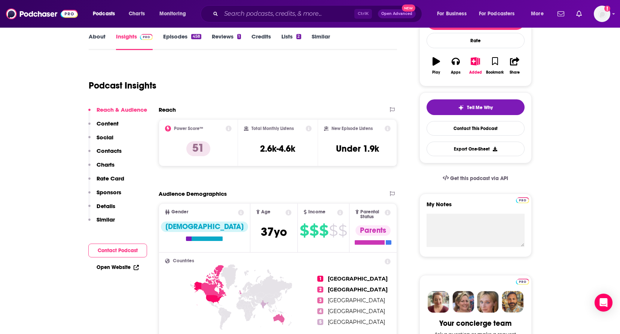
click at [475, 121] on div "Tell Me Why Contact This Podcast Export One-Sheet" at bounding box center [475, 127] width 98 height 57
click at [478, 129] on link "Contact This Podcast" at bounding box center [475, 128] width 98 height 15
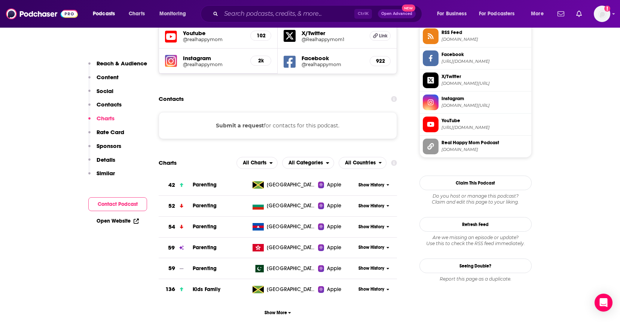
scroll to position [633, 0]
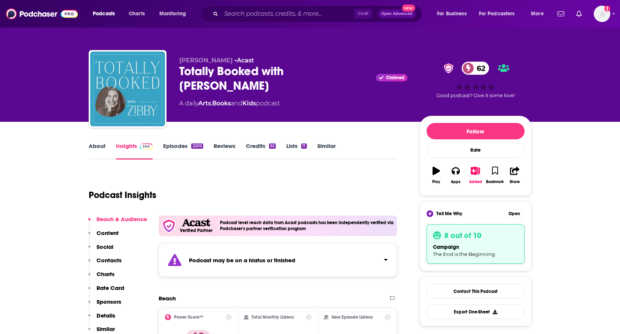
click at [216, 70] on div "Totally Booked with Zibby Claimed 62" at bounding box center [293, 78] width 228 height 29
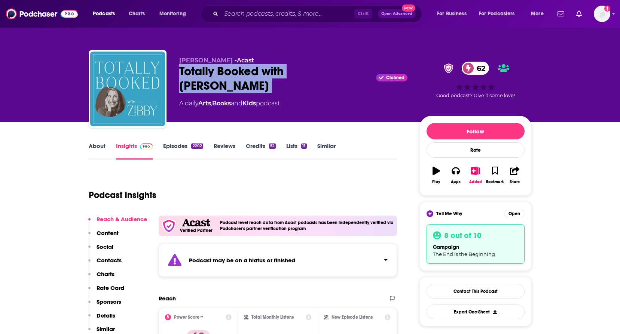
click at [216, 70] on div "Totally Booked with Zibby Claimed 62" at bounding box center [293, 78] width 228 height 29
copy div "Totally Booked with Zibby"
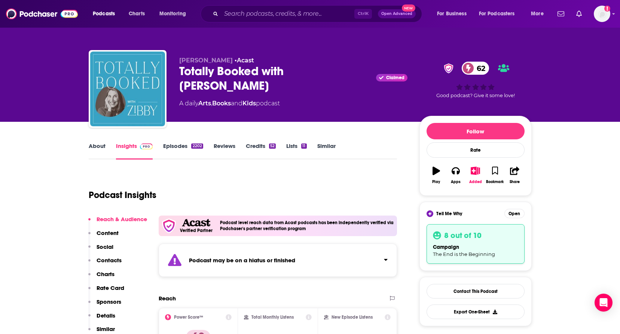
click at [473, 293] on link "Contact This Podcast" at bounding box center [475, 291] width 98 height 15
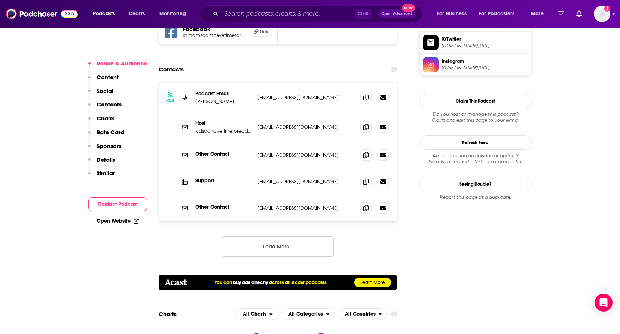
scroll to position [778, 0]
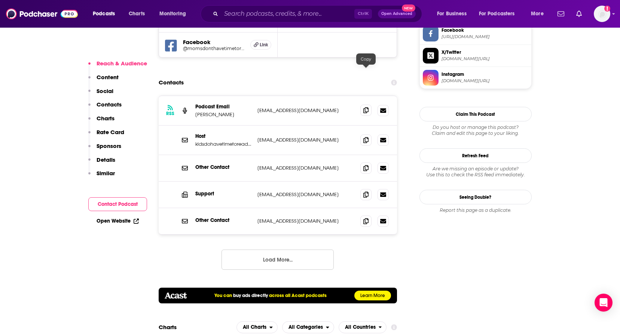
click at [364, 107] on icon at bounding box center [365, 110] width 5 height 6
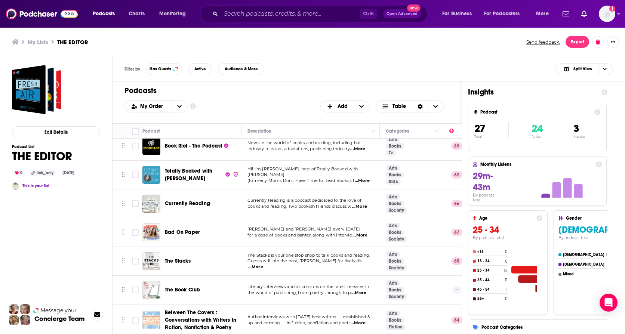
scroll to position [187, 0]
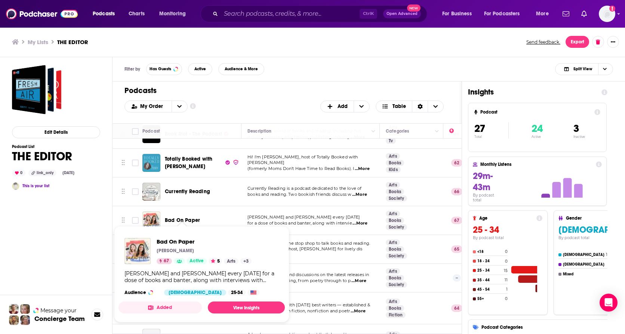
drag, startPoint x: 172, startPoint y: 222, endPoint x: 64, endPoint y: 225, distance: 108.1
click at [64, 225] on div "Edit Details Podcast List THE EDITOR 0 link_only Mar 25th, 2024 This is your li…" at bounding box center [312, 225] width 625 height 337
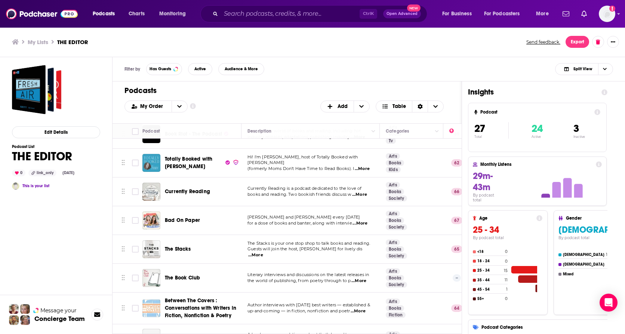
click at [64, 225] on div "Edit Details Podcast List THE EDITOR 0 link_only Mar 25th, 2024 This is your li…" at bounding box center [56, 229] width 88 height 329
click at [47, 263] on div "Edit Details Podcast List THE EDITOR 0 link_only Mar 25th, 2024 This is your li…" at bounding box center [56, 229] width 88 height 329
click at [263, 252] on span "...More" at bounding box center [255, 255] width 15 height 6
click at [106, 253] on div "Edit Details Podcast List THE EDITOR 0 link_only Mar 25th, 2024 This is your li…" at bounding box center [56, 225] width 113 height 337
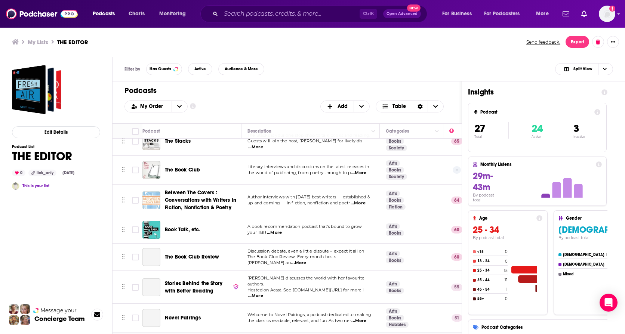
scroll to position [337, 0]
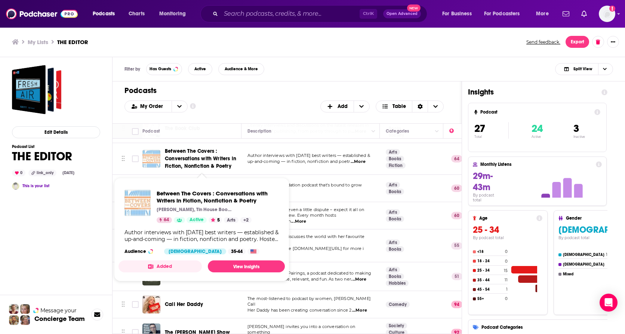
click at [62, 261] on div "Edit Details Podcast List THE EDITOR 0 link_only Mar 25th, 2024 This is your li…" at bounding box center [56, 229] width 88 height 329
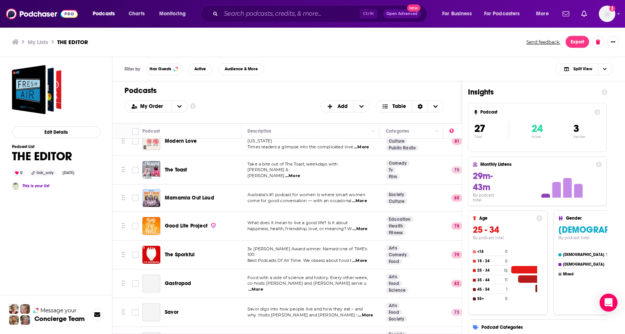
scroll to position [561, 0]
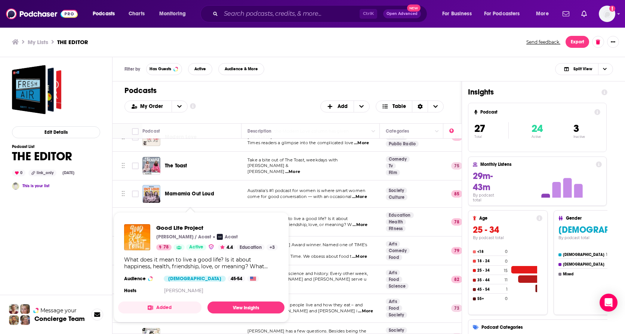
click at [65, 253] on div "Edit Details Podcast List THE EDITOR 0 link_only Mar 25th, 2024 This is your li…" at bounding box center [56, 229] width 88 height 329
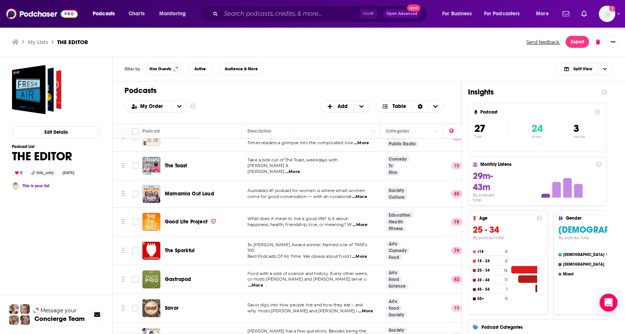
click at [61, 267] on div "Edit Details Podcast List THE EDITOR 0 link_only Mar 25th, 2024 This is your li…" at bounding box center [56, 229] width 88 height 329
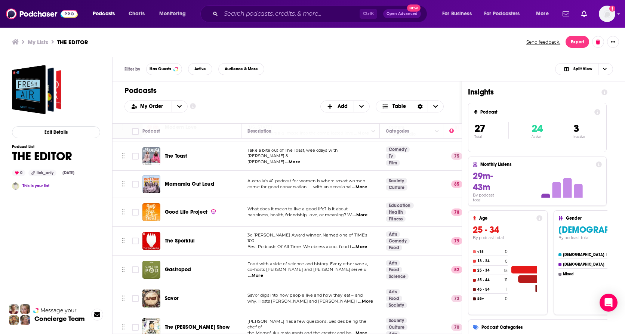
scroll to position [578, 0]
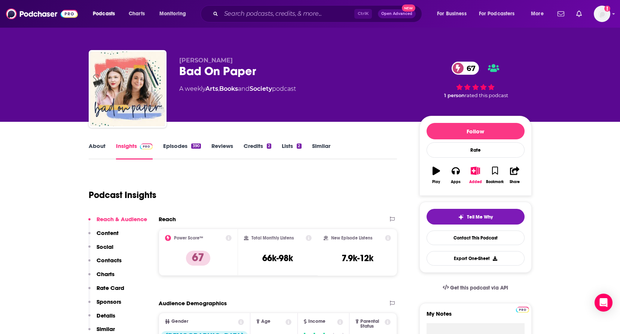
click at [89, 145] on link "About" at bounding box center [97, 150] width 17 height 17
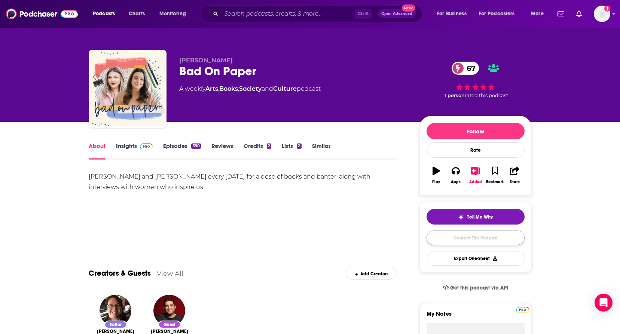
click at [489, 240] on link "Contact This Podcast" at bounding box center [475, 238] width 98 height 15
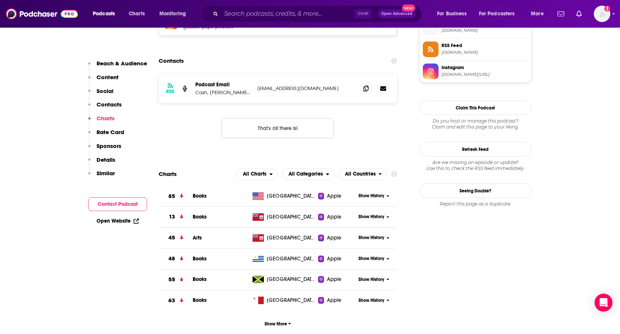
scroll to position [674, 0]
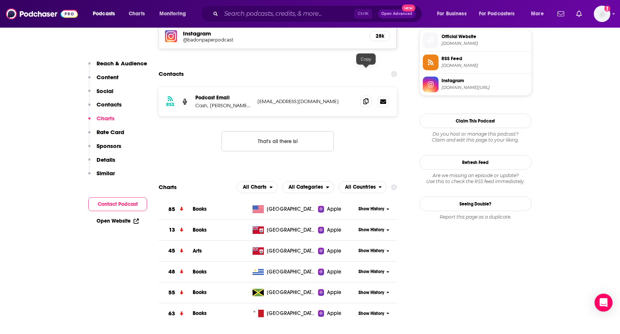
click at [369, 96] on span at bounding box center [365, 101] width 11 height 11
